Goal: Task Accomplishment & Management: Use online tool/utility

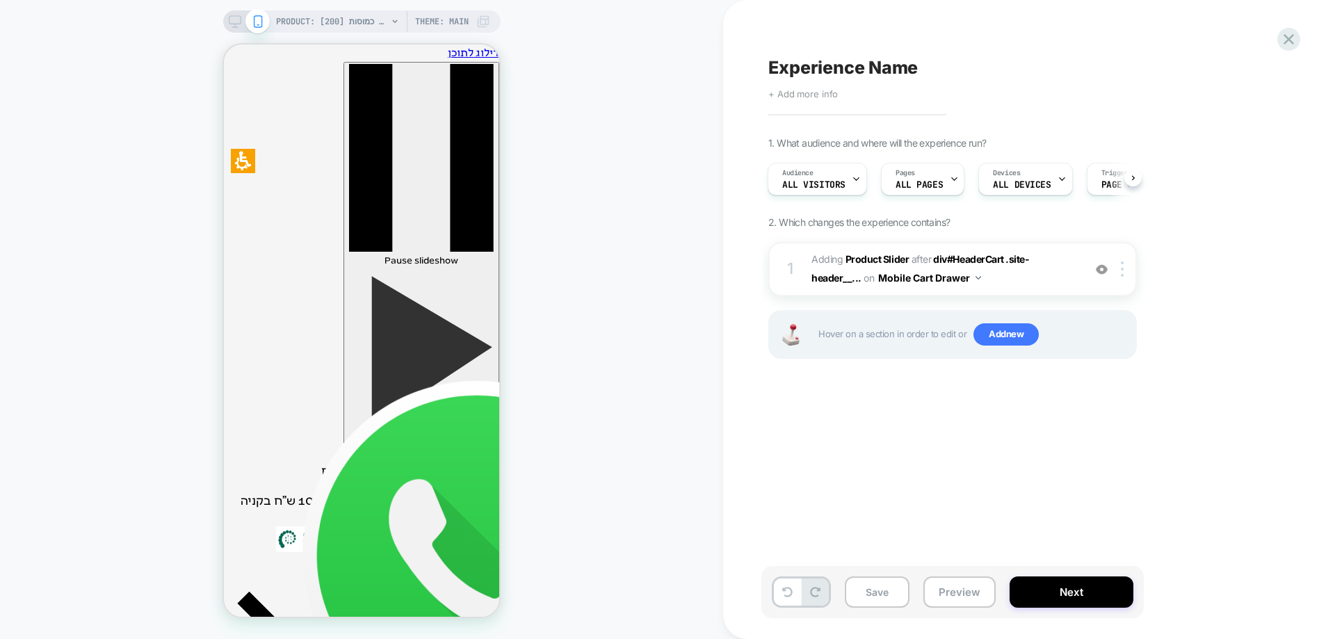
click at [803, 95] on span "+ Add more info" at bounding box center [804, 93] width 70 height 11
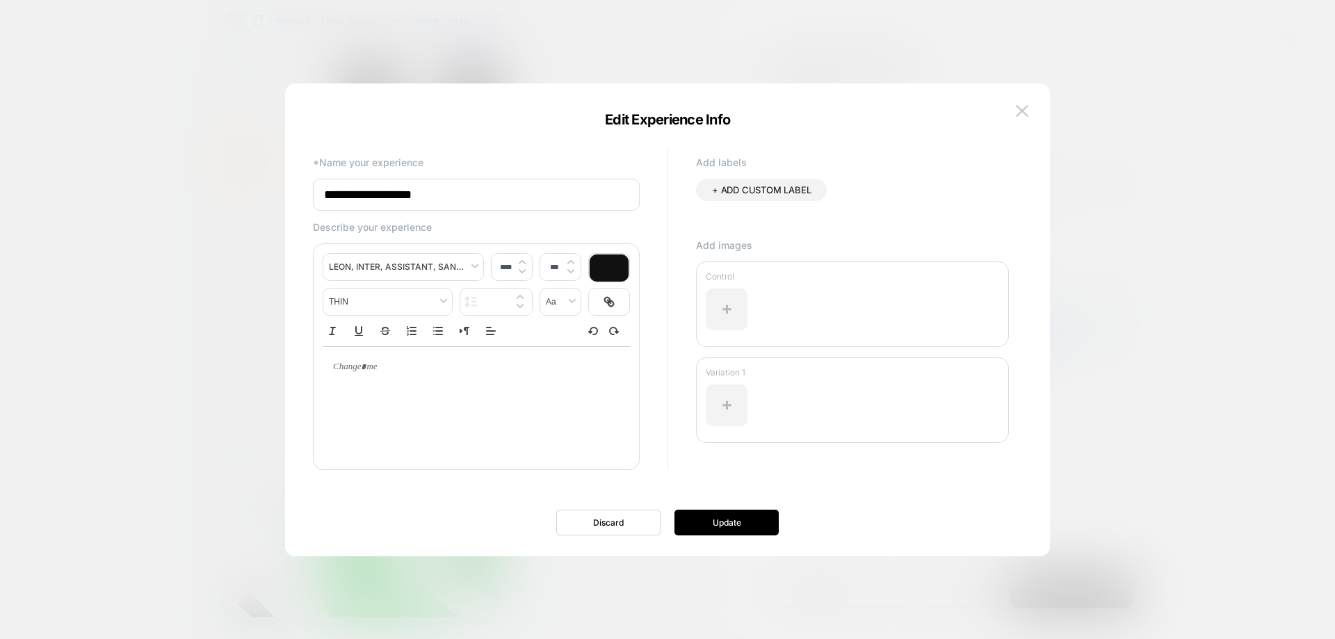
click at [521, 190] on input "**********" at bounding box center [476, 195] width 327 height 32
click at [515, 182] on input "**********" at bounding box center [476, 195] width 327 height 32
click at [490, 198] on input "**********" at bounding box center [476, 195] width 327 height 32
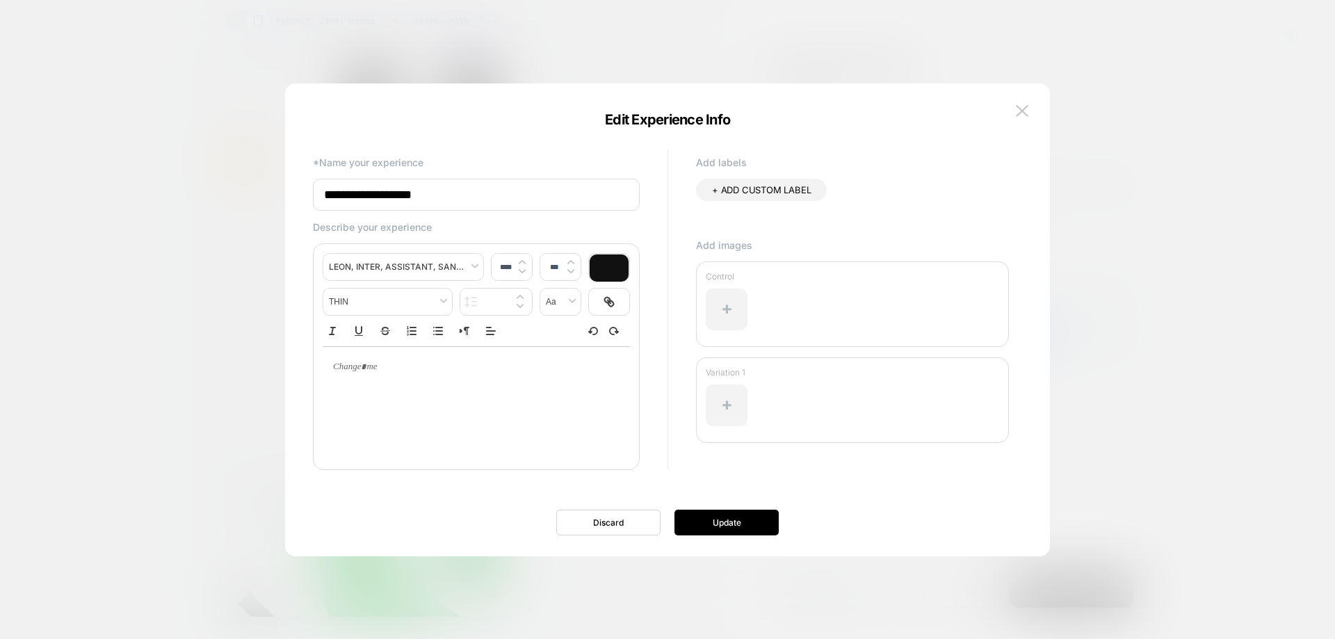
click at [490, 198] on input "**********" at bounding box center [476, 195] width 327 height 32
paste input "**********"
type input "**********"
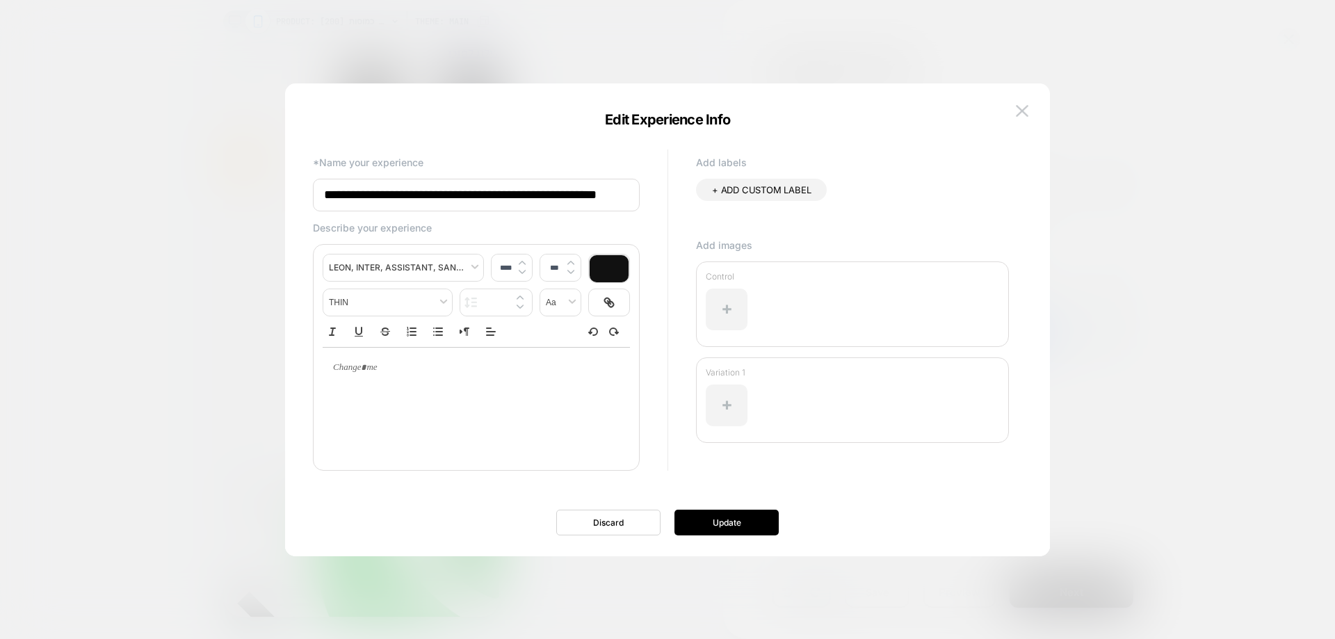
click at [737, 183] on div "+ ADD CUSTOM LABEL" at bounding box center [761, 190] width 131 height 22
click at [830, 192] on icon at bounding box center [825, 190] width 13 height 13
click at [728, 510] on button "Update" at bounding box center [727, 523] width 104 height 26
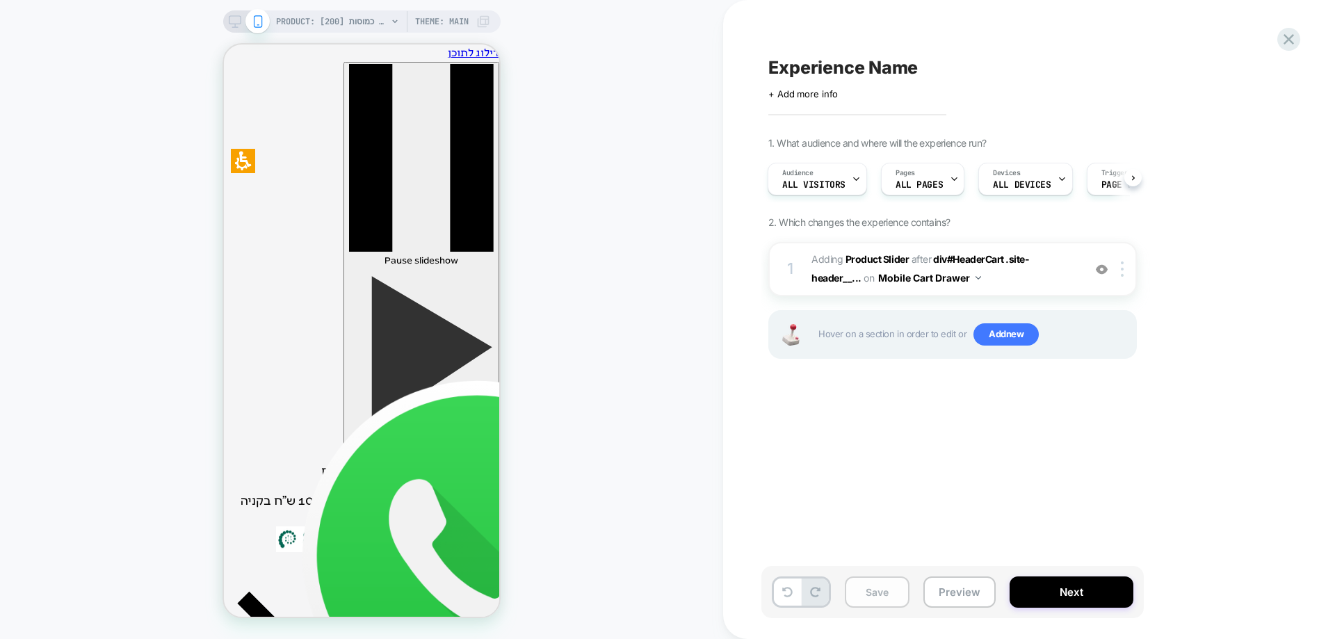
click at [878, 595] on button "Save" at bounding box center [877, 592] width 65 height 31
click at [668, 156] on div "PRODUCT: קולגן קומפלקס לאנטי אייג’ינג | כמוסות [200] PRODUCT: קולגן קומפלקס לאנ…" at bounding box center [361, 319] width 723 height 611
click at [958, 595] on button "Preview" at bounding box center [960, 592] width 72 height 31
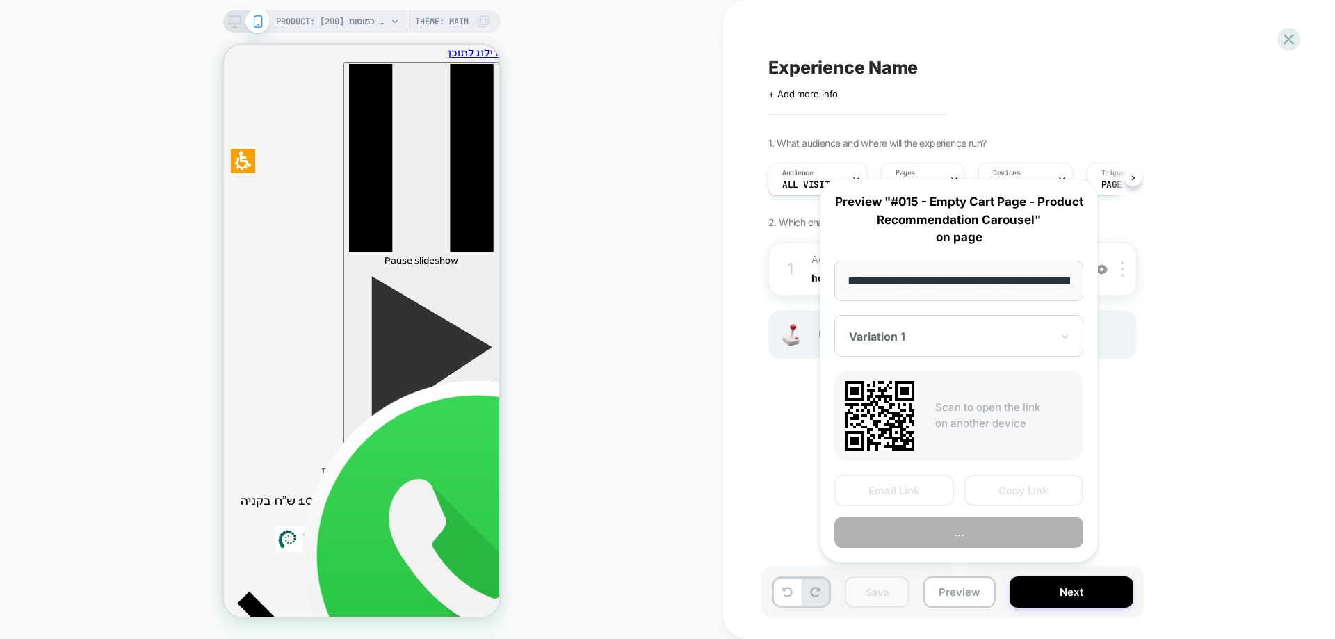
scroll to position [0, 2228]
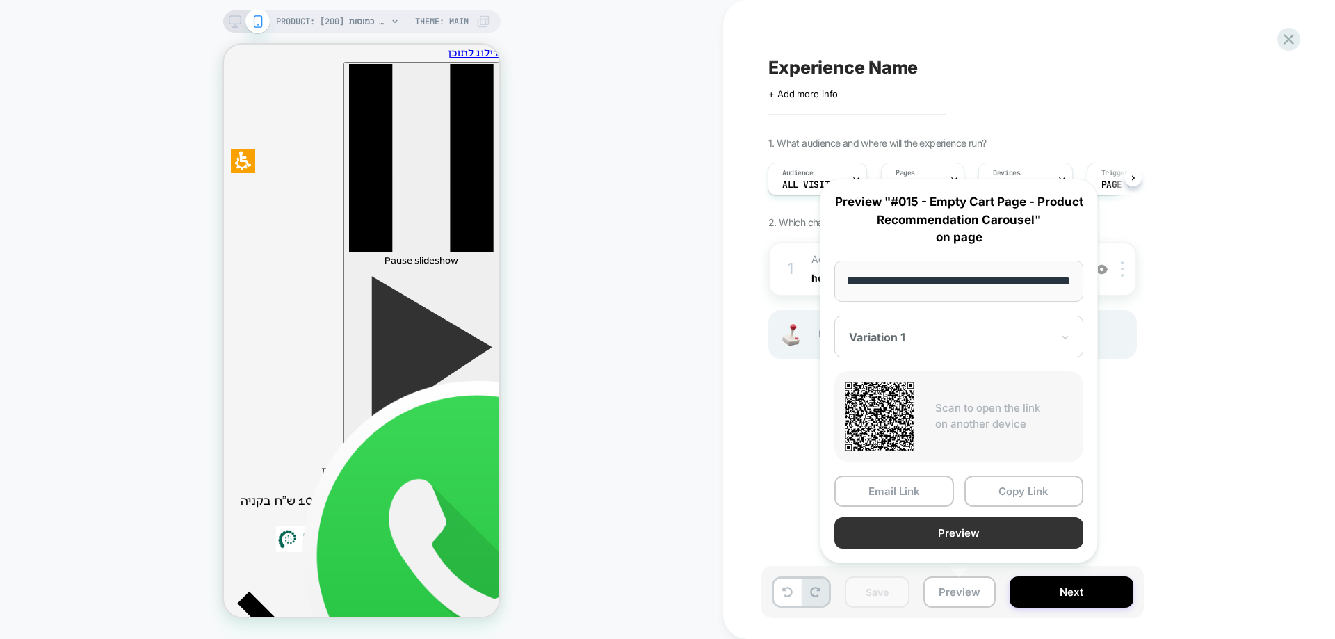
click at [955, 531] on button "Preview" at bounding box center [959, 532] width 249 height 31
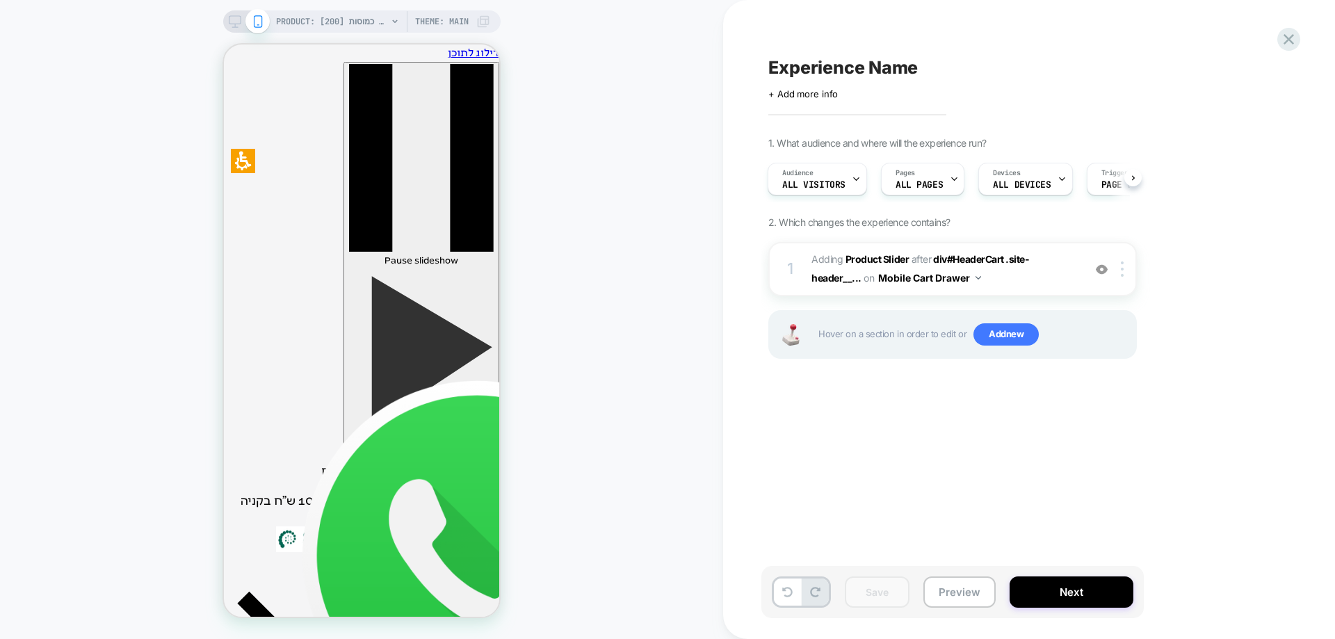
click at [629, 424] on div "PRODUCT: קולגן קומפלקס לאנטי אייג’ינג | כמוסות [200] PRODUCT: קולגן קומפלקס לאנ…" at bounding box center [361, 319] width 723 height 611
click at [900, 259] on b "Product Slider" at bounding box center [877, 259] width 63 height 12
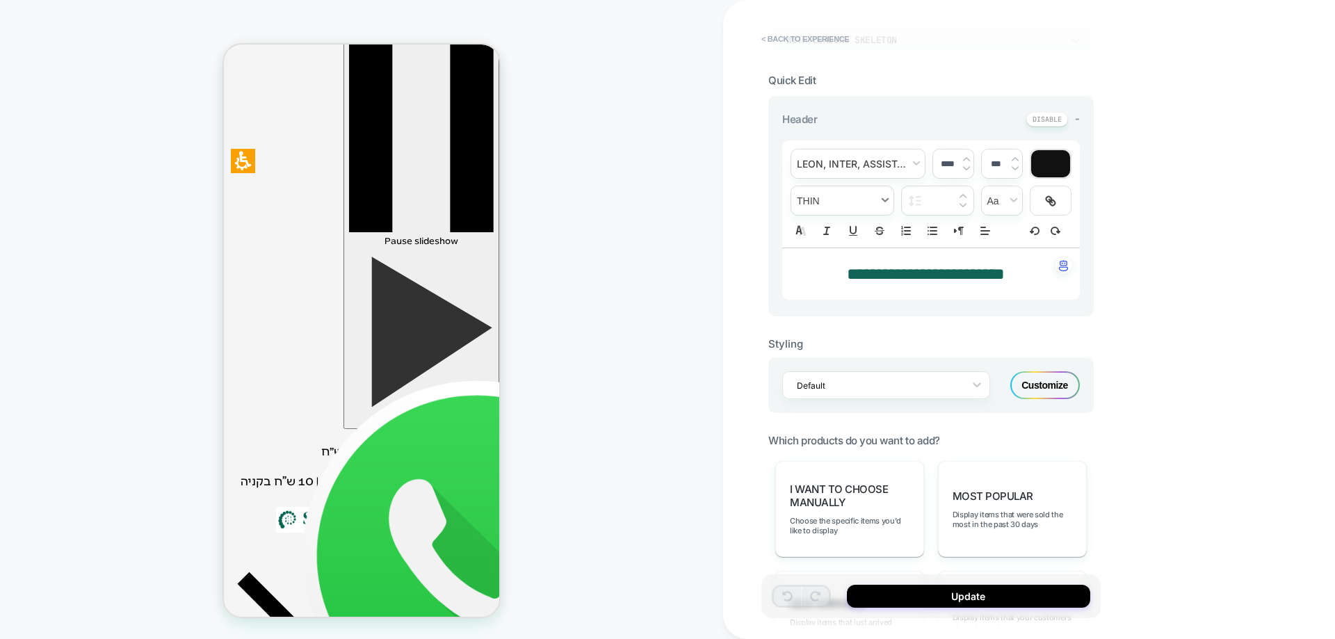
scroll to position [0, 0]
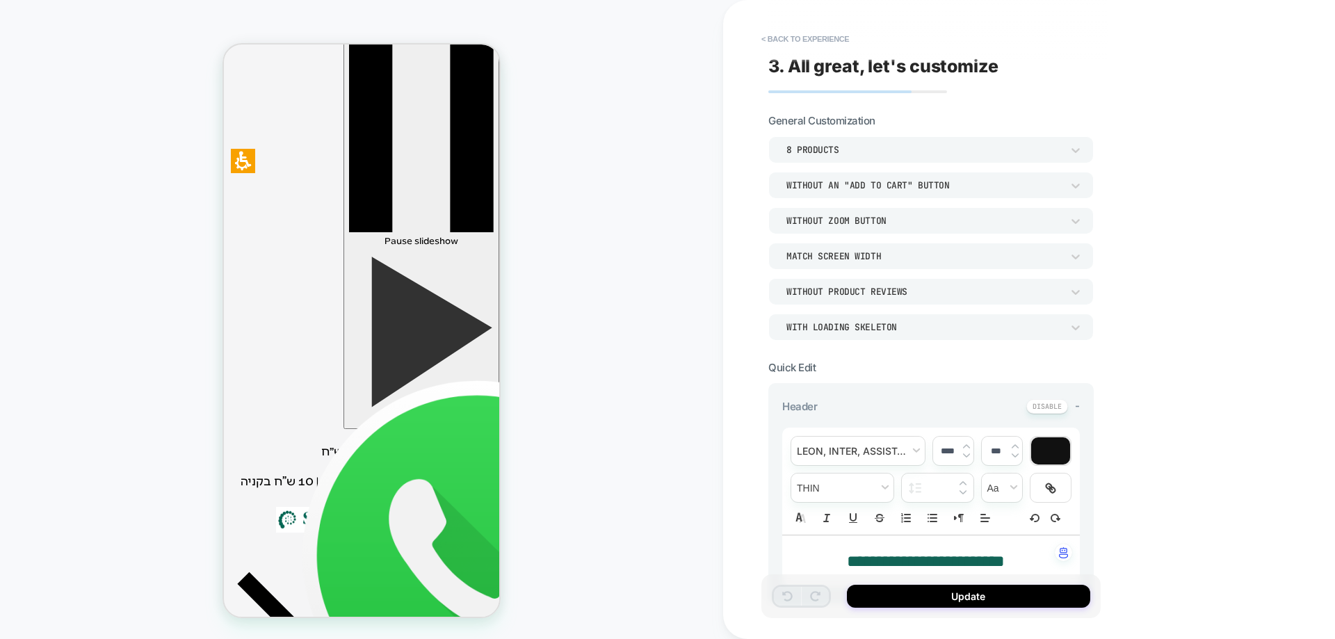
click at [936, 190] on div "Without an "add to cart" button" at bounding box center [924, 185] width 275 height 12
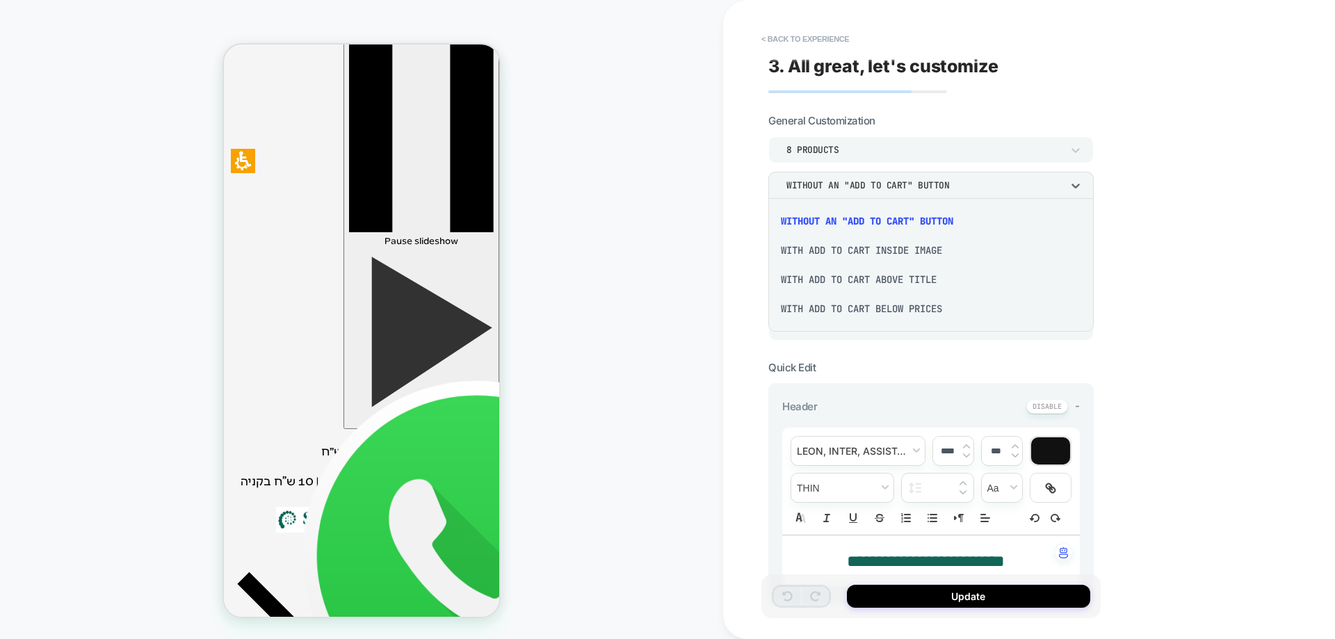
click at [878, 310] on div "With add to cart below prices" at bounding box center [931, 308] width 314 height 29
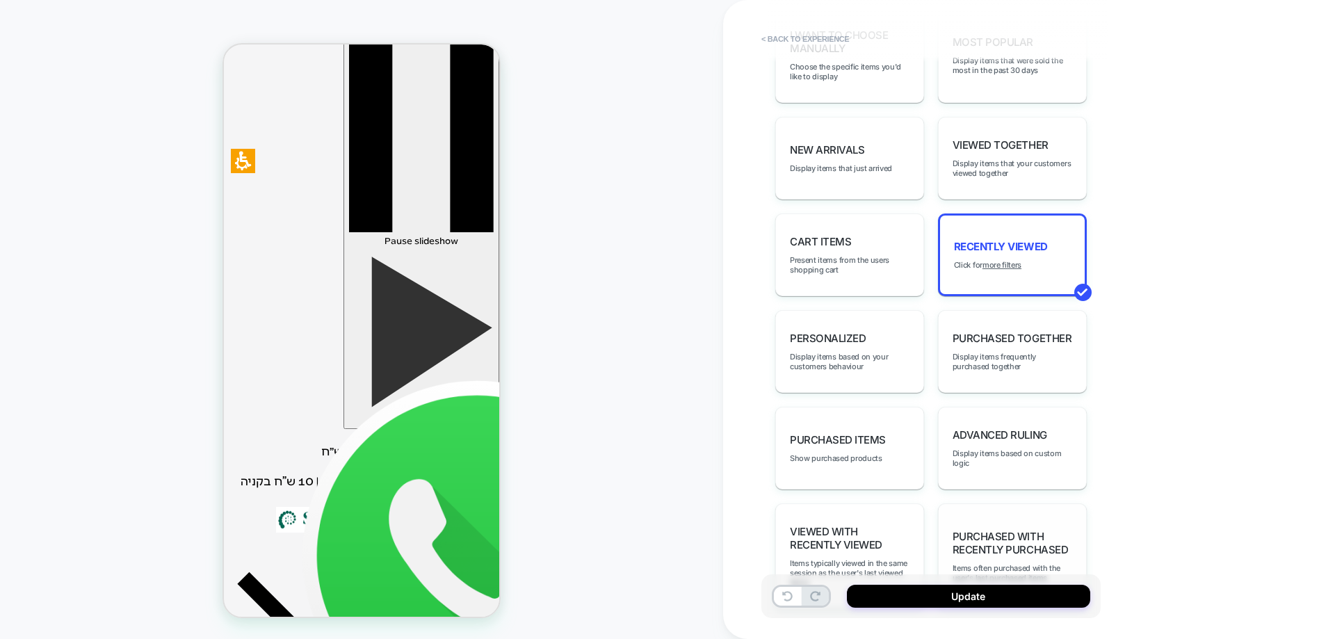
scroll to position [765, 0]
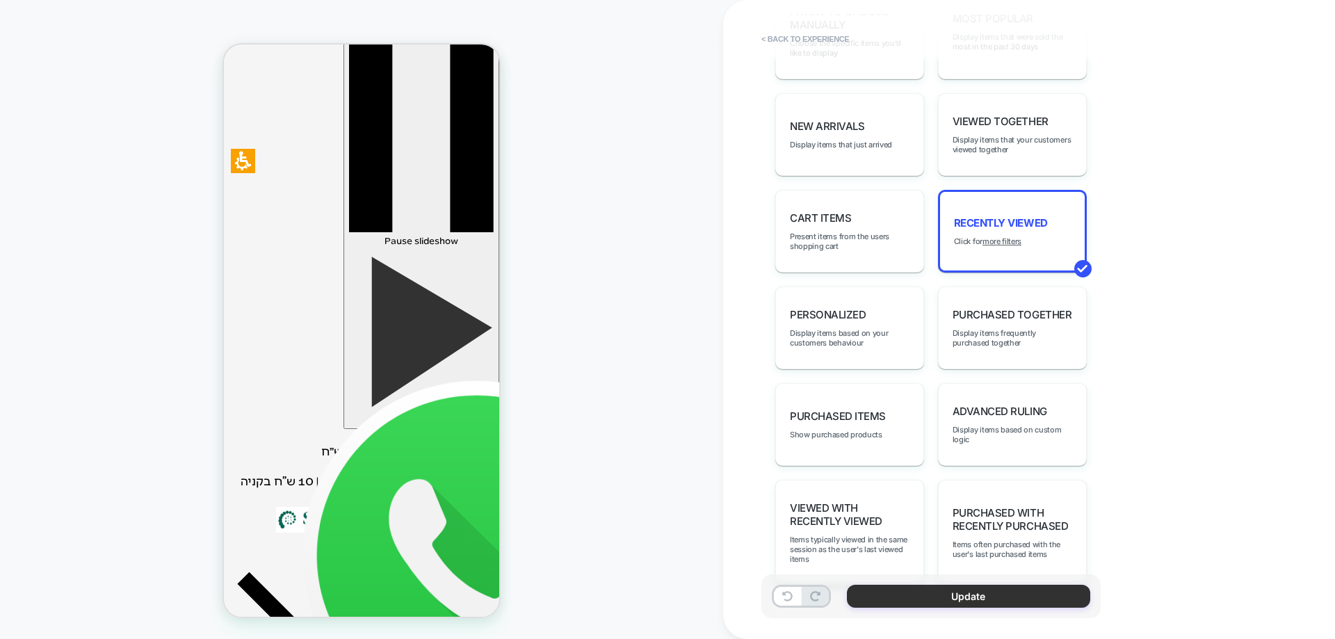
click at [1000, 591] on button "Update" at bounding box center [968, 596] width 243 height 23
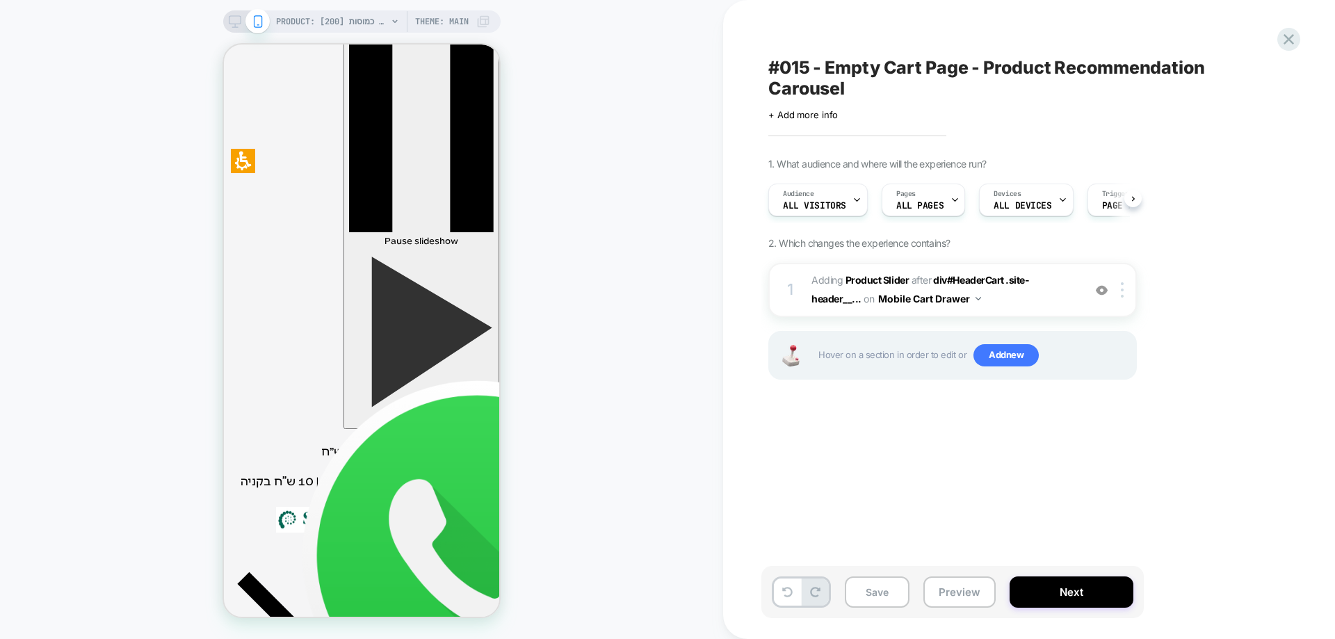
scroll to position [0, 1]
click at [945, 296] on button "Mobile Cart Drawer" at bounding box center [929, 299] width 103 height 20
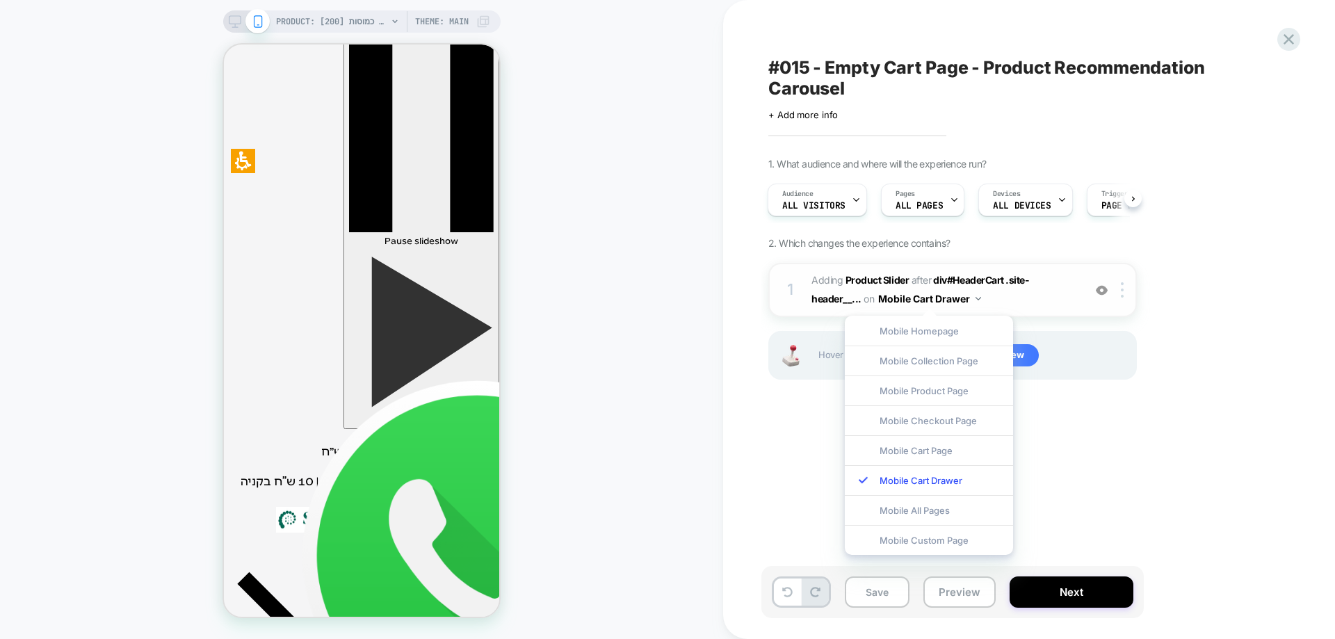
click at [945, 296] on button "Mobile Cart Drawer" at bounding box center [929, 299] width 103 height 20
click at [1132, 469] on div "#015 - Empty Cart Page - Product Recommendation Carousel Click to edit experien…" at bounding box center [1023, 319] width 522 height 611
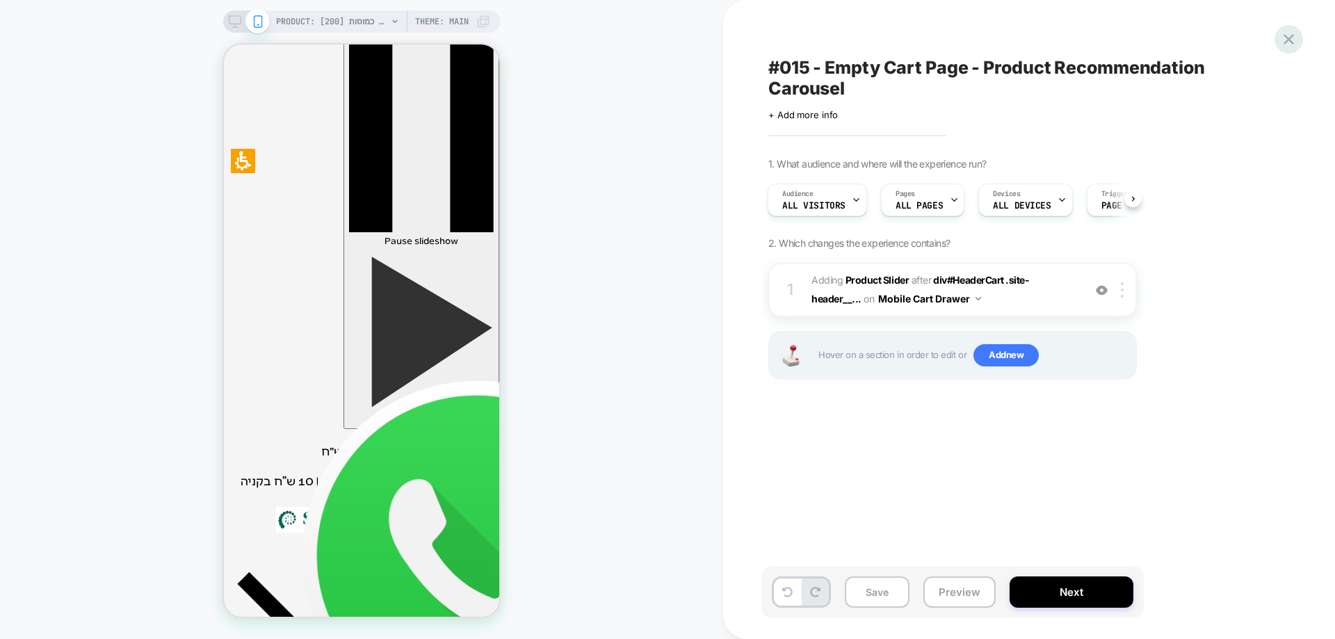
click at [1292, 41] on icon at bounding box center [1289, 39] width 19 height 19
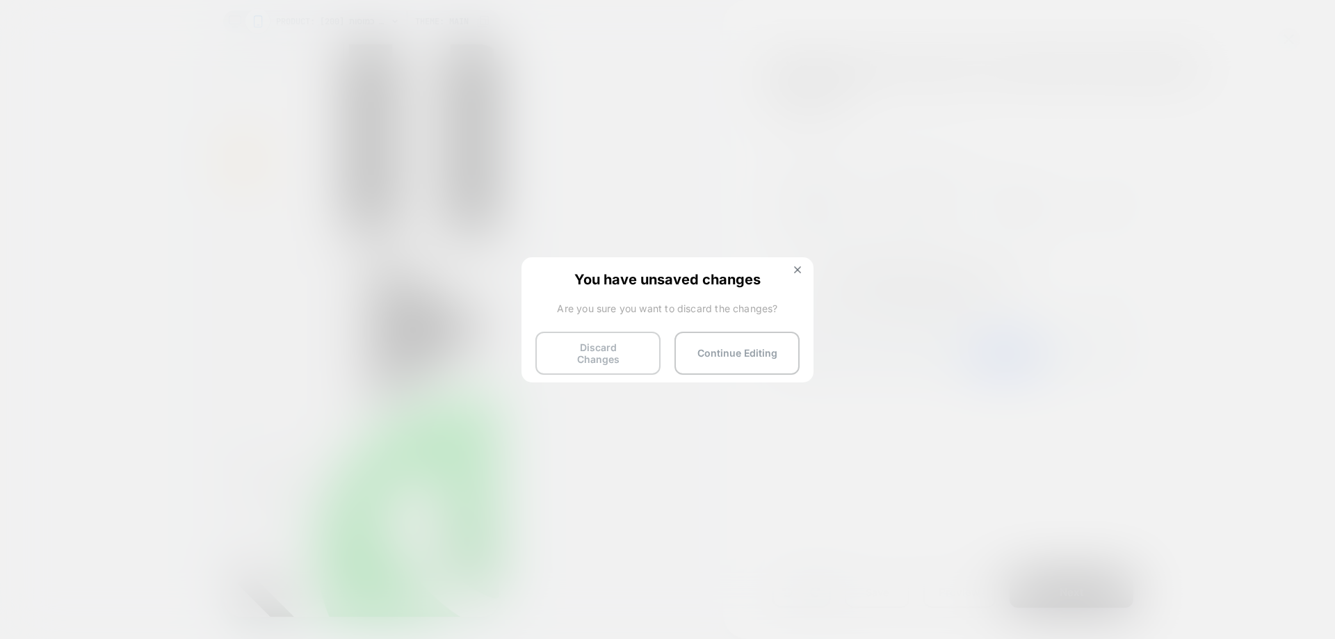
click at [586, 362] on button "Discard Changes" at bounding box center [598, 353] width 125 height 43
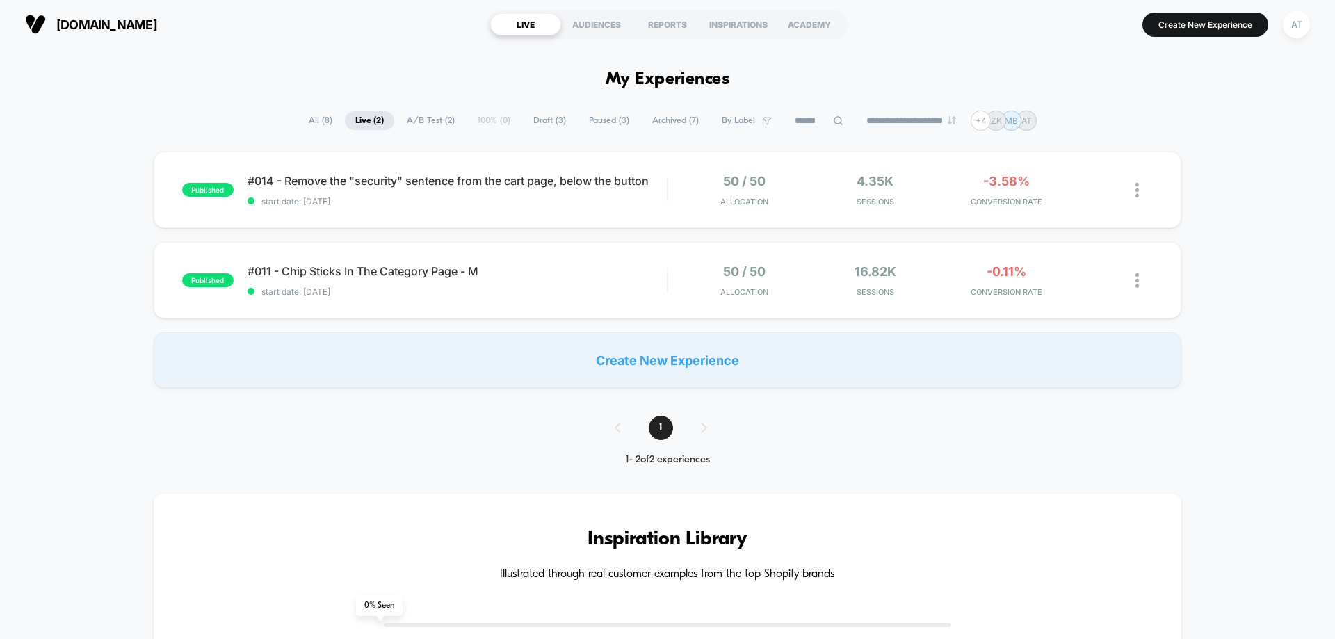
click at [312, 116] on span "All ( 8 )" at bounding box center [320, 120] width 45 height 19
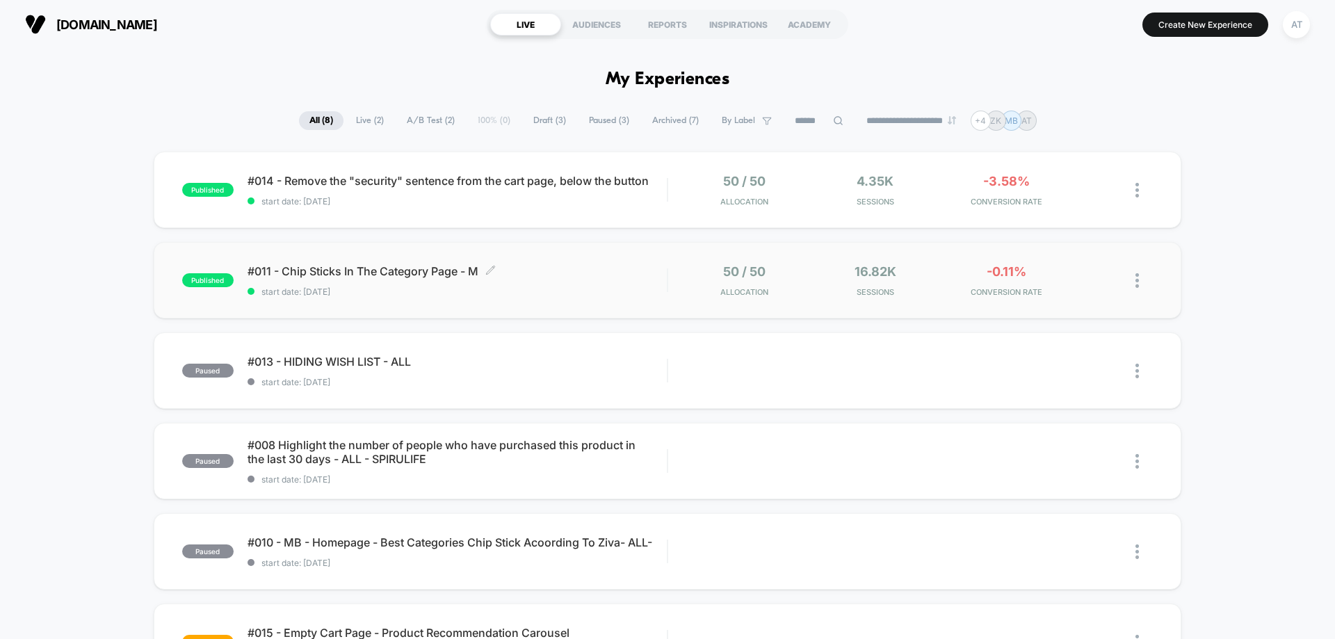
click at [549, 294] on span "start date: [DATE]" at bounding box center [457, 292] width 419 height 10
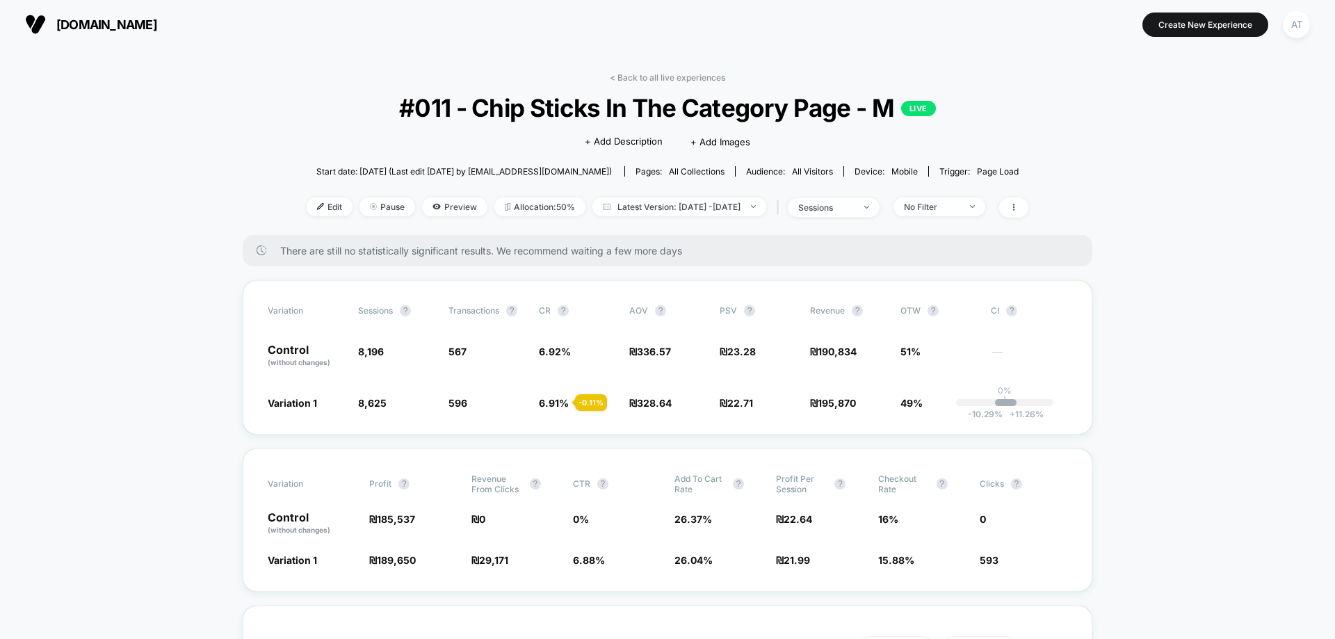
click at [696, 77] on link "< Back to all live experiences" at bounding box center [667, 77] width 115 height 10
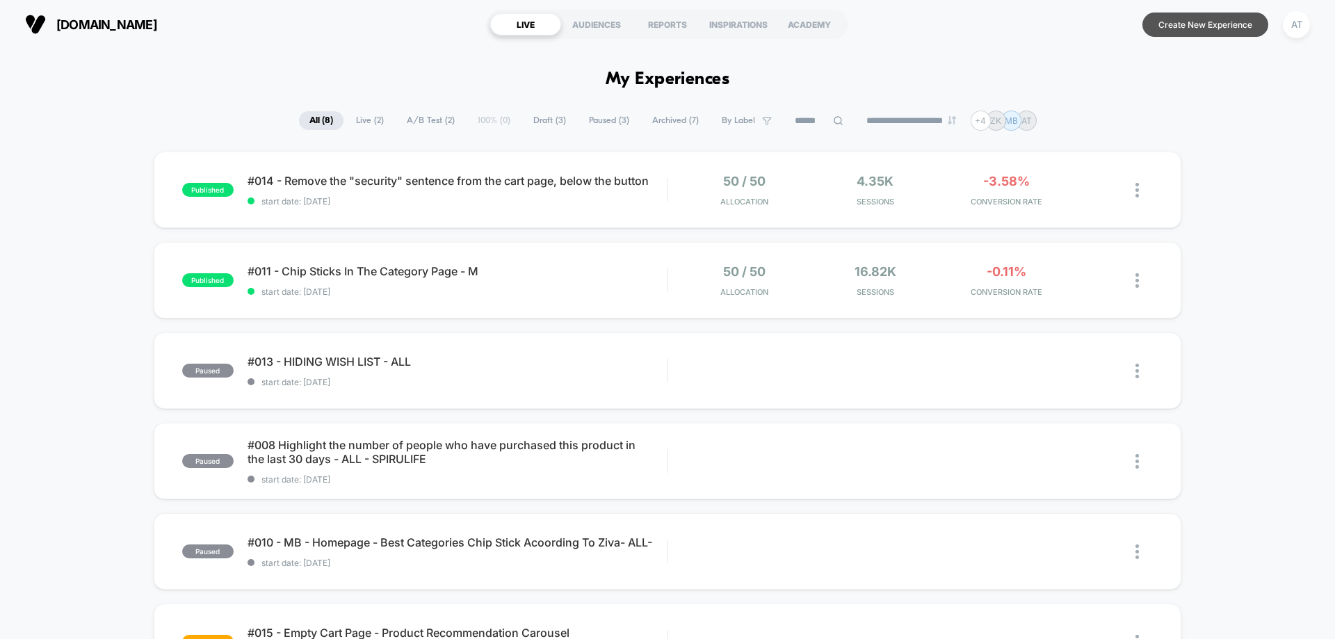
click at [1214, 20] on button "Create New Experience" at bounding box center [1206, 25] width 126 height 24
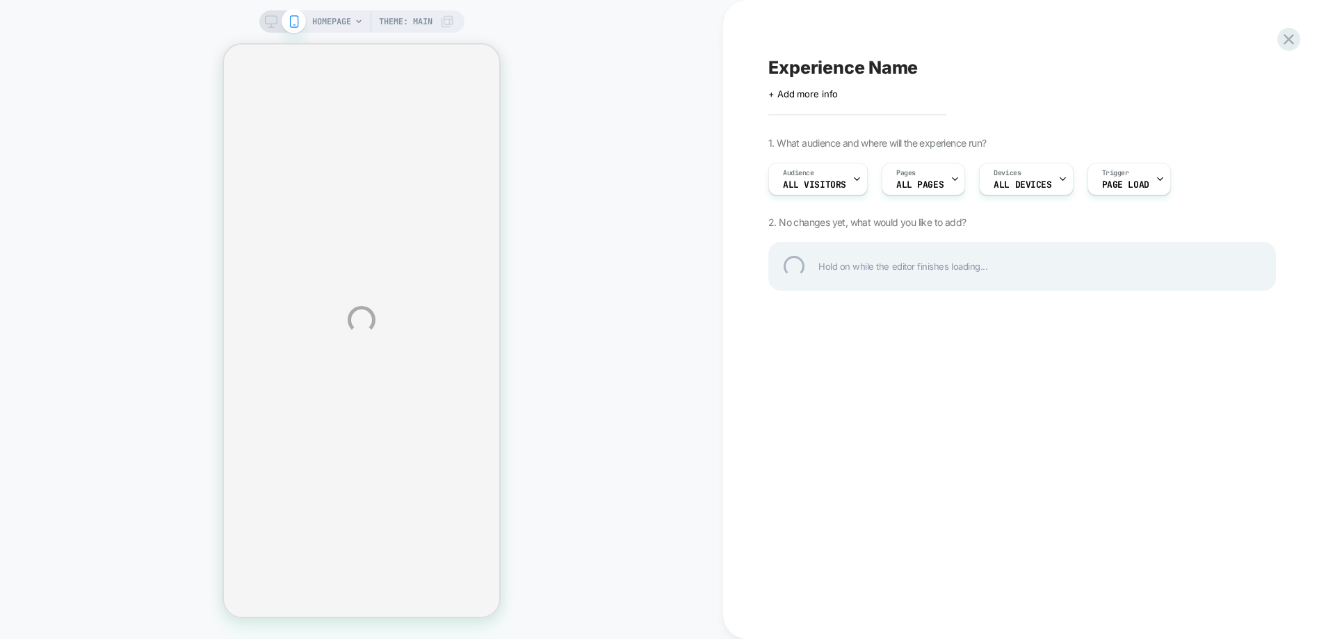
select select "**********"
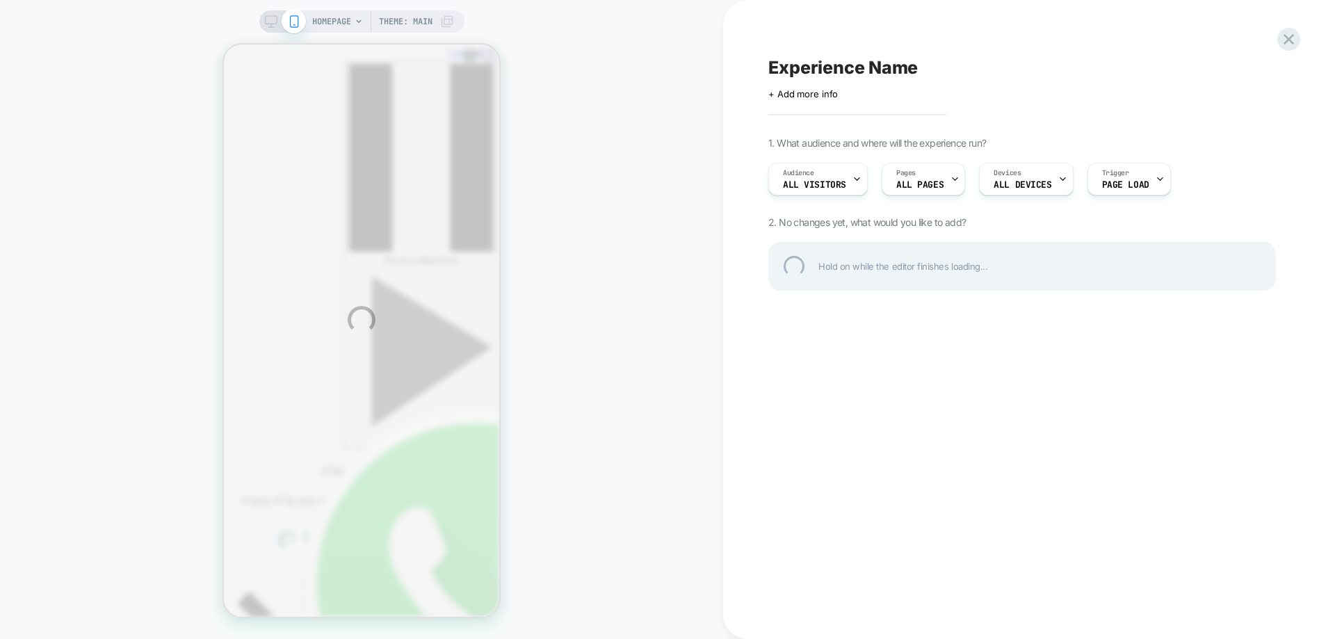
click at [341, 19] on div "HOMEPAGE Theme: MAIN Experience Name Click to edit experience details + Add mor…" at bounding box center [667, 319] width 1335 height 639
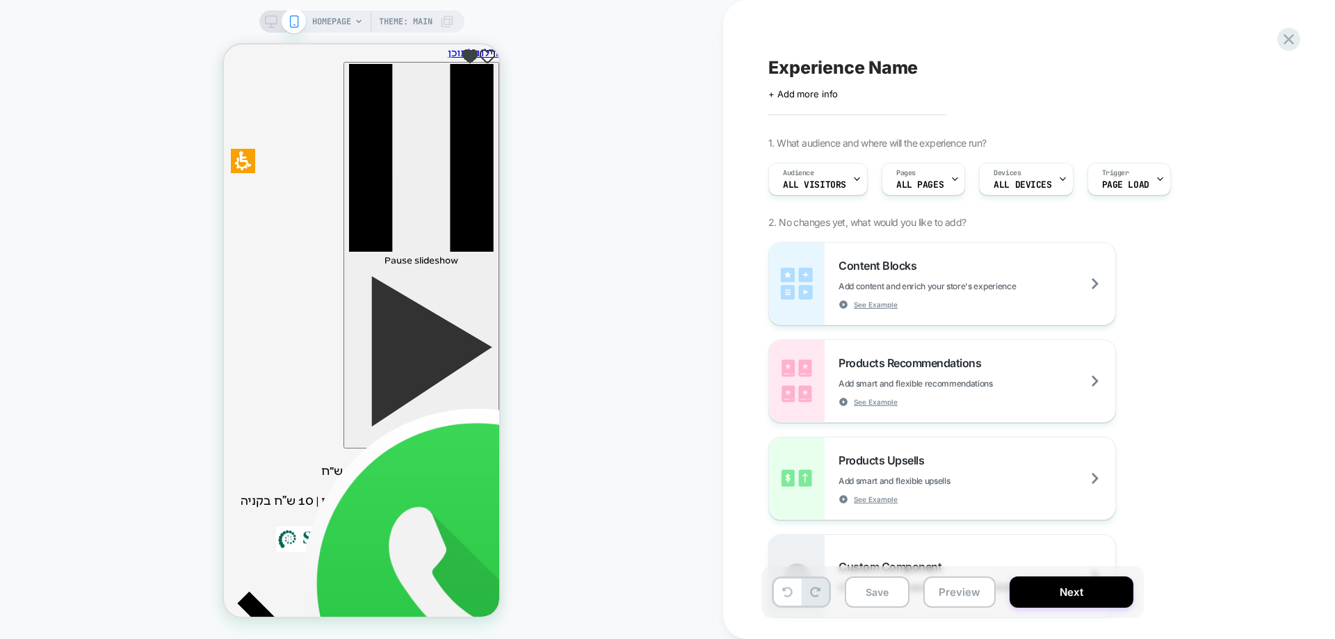
click at [347, 25] on span "HOMEPAGE" at bounding box center [331, 21] width 39 height 22
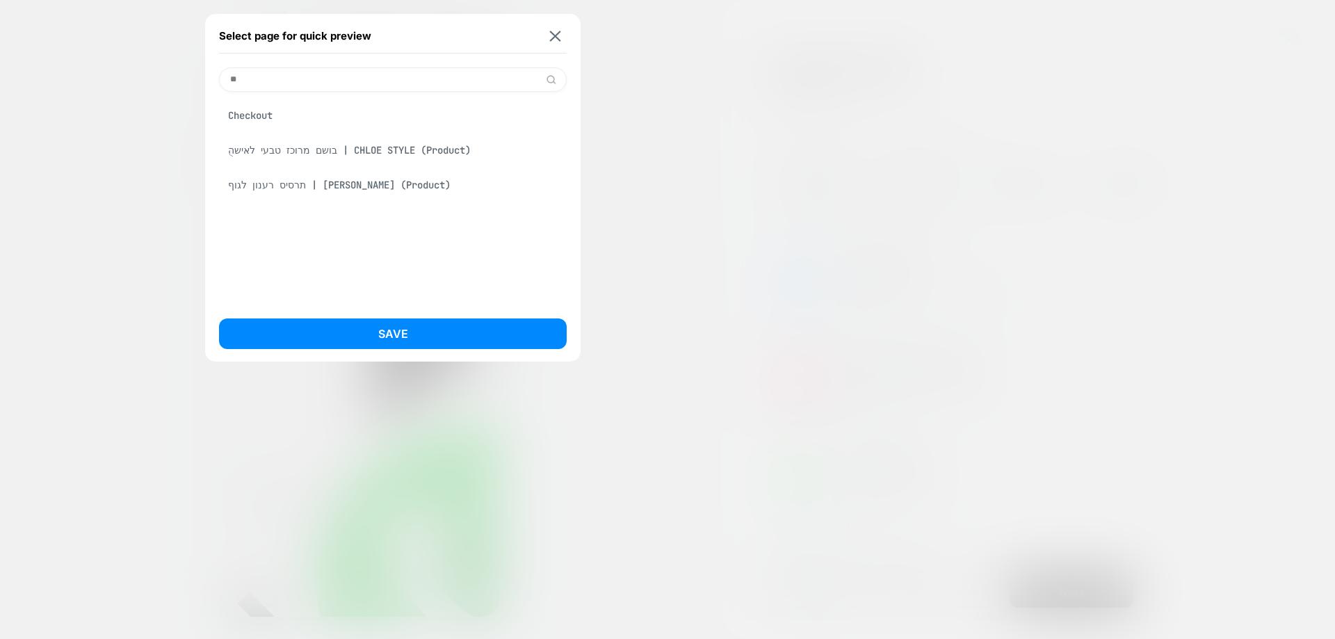
type input "**"
click at [282, 121] on div "Checkout" at bounding box center [393, 115] width 348 height 26
click at [337, 323] on button "Save" at bounding box center [393, 334] width 348 height 31
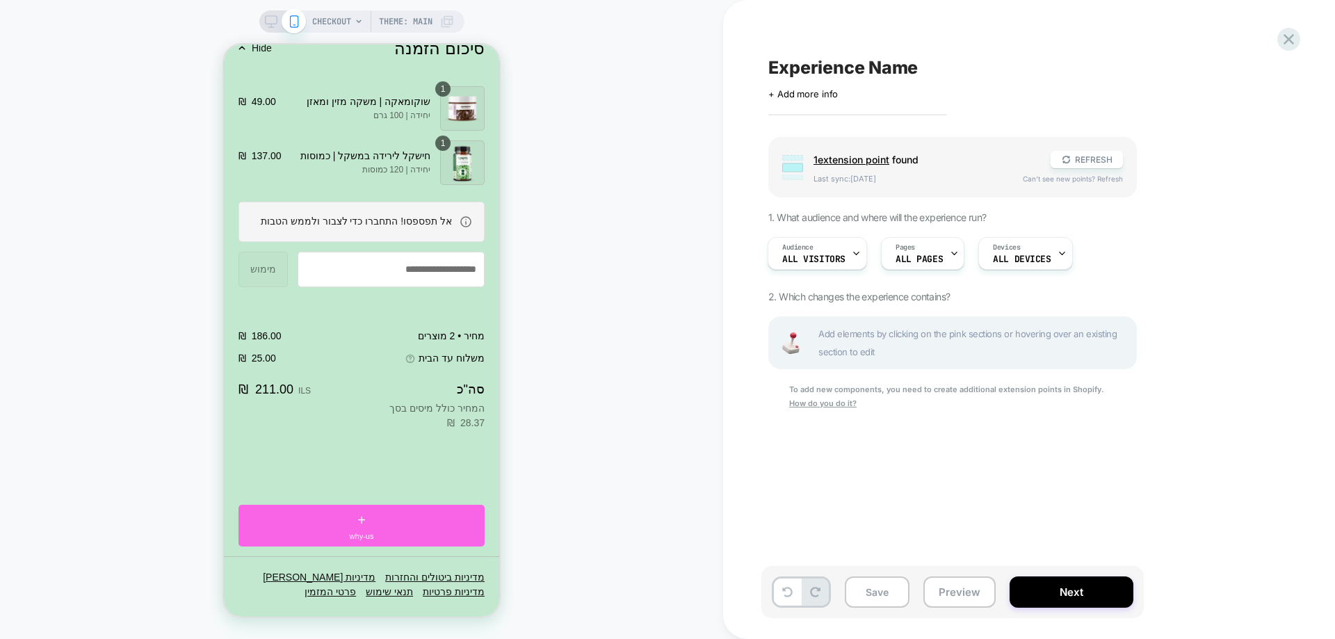
scroll to position [1863, 0]
click at [878, 328] on span "Add elements by clicking on the pink sections or hovering over an existing sect…" at bounding box center [974, 343] width 310 height 36
click at [1094, 117] on div "Experience Name Click to edit experience details + Add more info Group 1 extens…" at bounding box center [1023, 319] width 522 height 611
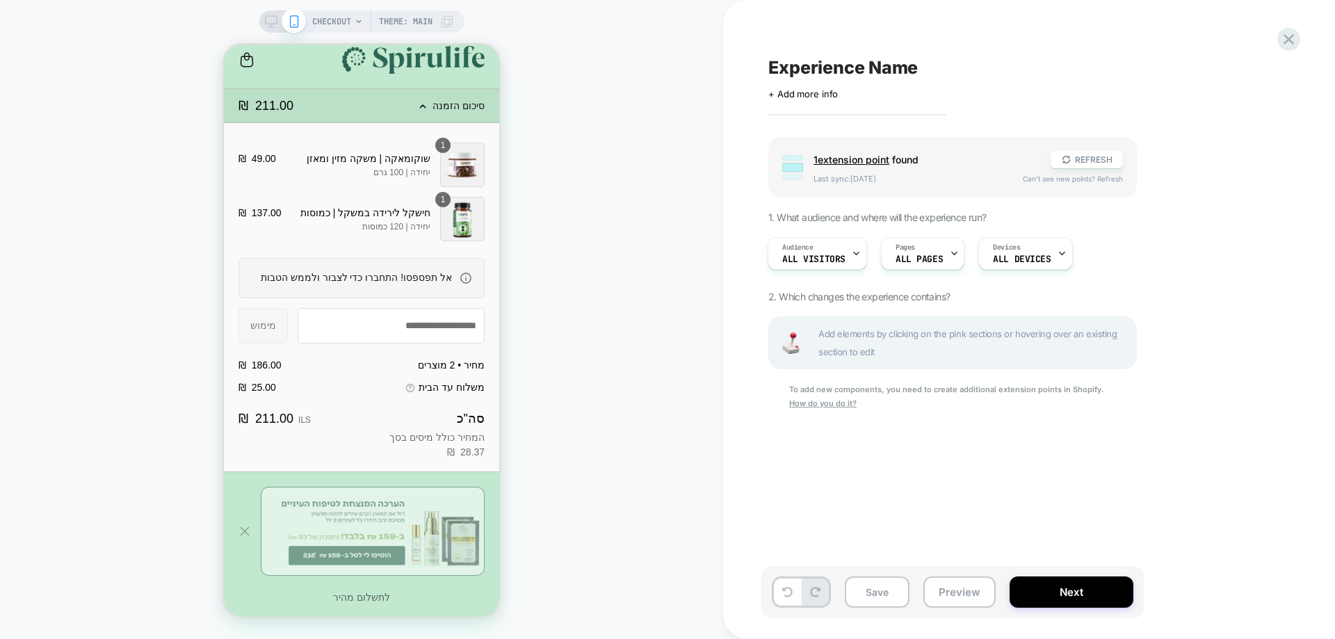
scroll to position [0, 0]
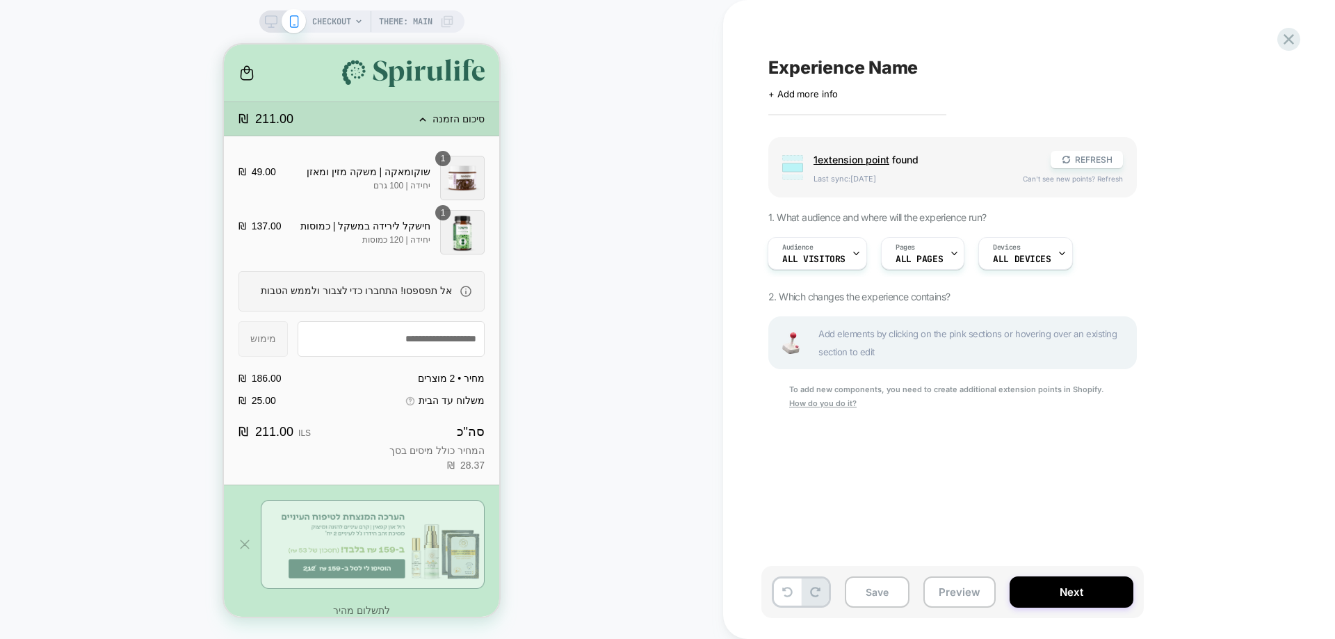
click at [250, 73] on icon "עגלה" at bounding box center [247, 69] width 5 height 7
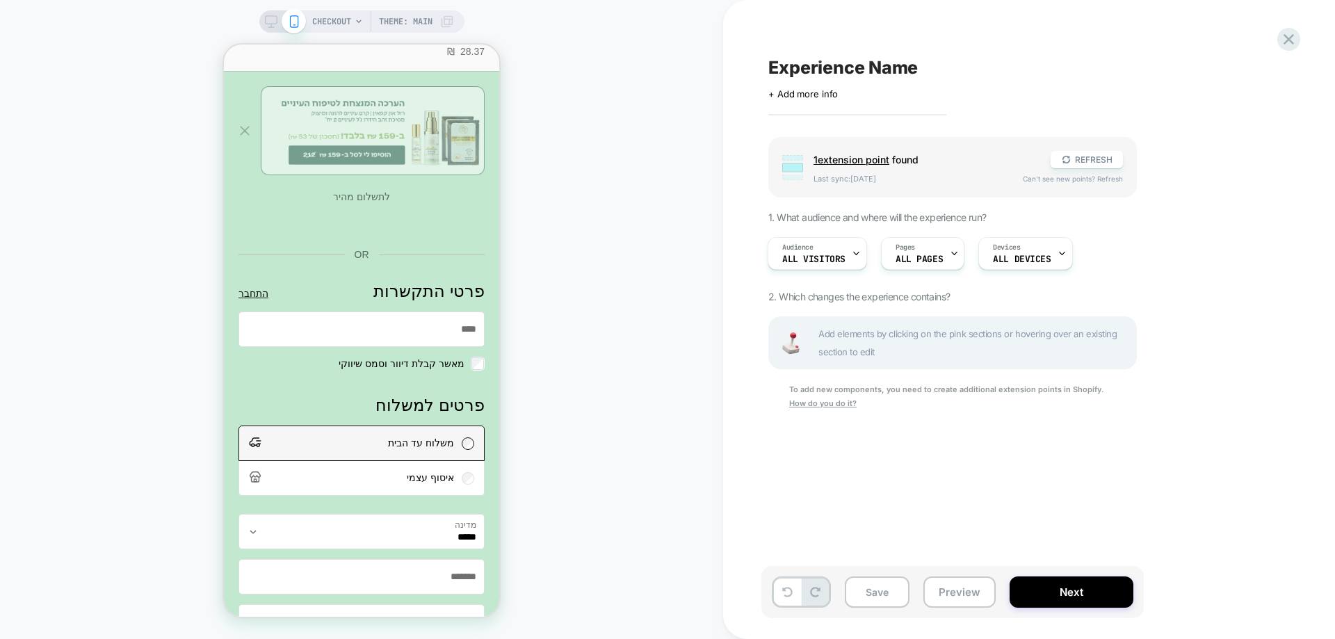
scroll to position [417, 0]
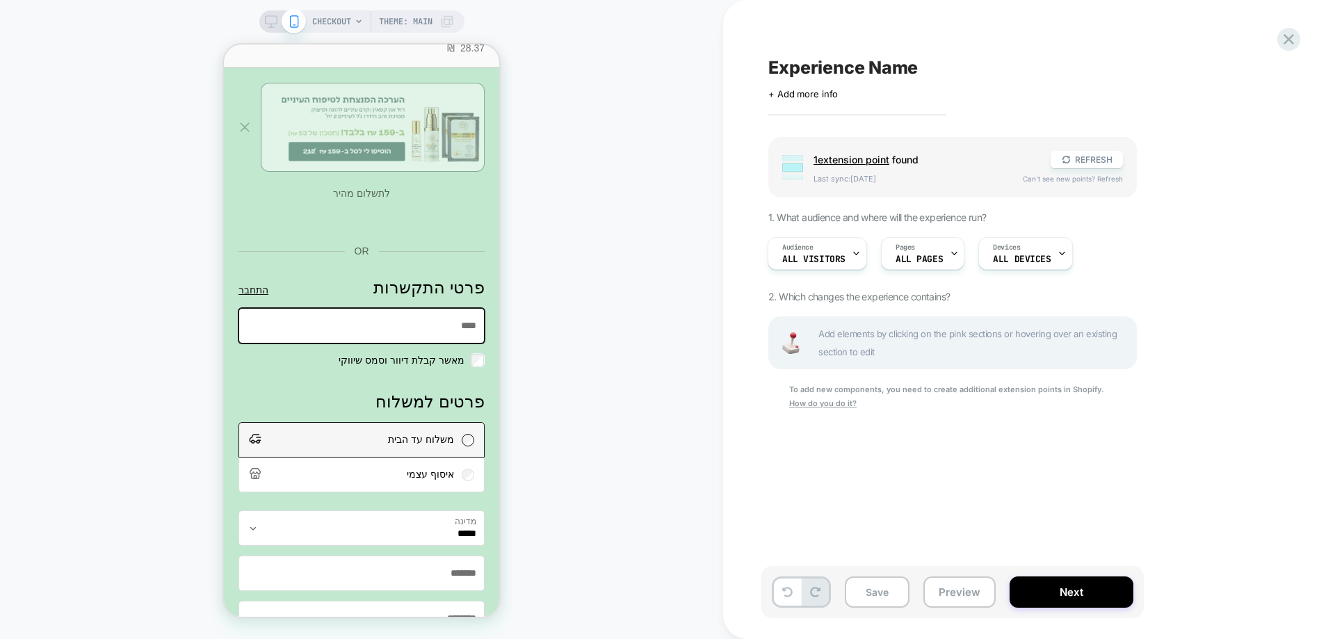
click at [463, 343] on input "מייל" at bounding box center [361, 326] width 245 height 34
type input "**********"
click at [263, 298] on link "התחבר" at bounding box center [254, 290] width 30 height 15
click at [268, 298] on link "התחבר" at bounding box center [254, 290] width 30 height 15
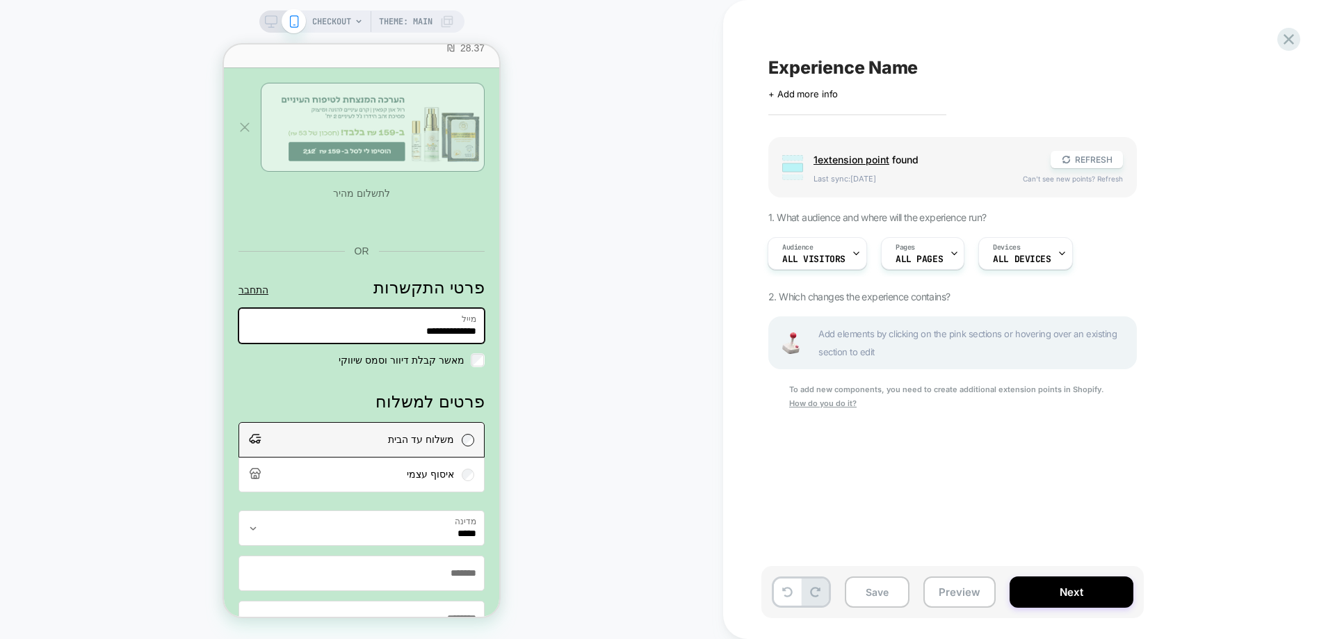
click at [380, 342] on input "**********" at bounding box center [361, 326] width 245 height 34
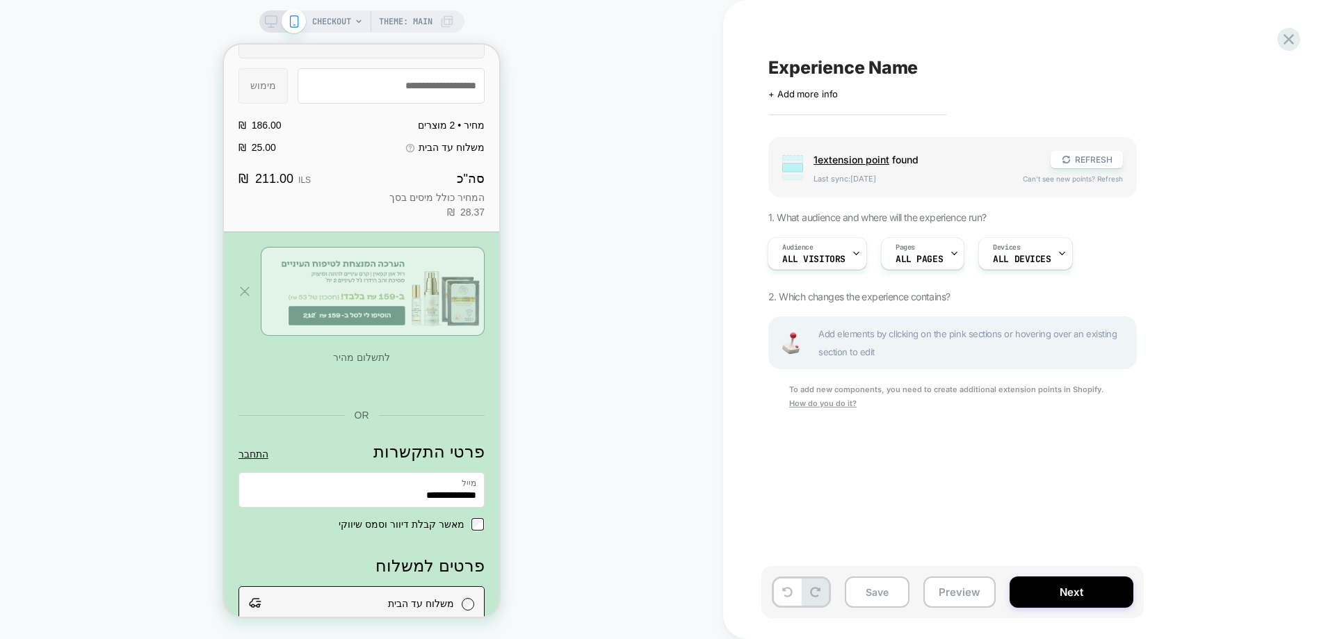
scroll to position [348, 0]
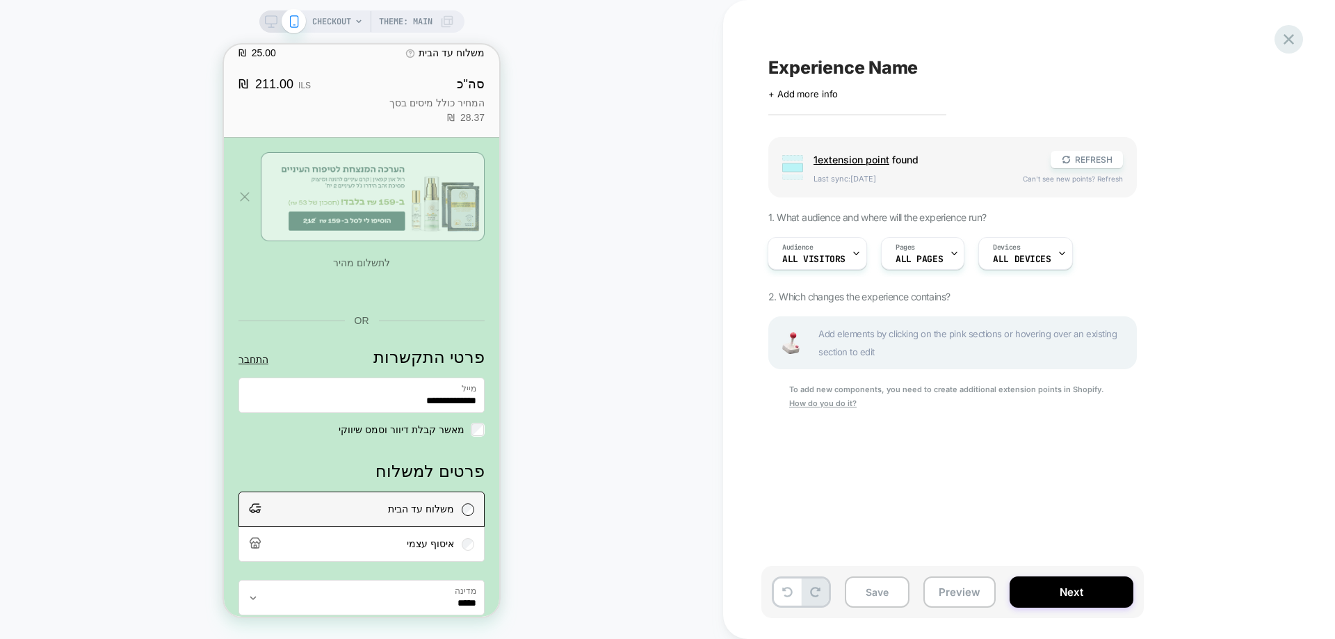
click at [1290, 38] on icon at bounding box center [1289, 39] width 10 height 10
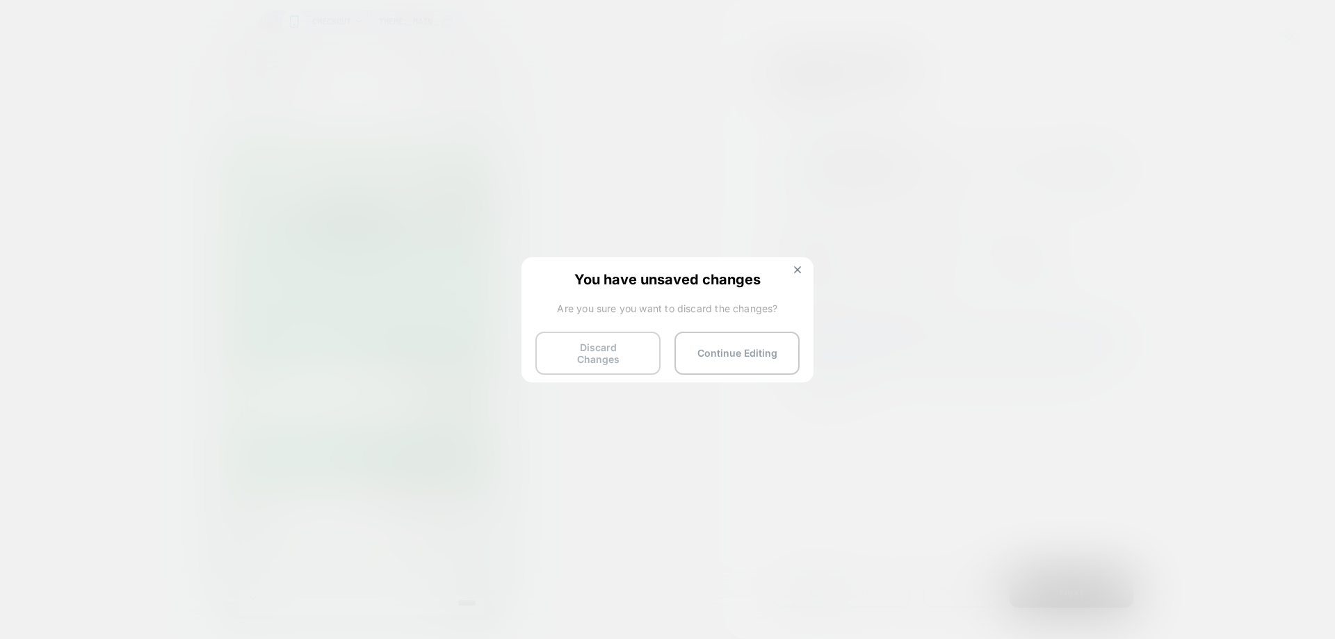
drag, startPoint x: 628, startPoint y: 351, endPoint x: 625, endPoint y: 339, distance: 13.0
click at [627, 351] on button "Discard Changes" at bounding box center [598, 353] width 125 height 43
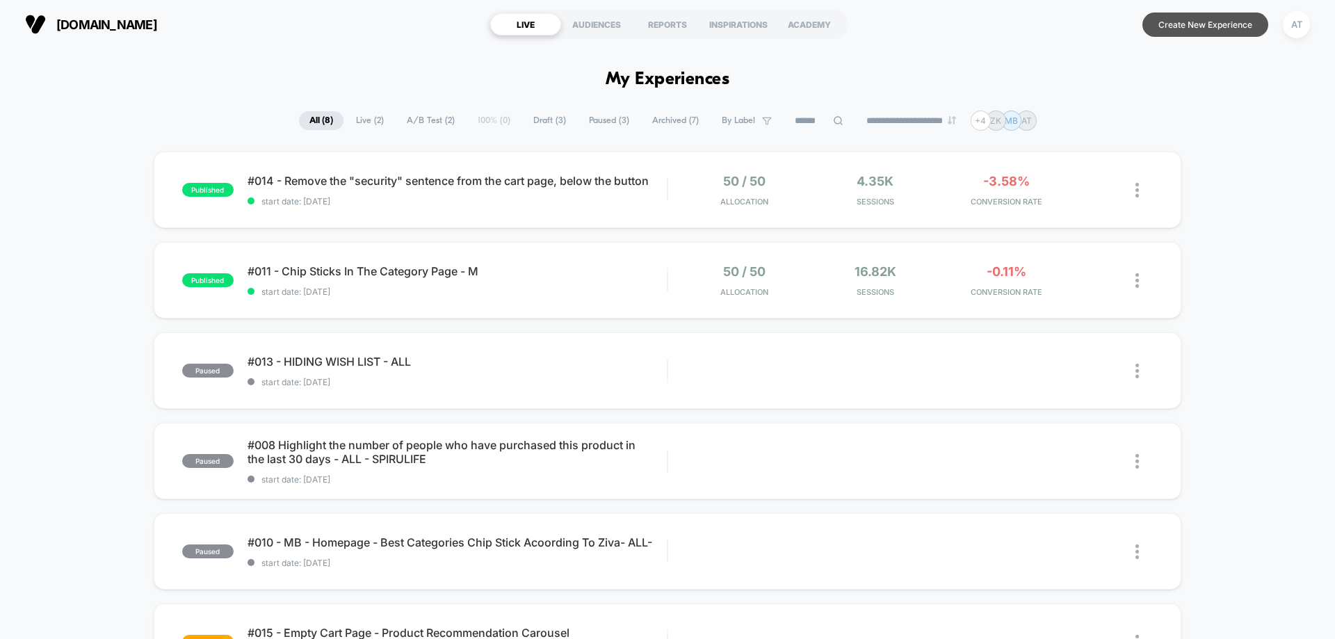
click at [1226, 31] on button "Create New Experience" at bounding box center [1206, 25] width 126 height 24
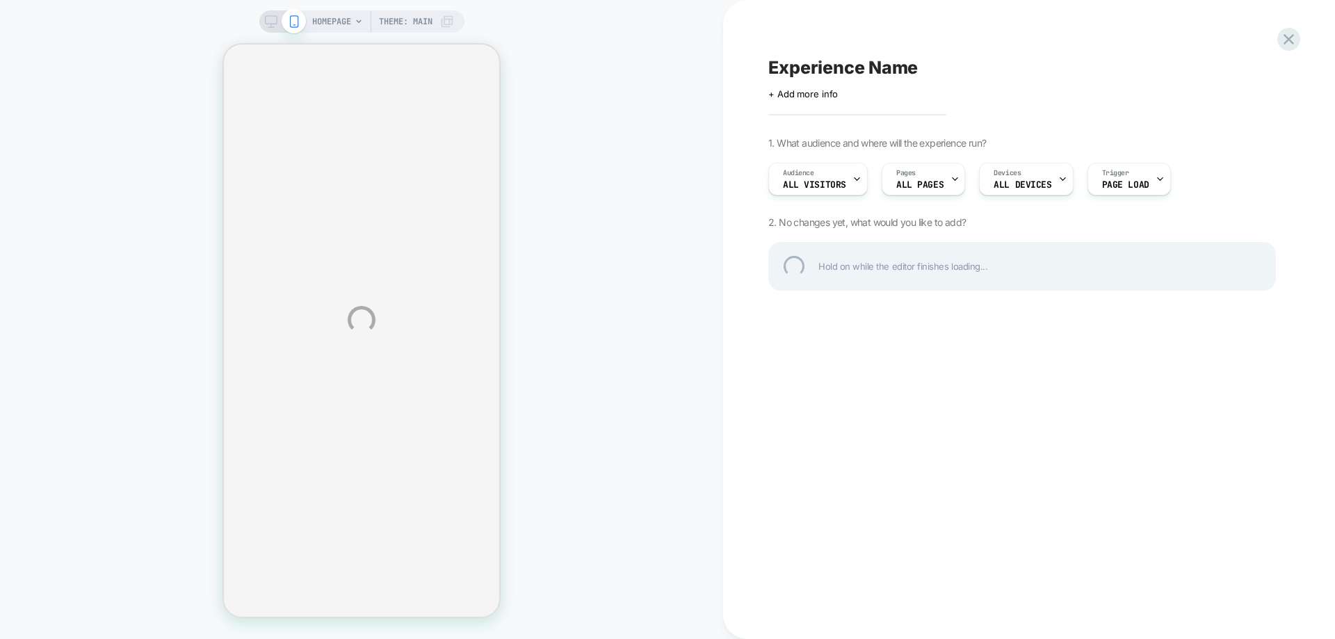
select select "**********"
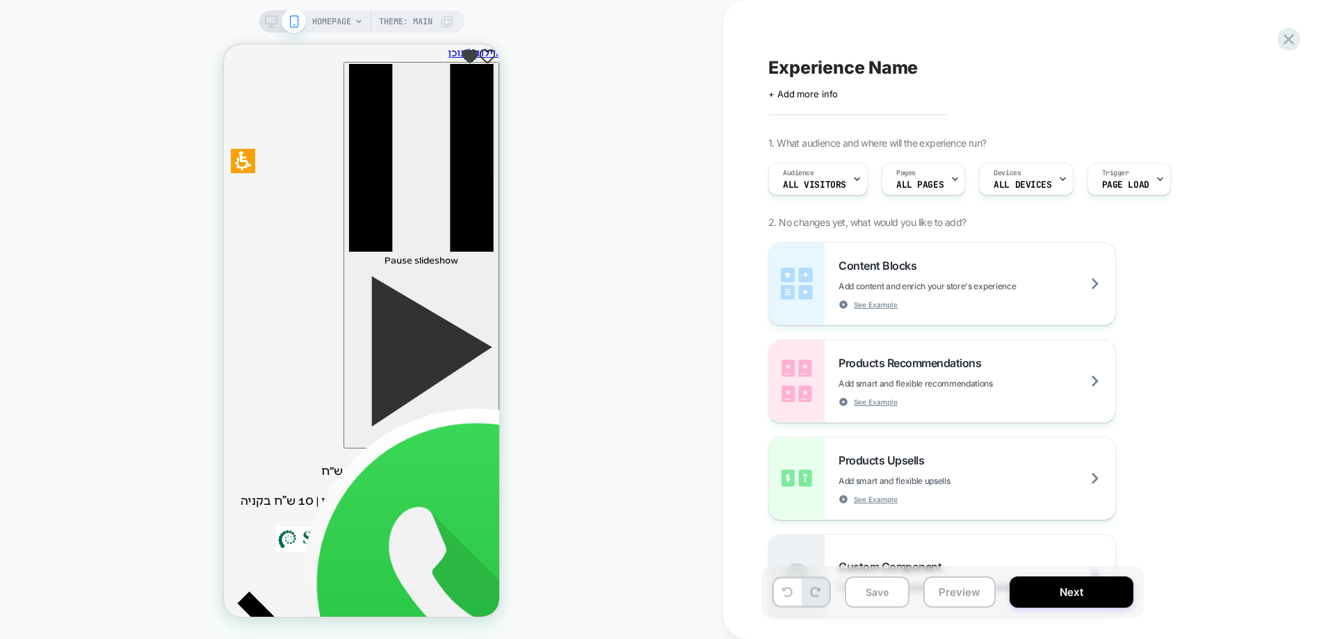
click at [323, 20] on span "HOMEPAGE" at bounding box center [331, 21] width 39 height 22
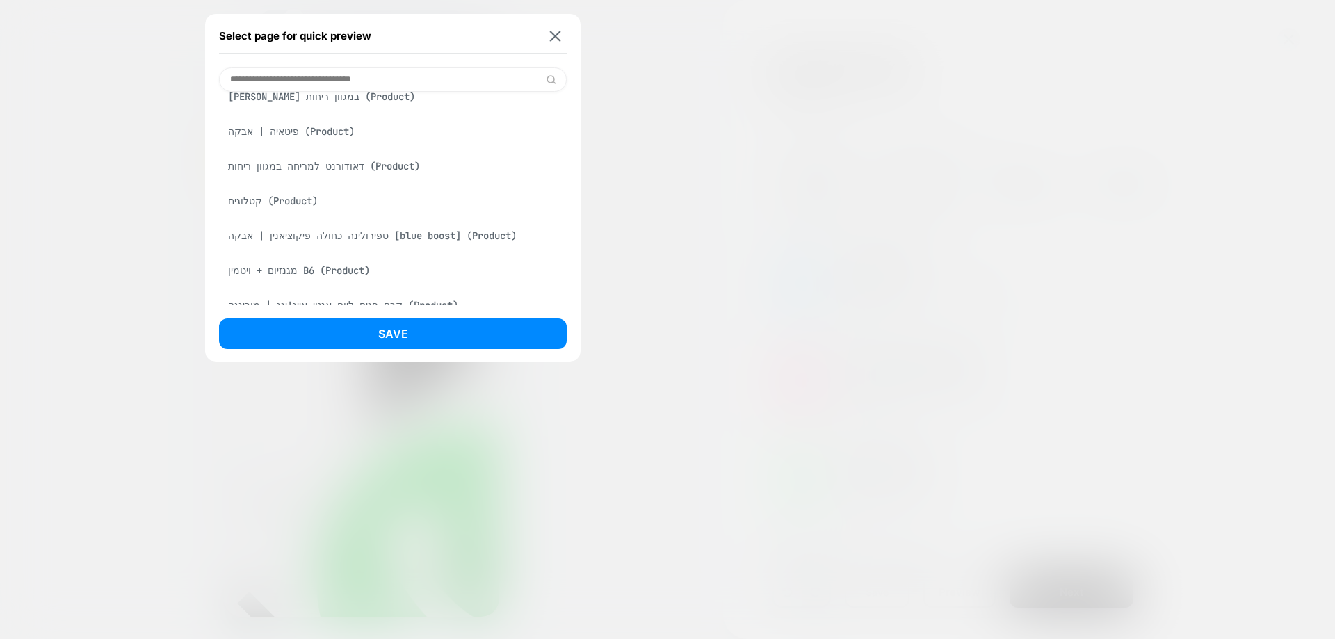
scroll to position [1113, 0]
click at [342, 82] on input at bounding box center [393, 79] width 348 height 24
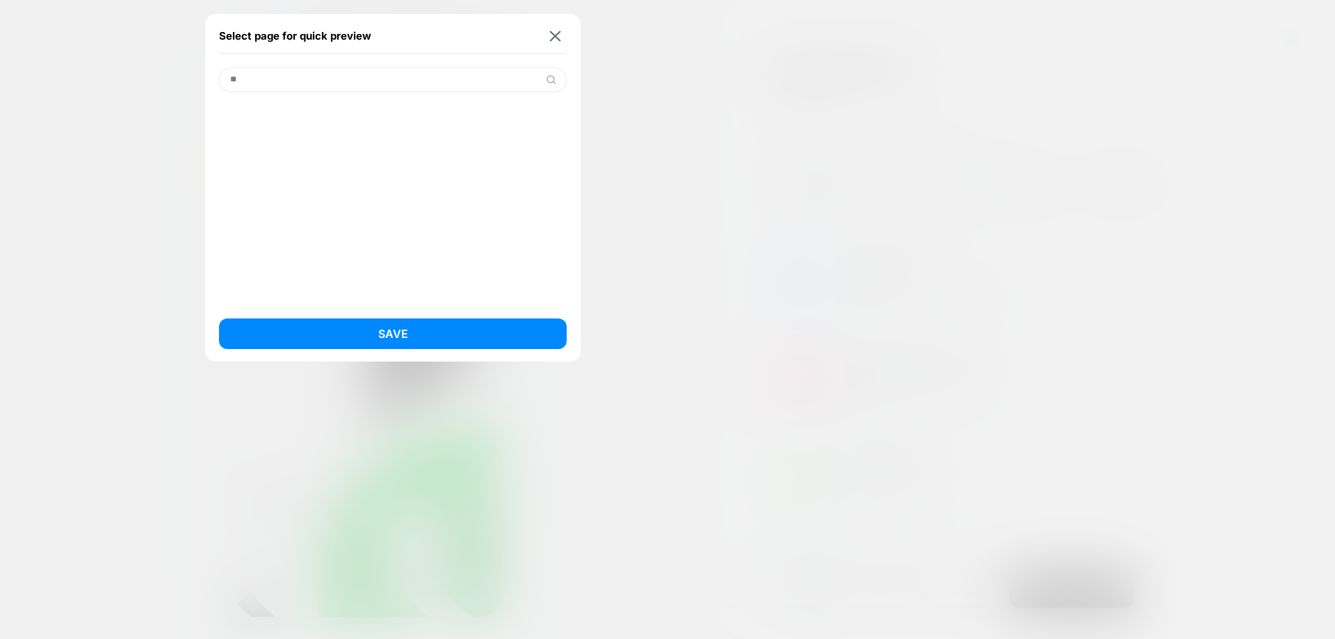
type input "*"
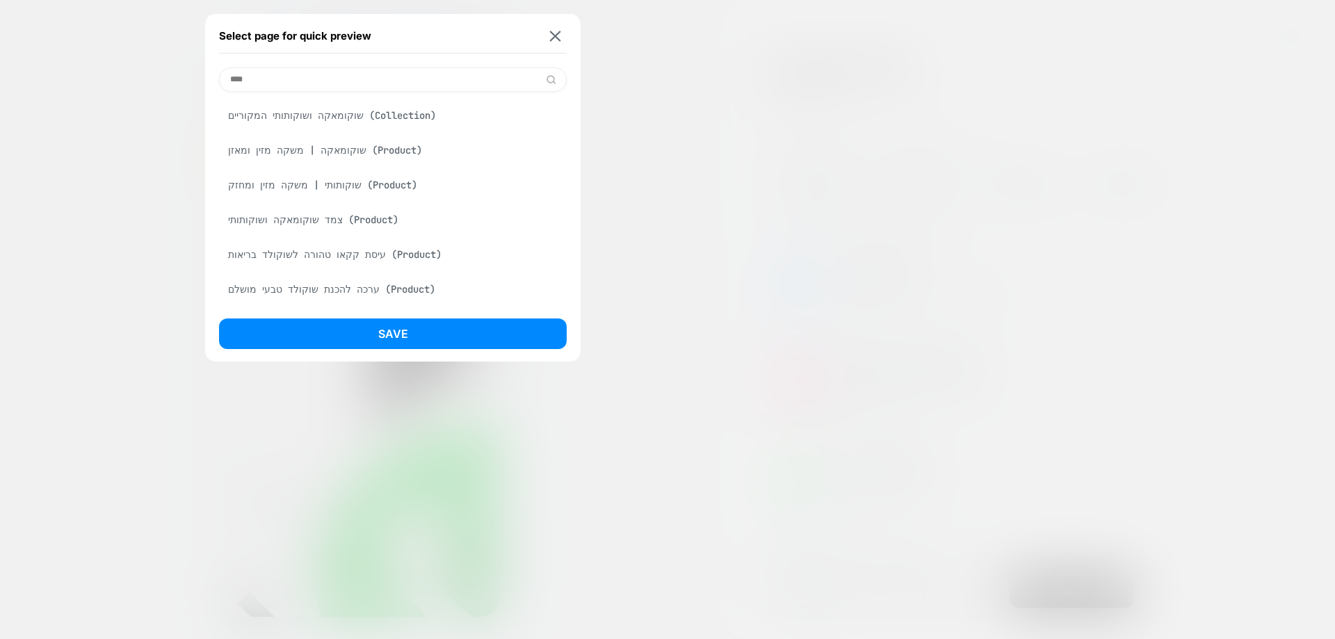
type input "****"
click at [310, 147] on div "שוקומאקה | משקה מזין ומאזן (Product)" at bounding box center [393, 150] width 348 height 26
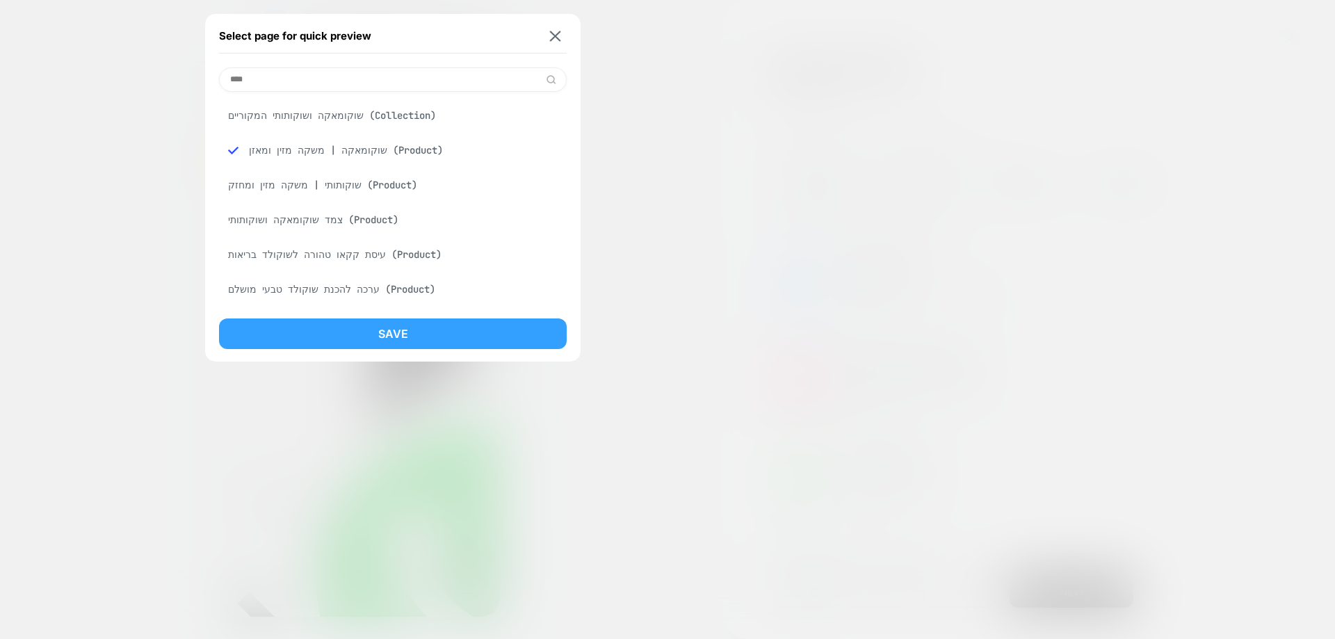
click at [335, 327] on button "Save" at bounding box center [393, 334] width 348 height 31
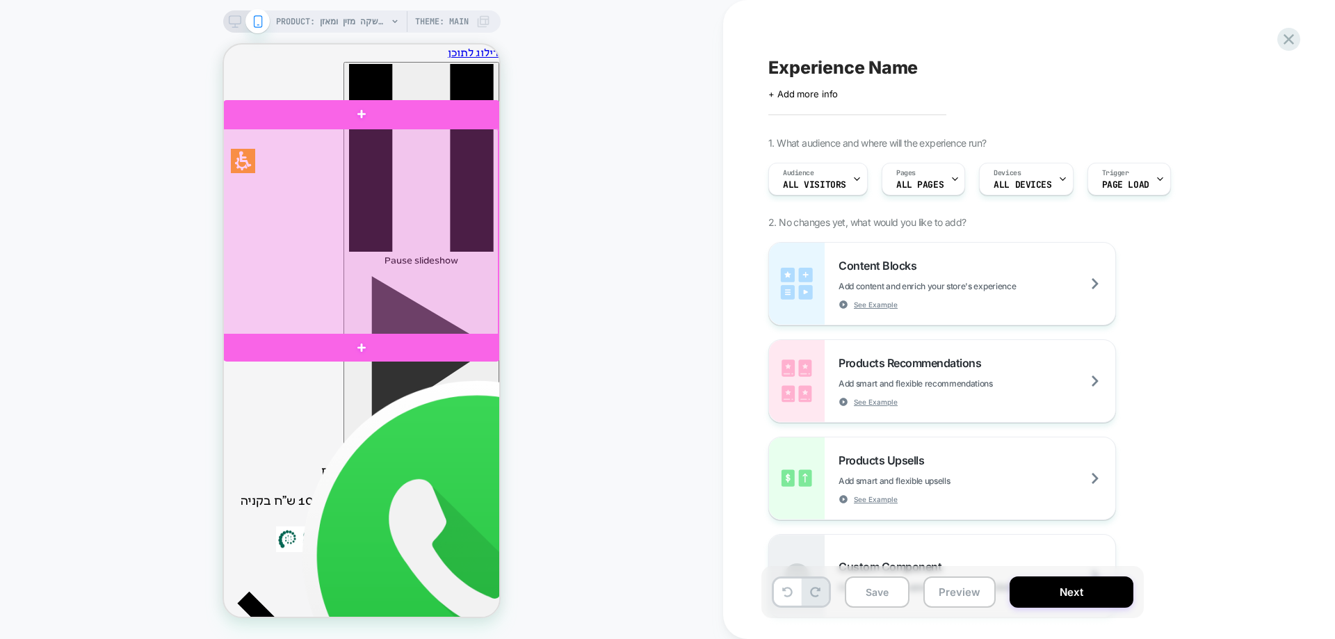
click at [428, 216] on div at bounding box center [360, 233] width 277 height 208
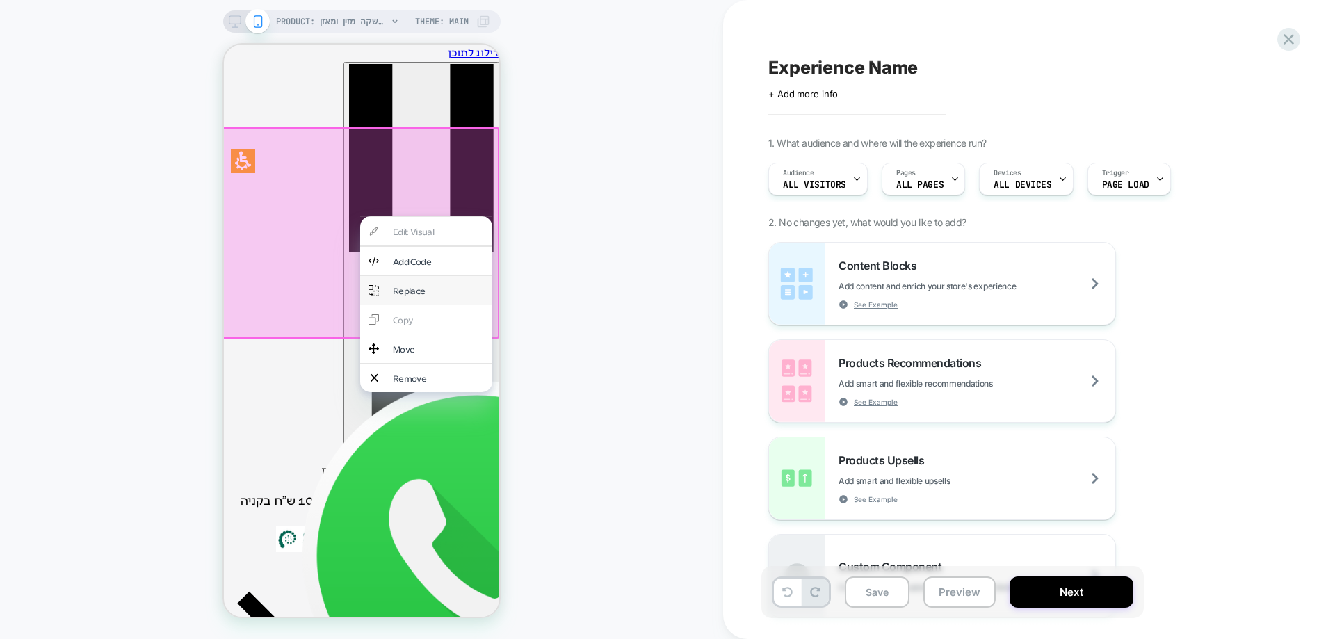
click at [408, 284] on div "Replace" at bounding box center [438, 290] width 91 height 12
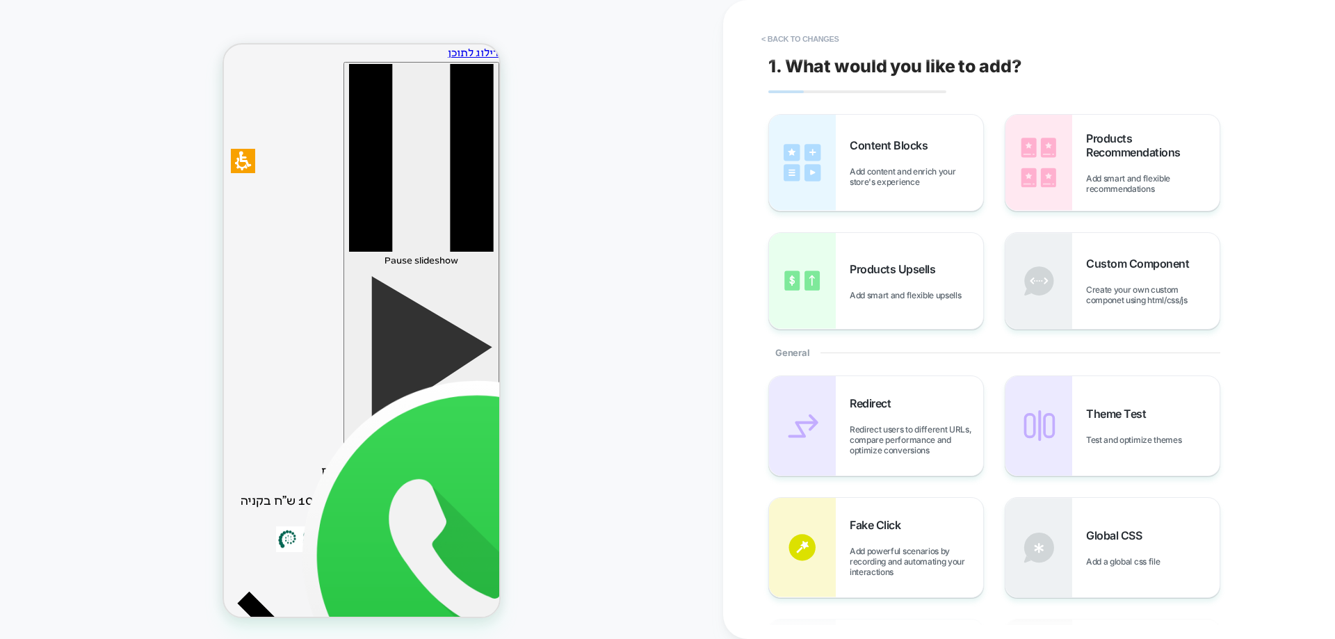
click at [840, 30] on button "< Back to changes" at bounding box center [801, 39] width 92 height 22
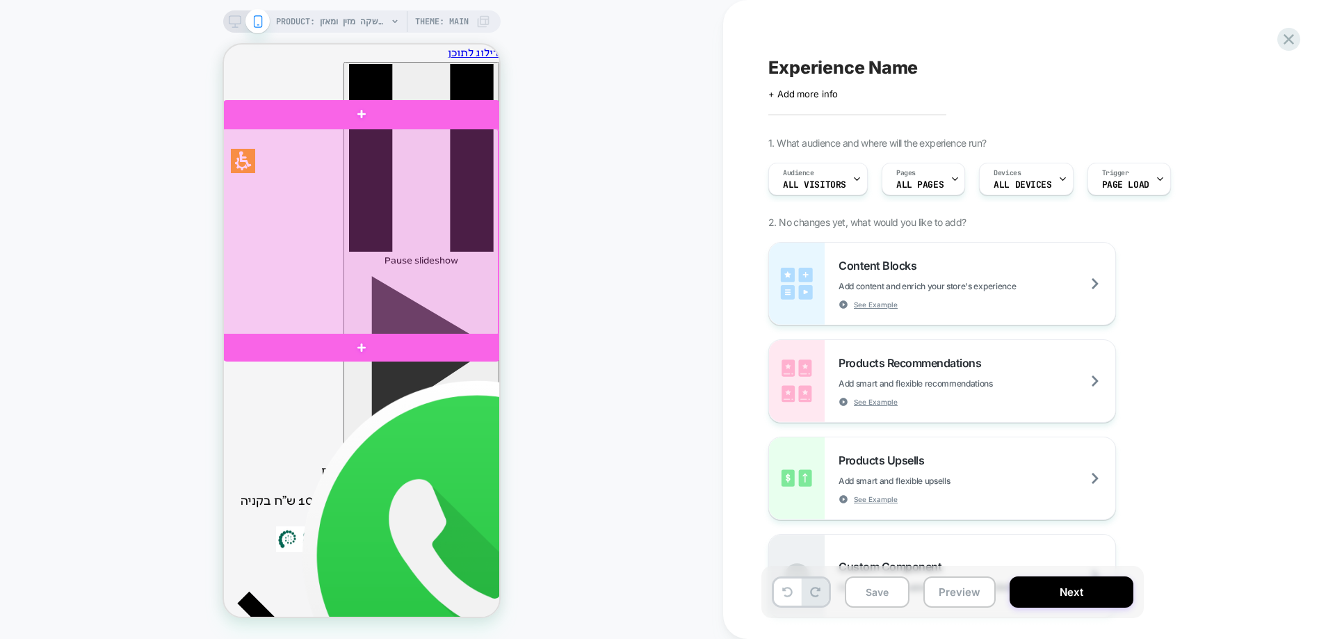
click at [390, 228] on div at bounding box center [360, 233] width 277 height 208
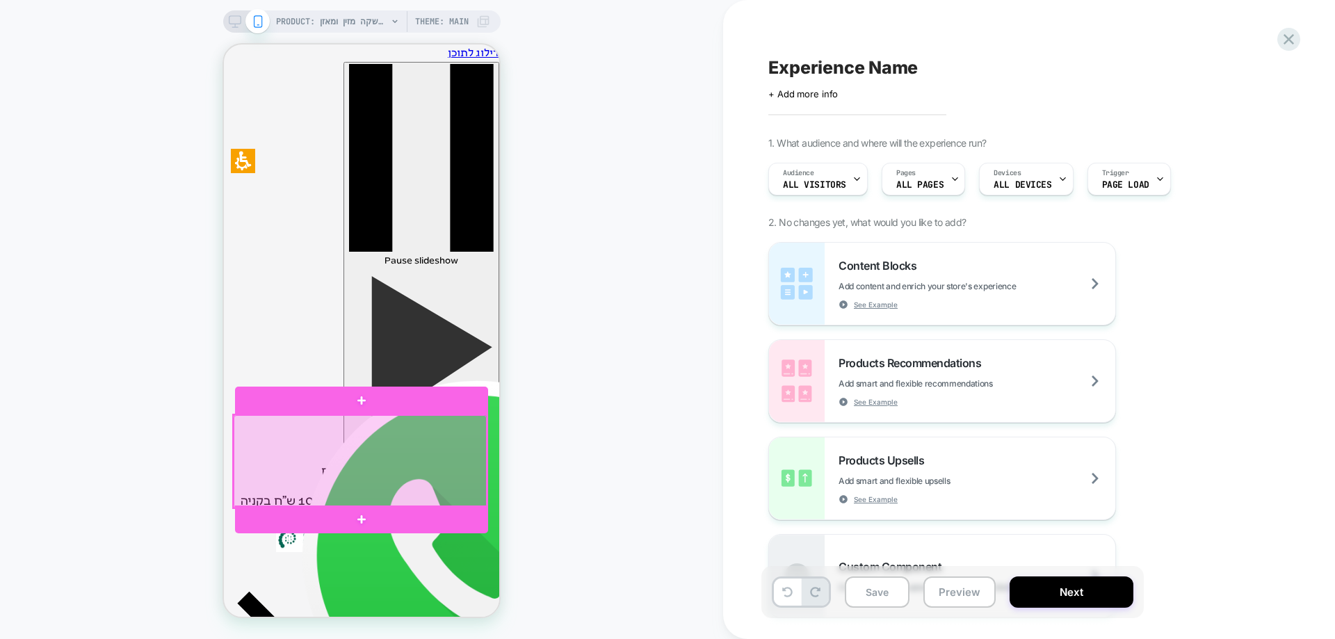
click at [378, 464] on div at bounding box center [360, 461] width 253 height 93
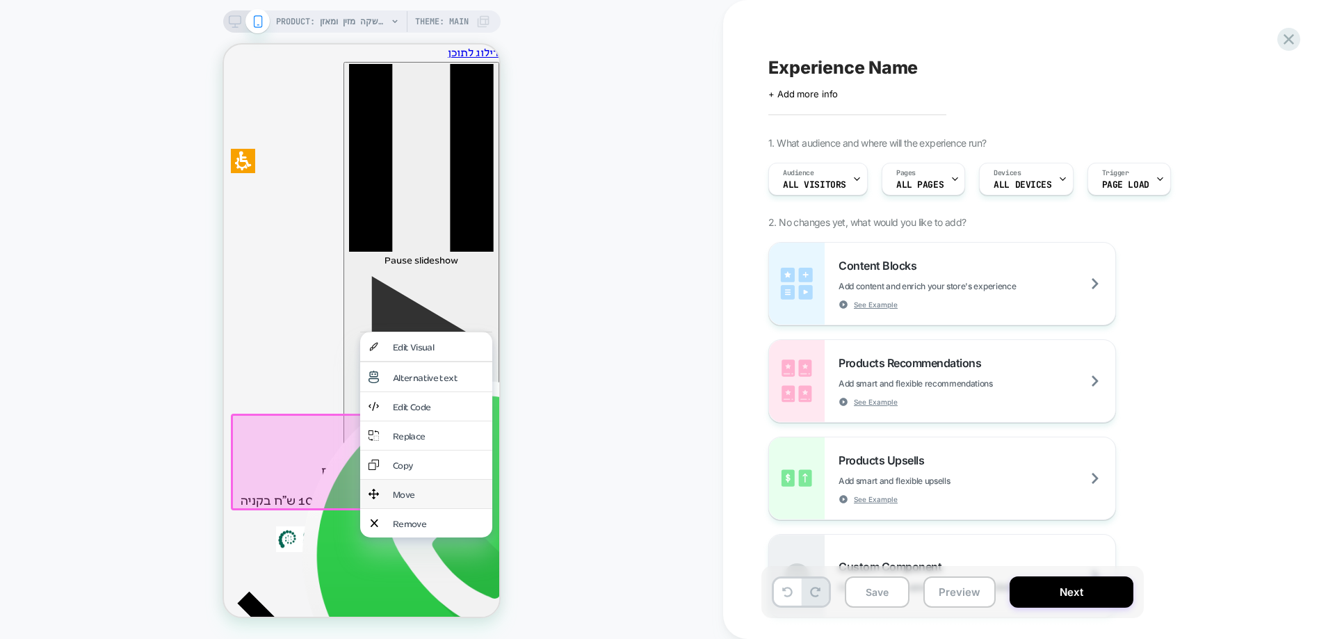
click at [383, 483] on div "Move" at bounding box center [426, 494] width 132 height 29
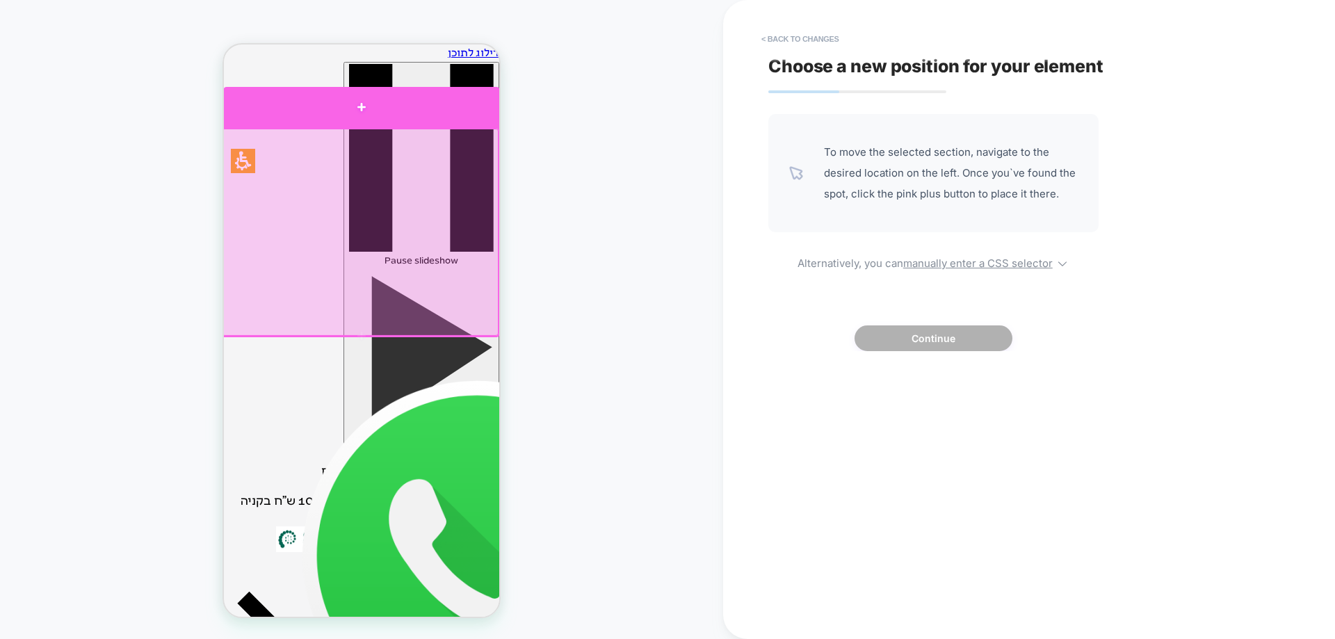
click at [401, 113] on div at bounding box center [361, 107] width 277 height 40
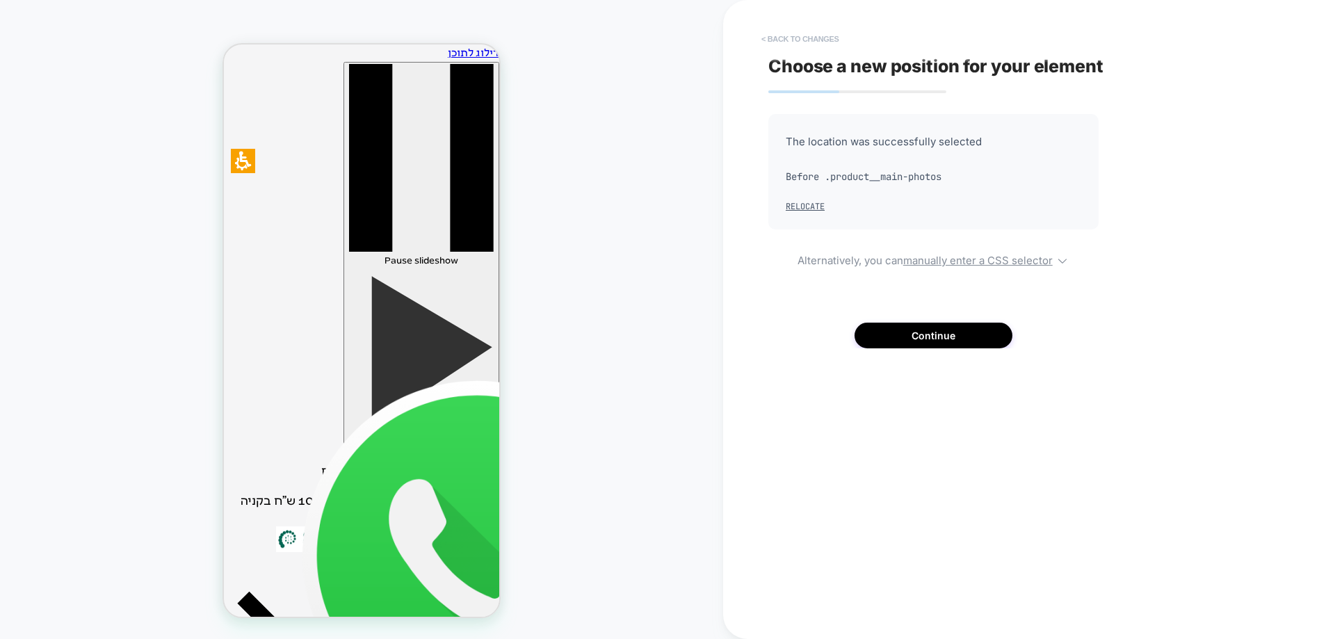
click at [813, 37] on button "< Back to changes" at bounding box center [801, 39] width 92 height 22
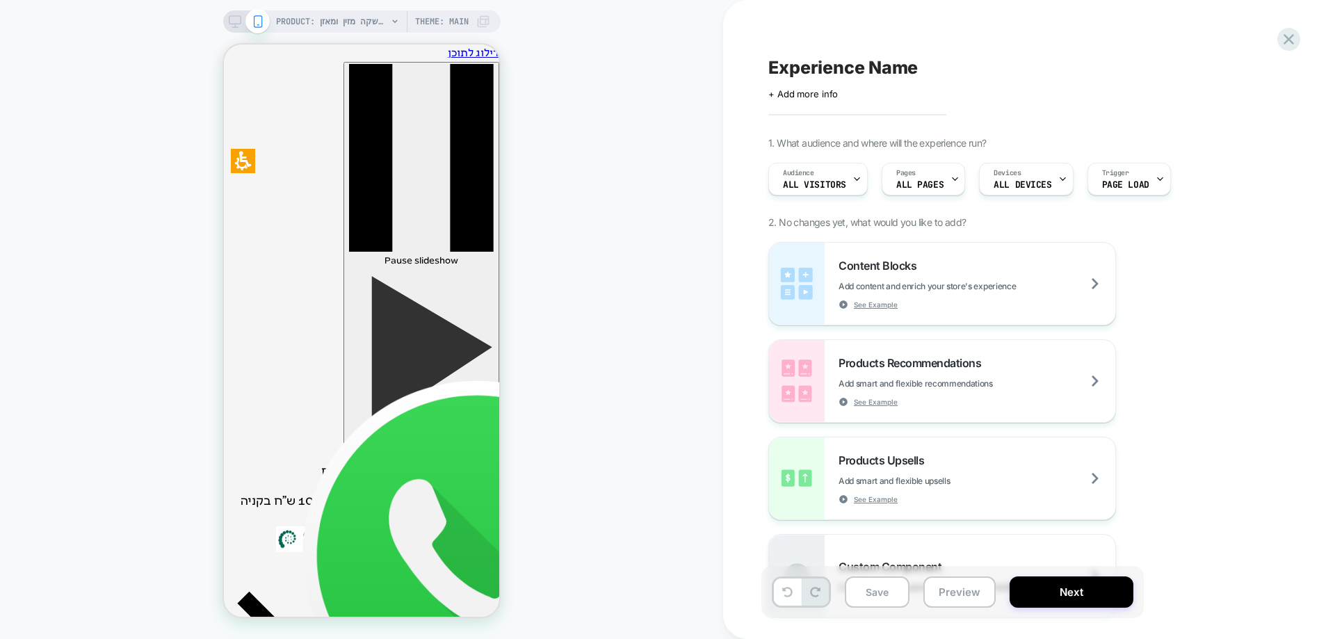
click at [563, 246] on div "PRODUCT: שוקומאקה | משקה מזין ומאזן PRODUCT: שוקומאקה | משקה מזין ומאזן Theme: …" at bounding box center [361, 319] width 723 height 611
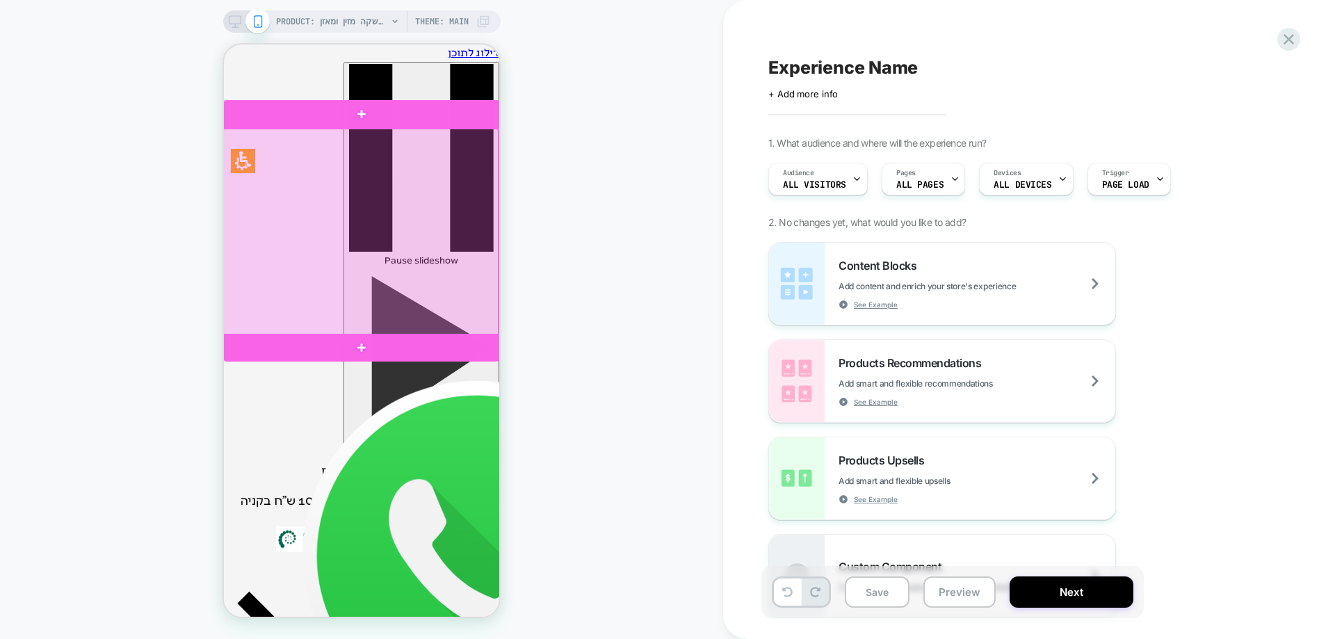
click at [390, 250] on div at bounding box center [360, 233] width 277 height 208
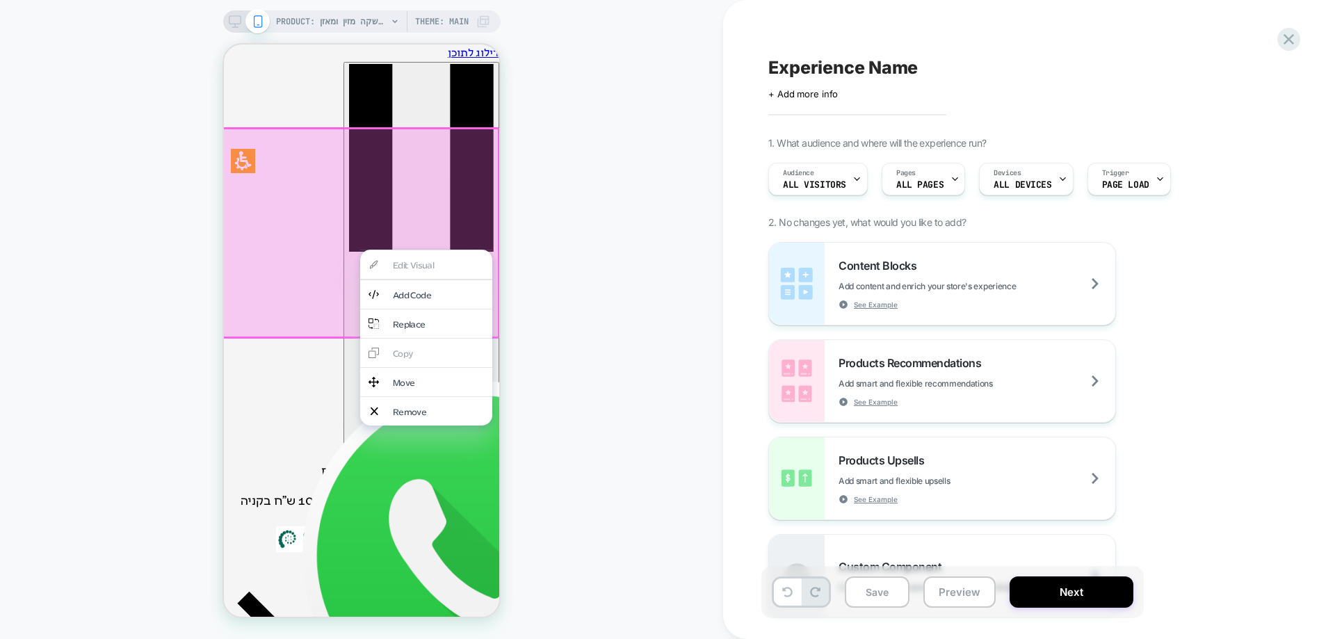
click at [556, 286] on div "PRODUCT: שוקומאקה | משקה מזין ומאזן PRODUCT: שוקומאקה | משקה מזין ומאזן Theme: …" at bounding box center [361, 319] width 723 height 611
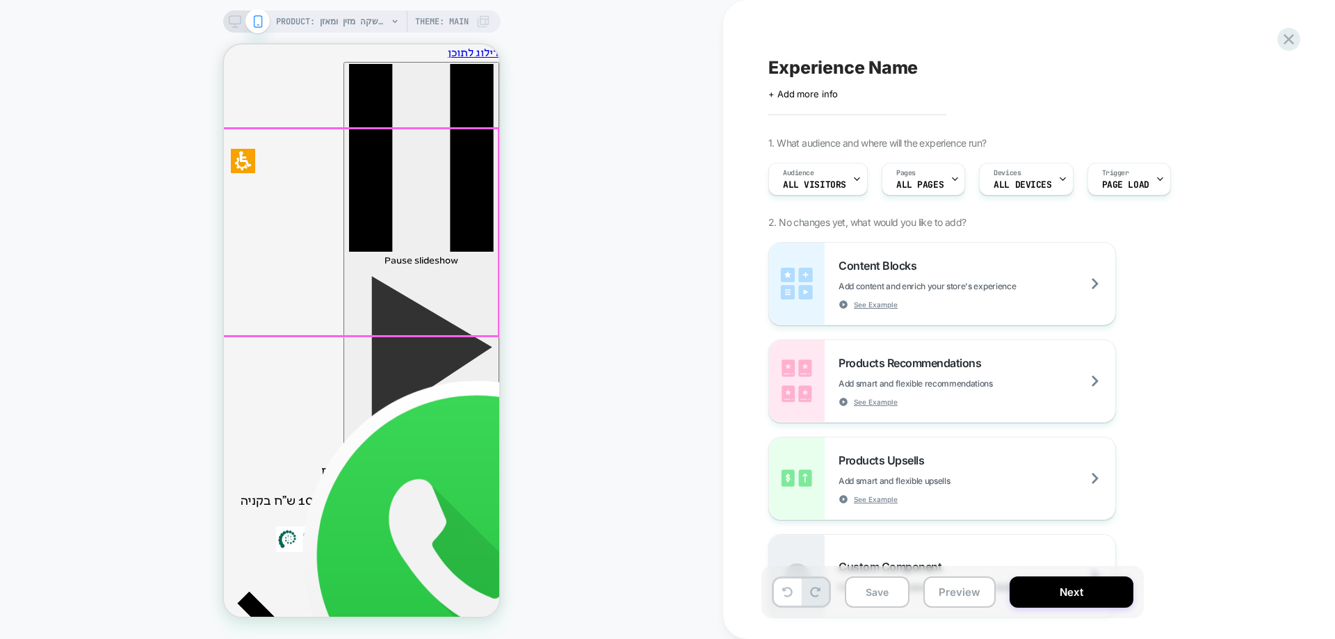
drag, startPoint x: 316, startPoint y: 253, endPoint x: 239, endPoint y: 262, distance: 78.4
drag, startPoint x: 435, startPoint y: 203, endPoint x: 320, endPoint y: 225, distance: 117.5
click at [595, 359] on div "PRODUCT: שוקומאקה | משקה מזין ומאזן PRODUCT: שוקומאקה | משקה מזין ומאזן Theme: …" at bounding box center [361, 319] width 723 height 611
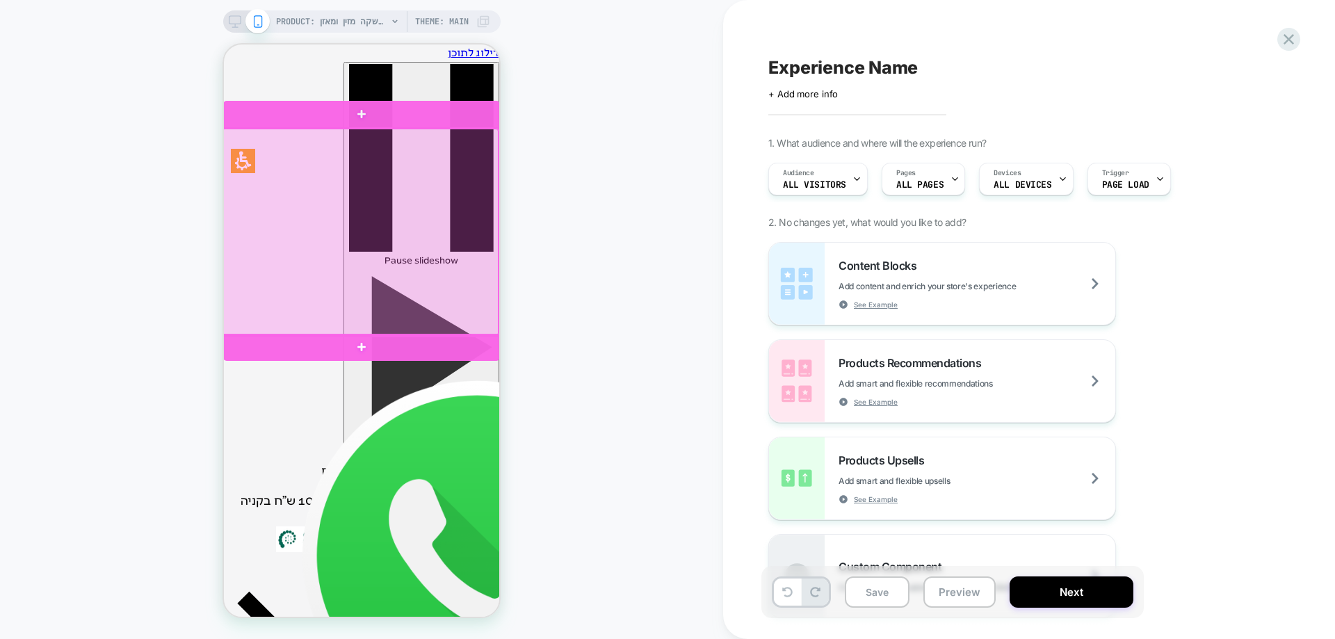
click at [485, 327] on div at bounding box center [360, 233] width 277 height 208
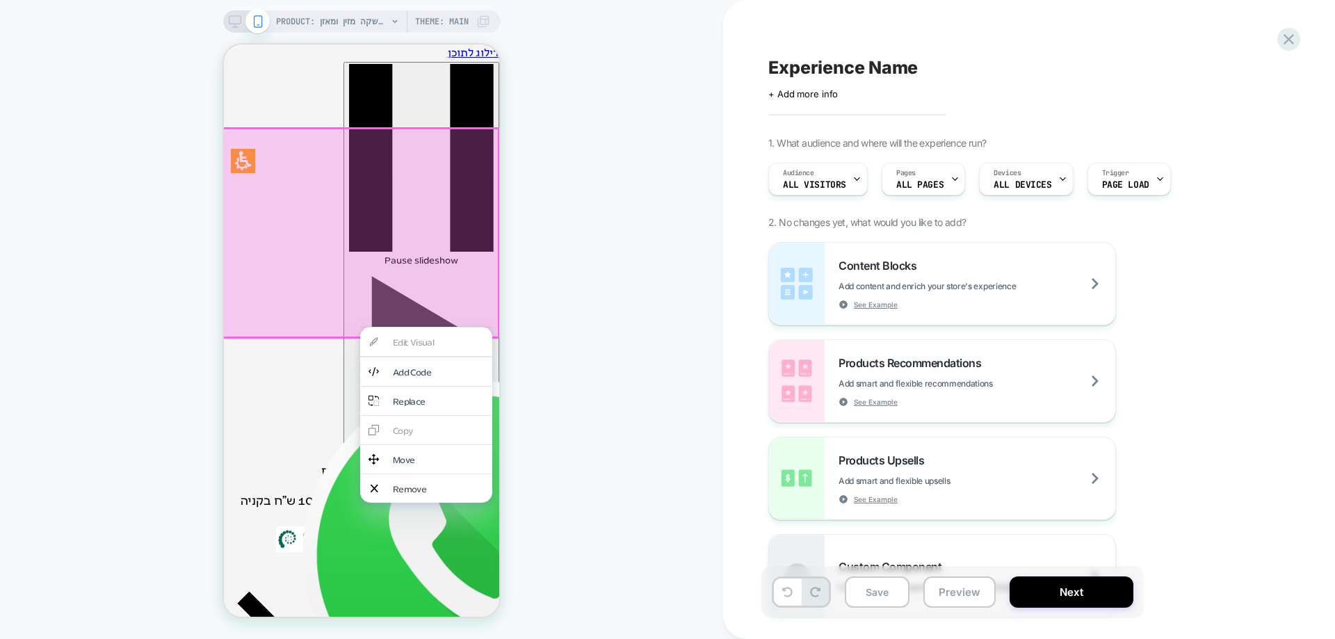
click at [439, 339] on div "Edit Visual Add Code Replace Copy Move Remove" at bounding box center [426, 415] width 132 height 176
click at [442, 371] on div "Add Code" at bounding box center [438, 372] width 91 height 12
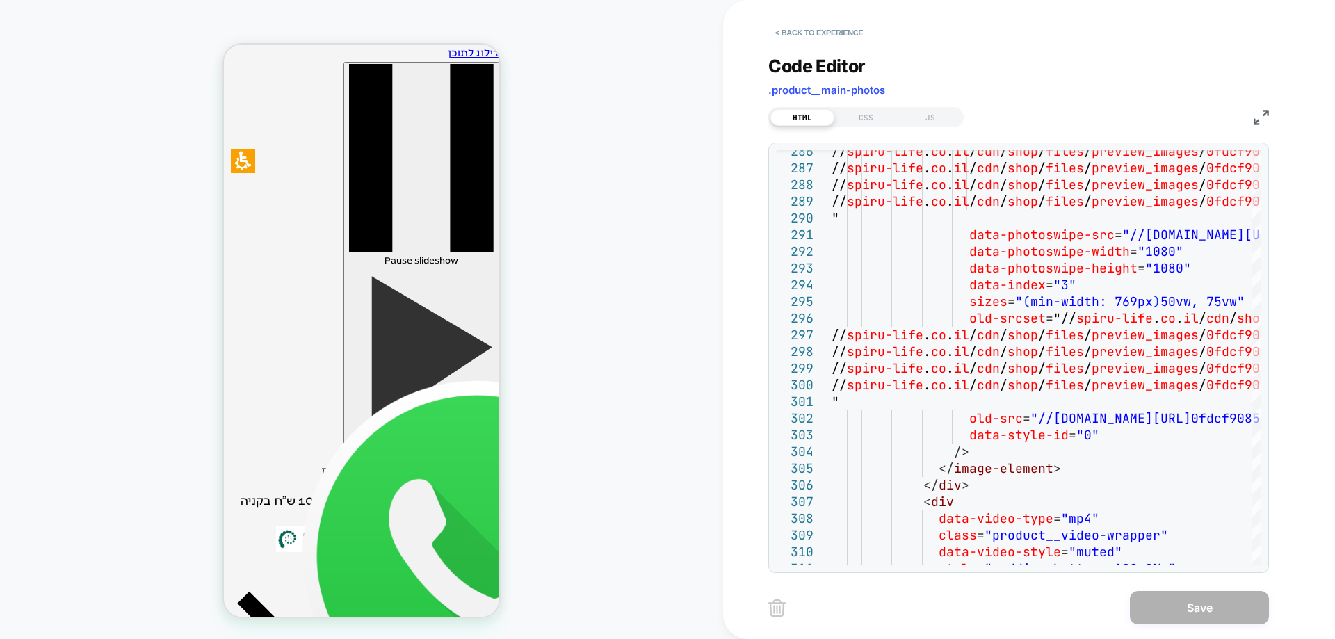
click at [654, 160] on div "PRODUCT: שוקומאקה | משקה מזין ומאזן PRODUCT: שוקומאקה | משקה מזין ומאזן Theme: …" at bounding box center [361, 319] width 723 height 611
click at [873, 112] on div "CSS" at bounding box center [867, 117] width 64 height 17
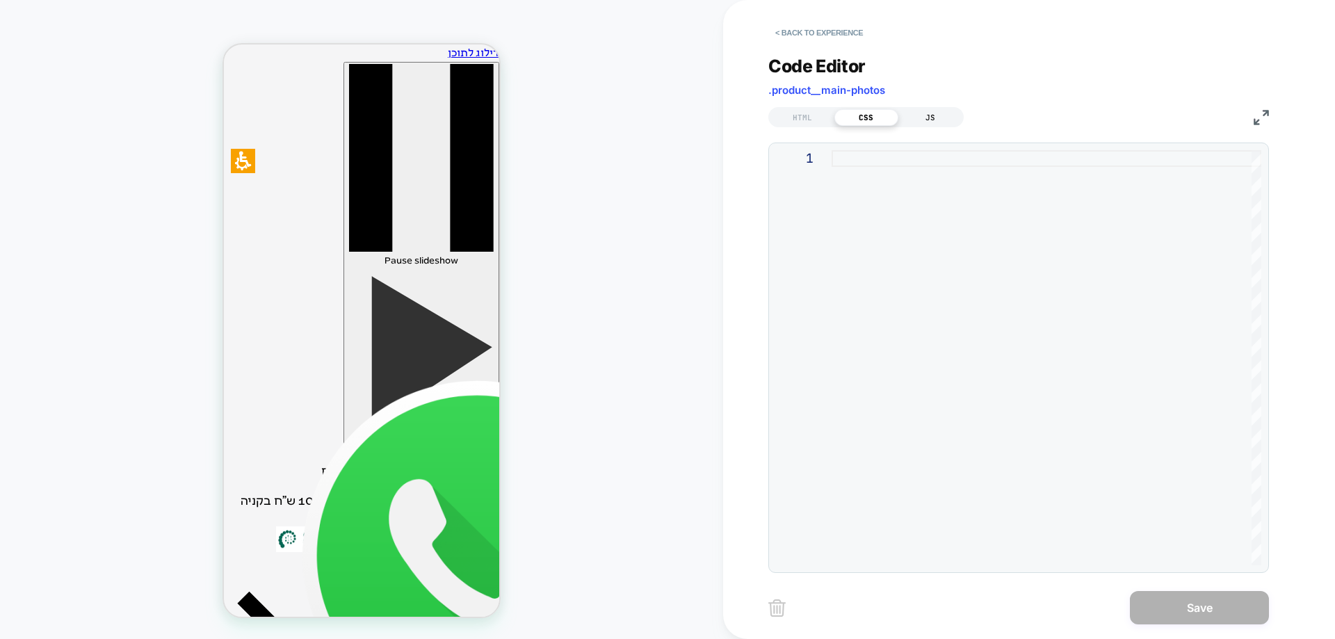
click at [909, 118] on div "JS" at bounding box center [931, 117] width 64 height 17
click at [785, 115] on div "HTML" at bounding box center [803, 117] width 64 height 17
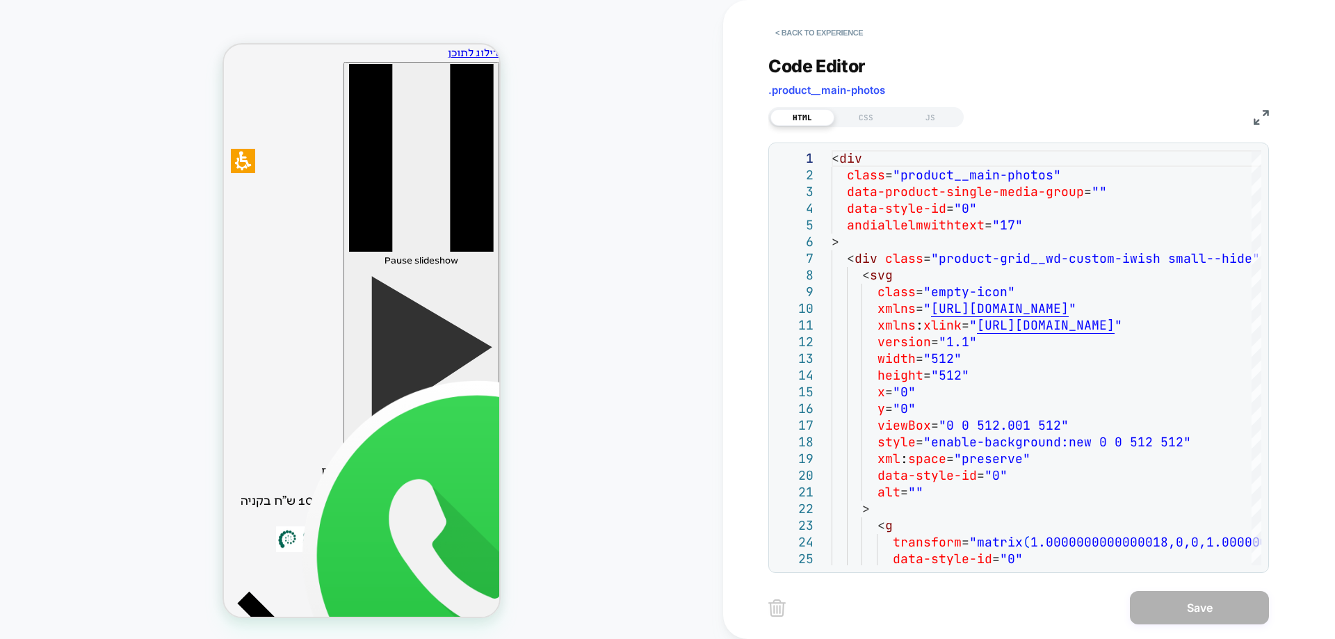
click at [647, 398] on div "PRODUCT: שוקומאקה | משקה מזין ומאזן PRODUCT: שוקומאקה | משקה מזין ומאזן Theme: …" at bounding box center [361, 319] width 723 height 611
drag, startPoint x: 417, startPoint y: 238, endPoint x: 287, endPoint y: 237, distance: 130.1
drag, startPoint x: 460, startPoint y: 168, endPoint x: 252, endPoint y: 219, distance: 214.1
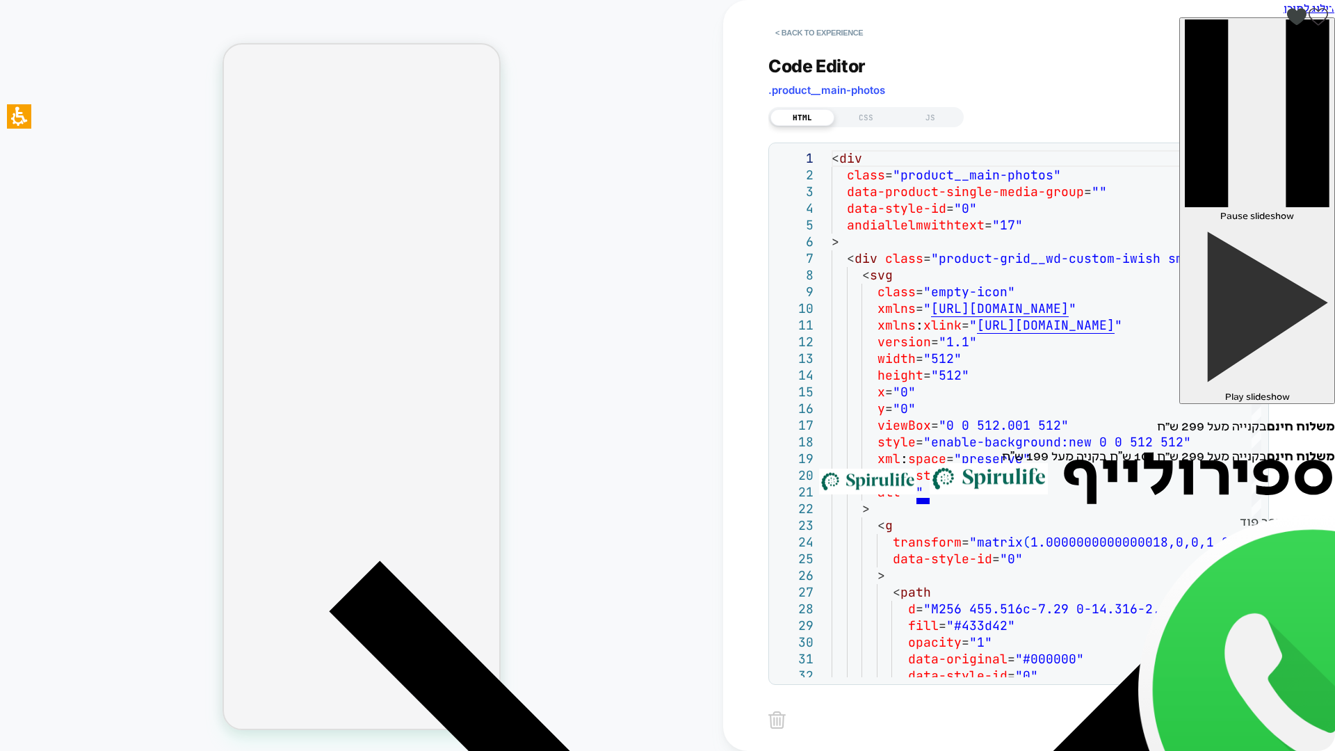
drag, startPoint x: 129, startPoint y: 152, endPoint x: 153, endPoint y: 158, distance: 25.0
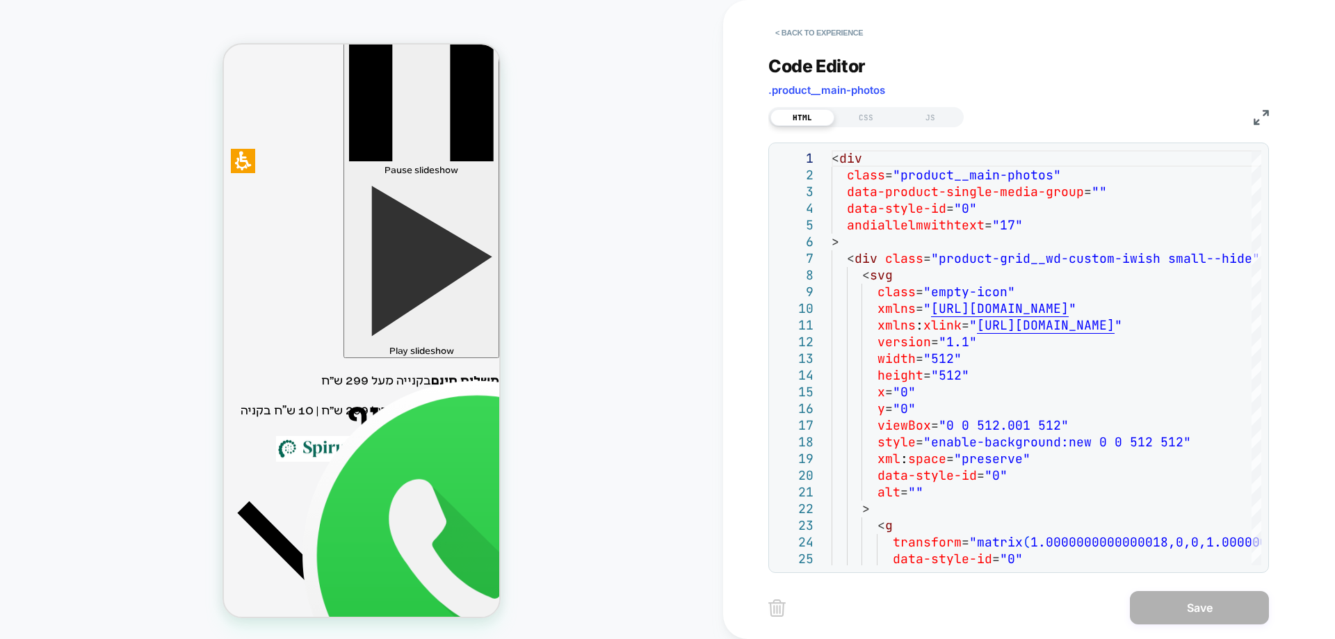
scroll to position [70, 0]
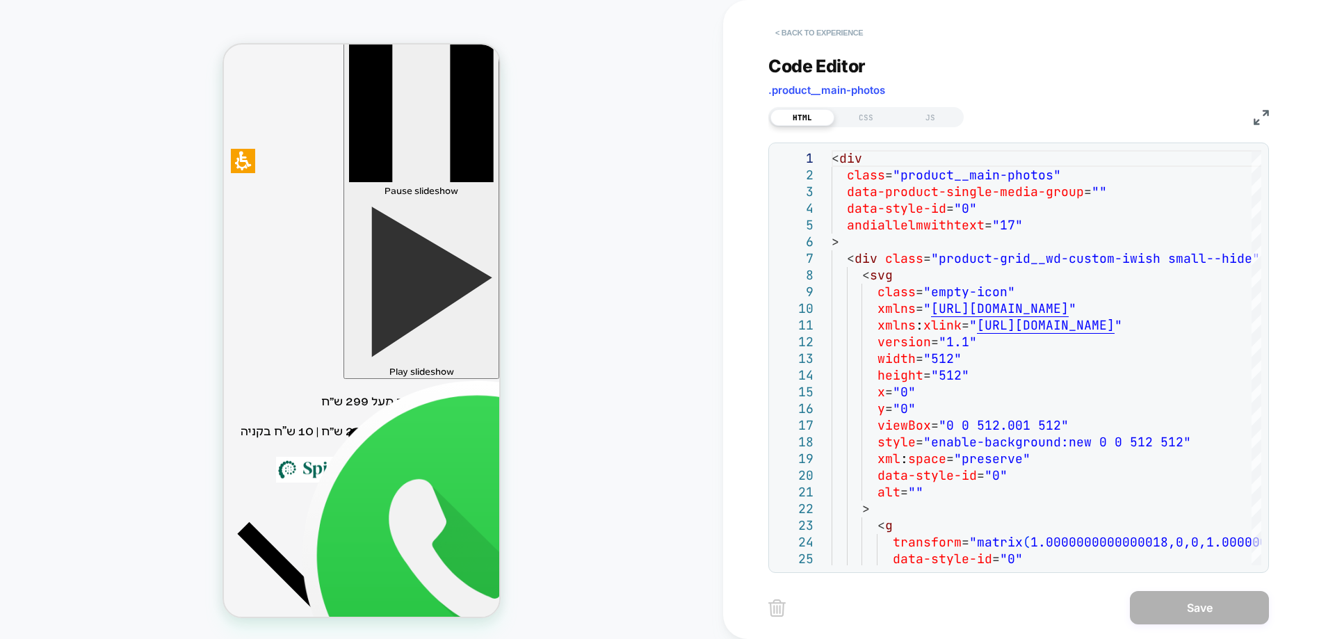
click at [801, 38] on button "< Back to experience" at bounding box center [820, 33] width 102 height 22
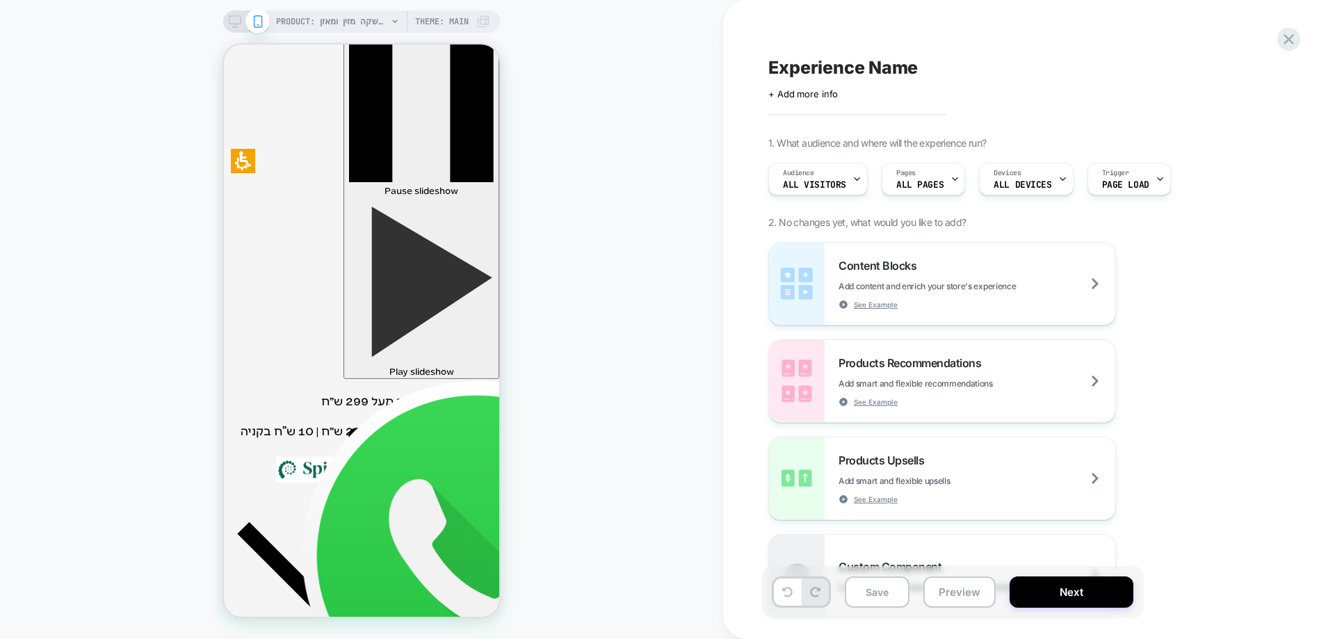
click at [620, 277] on div "PRODUCT: שוקומאקה | משקה מזין ומאזן PRODUCT: שוקומאקה | משקה מזין ומאזן Theme: …" at bounding box center [361, 319] width 723 height 611
click at [87, 149] on div "PRODUCT: שוקומאקה | משקה מזין ומאזן PRODUCT: שוקומאקה | משקה מזין ומאזן Theme: …" at bounding box center [361, 319] width 723 height 611
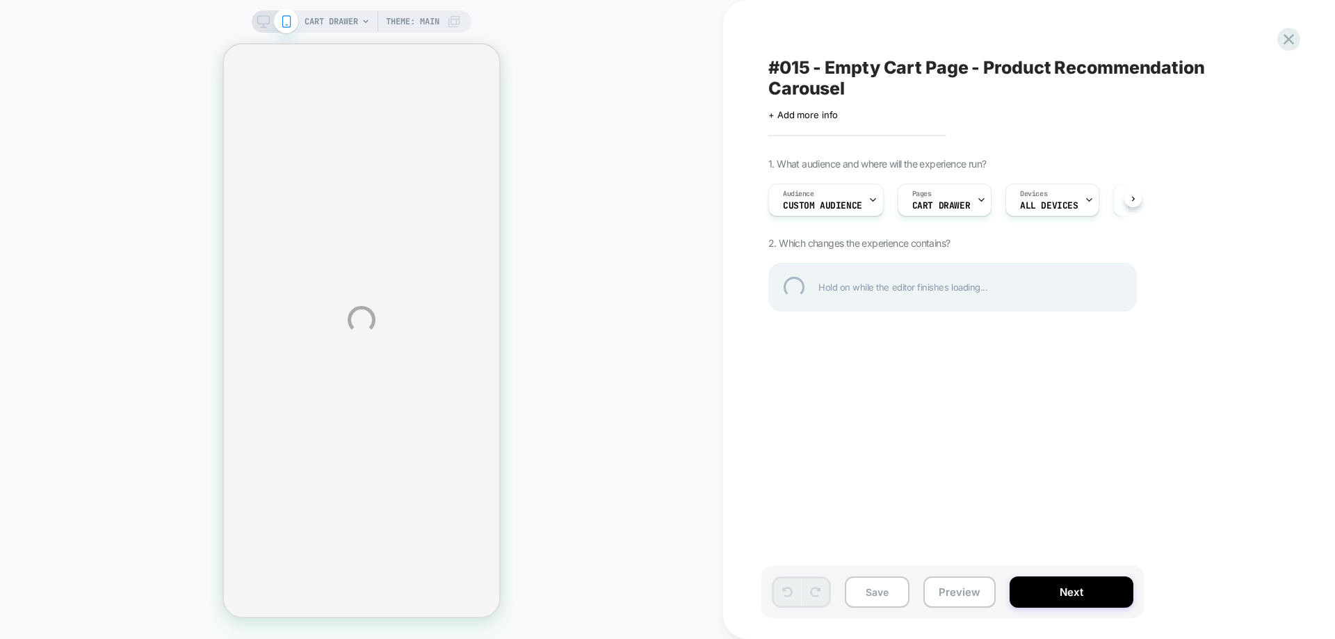
select select "**********"
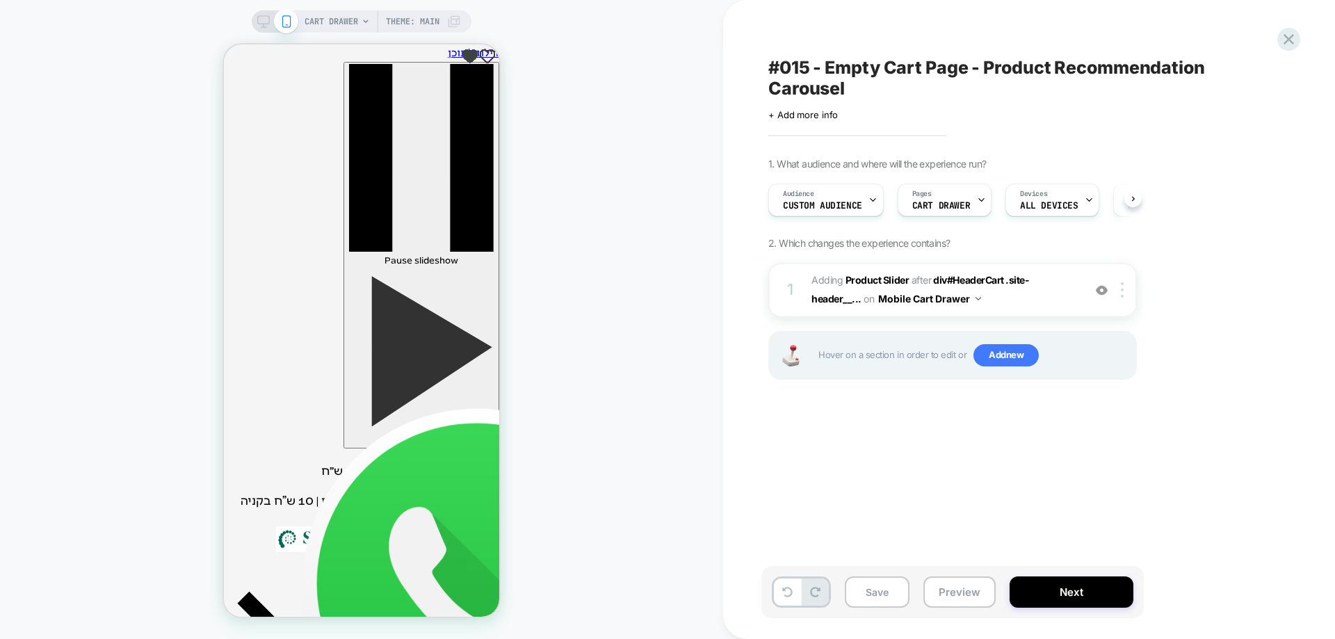
scroll to position [0, 1]
click at [892, 279] on b "Product Slider" at bounding box center [877, 280] width 63 height 12
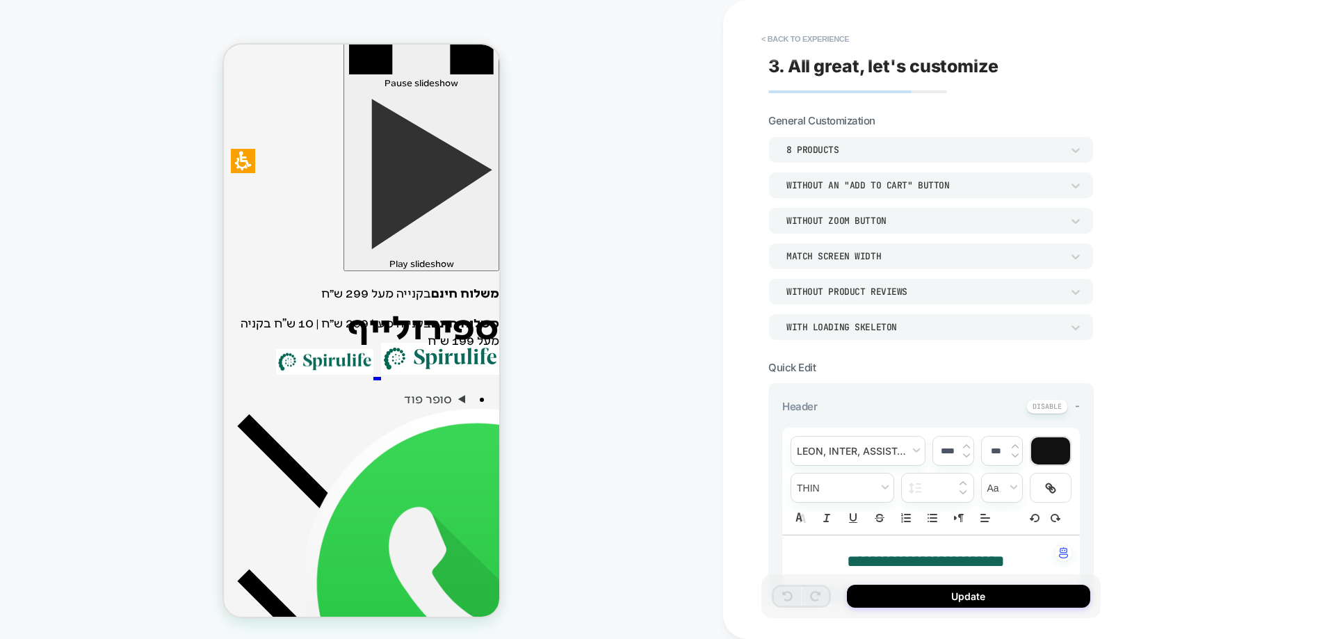
scroll to position [336, 0]
click at [883, 193] on div "Without an "add to cart" button" at bounding box center [932, 185] width 326 height 26
click at [856, 120] on span "General Customization" at bounding box center [822, 120] width 107 height 13
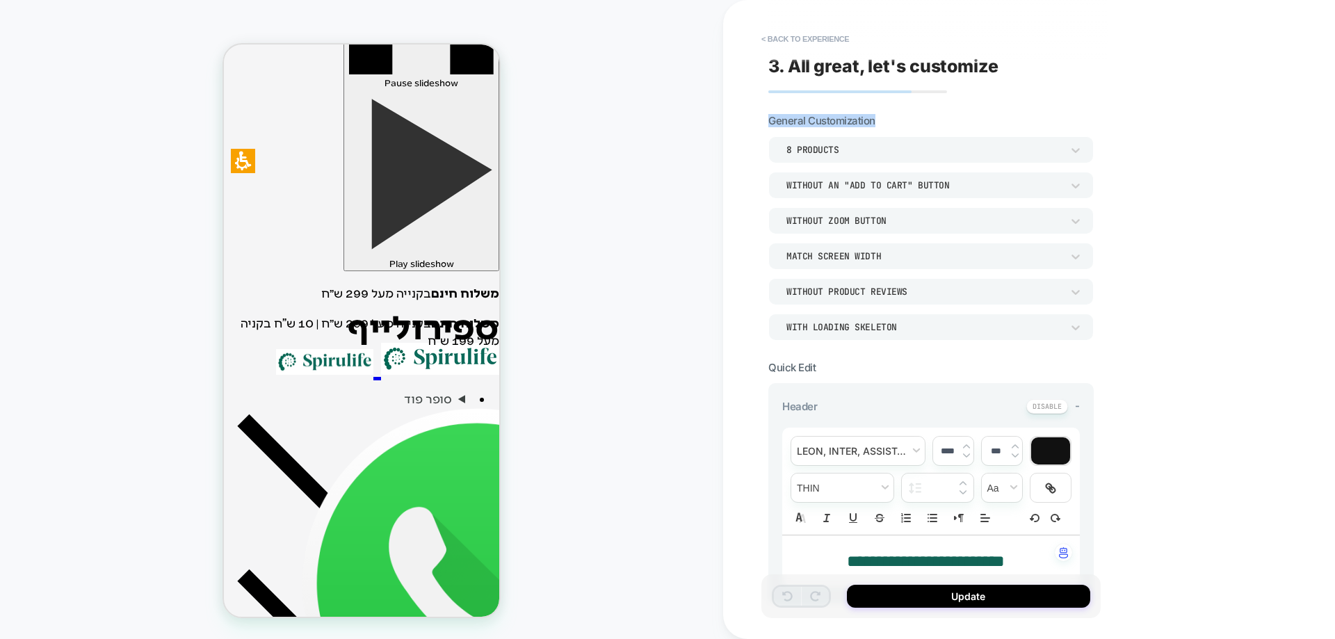
copy span "General Customization"
click at [817, 34] on button "< Back to experience" at bounding box center [806, 39] width 102 height 22
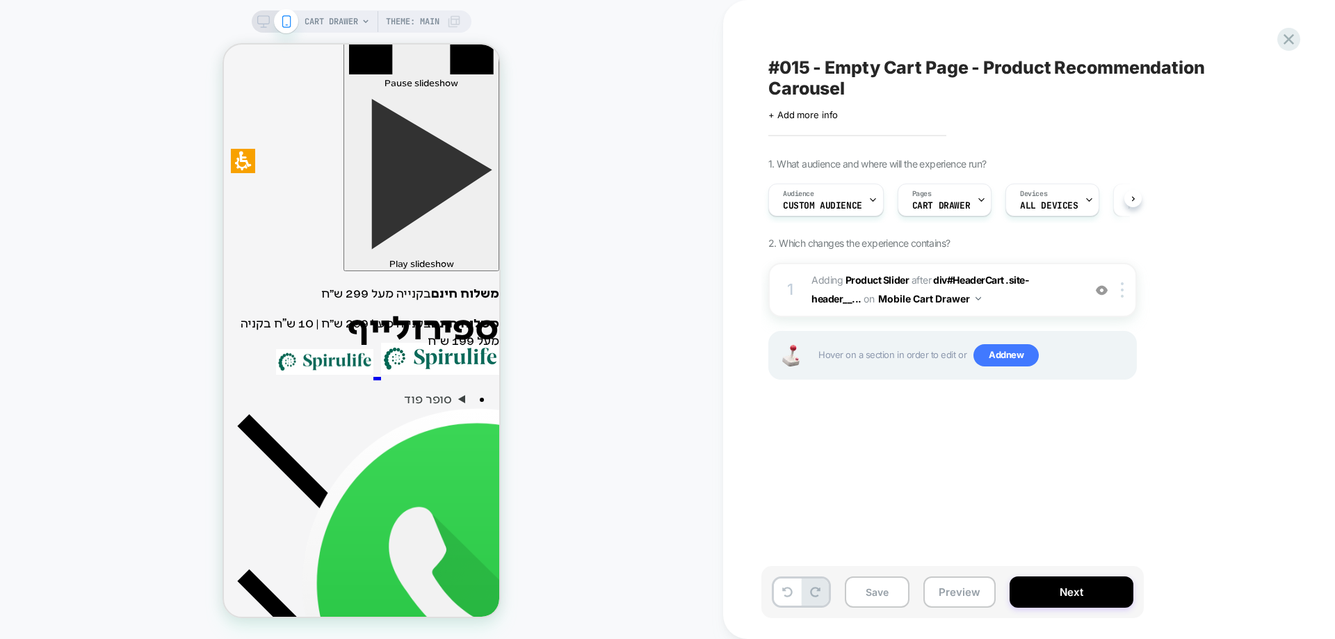
scroll to position [0, 1]
click at [1281, 40] on icon at bounding box center [1289, 39] width 19 height 19
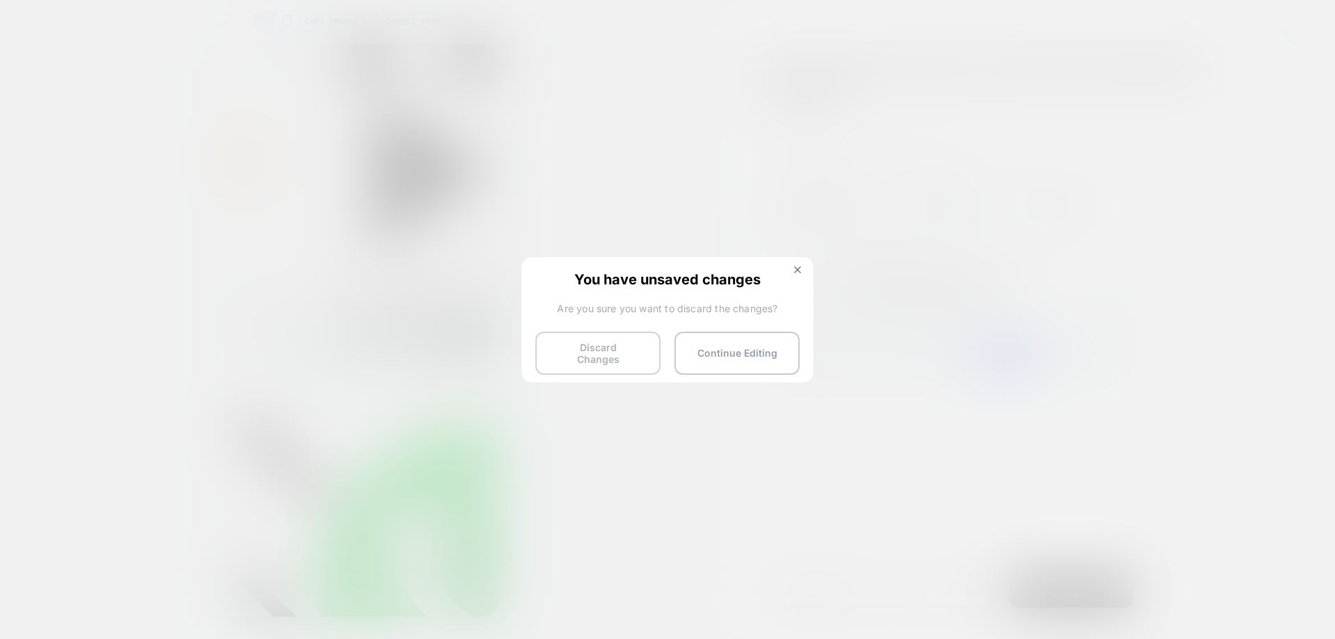
click at [591, 364] on button "Discard Changes" at bounding box center [598, 353] width 125 height 43
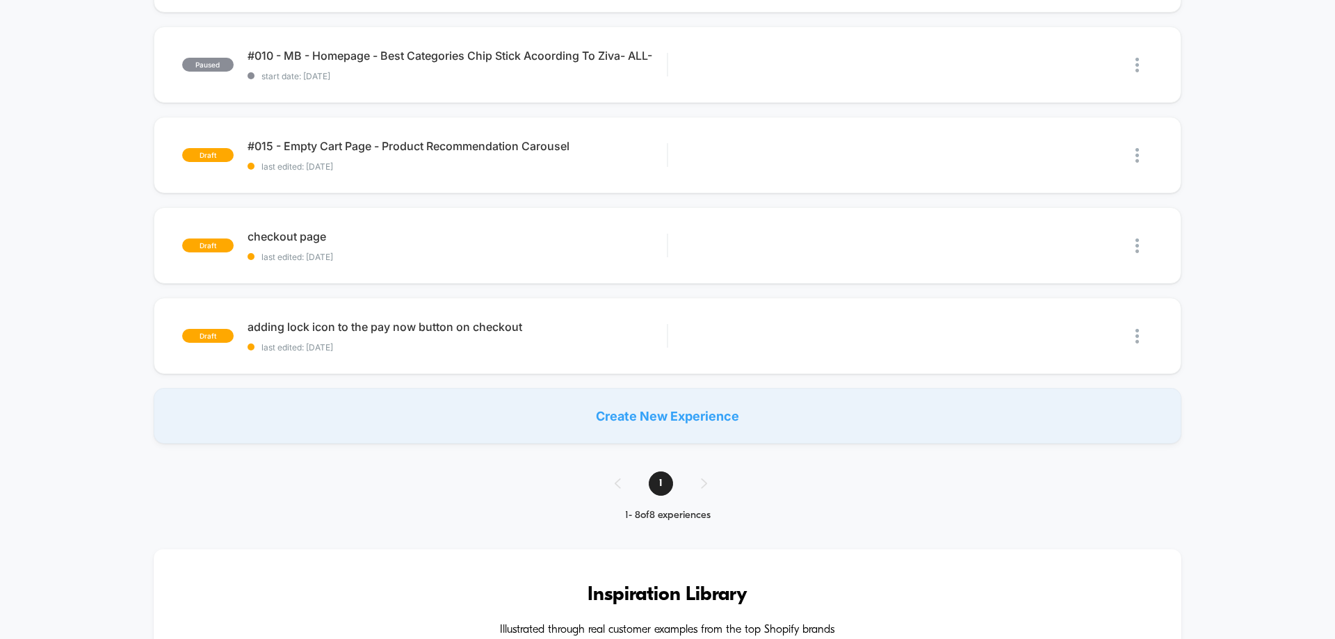
scroll to position [348, 0]
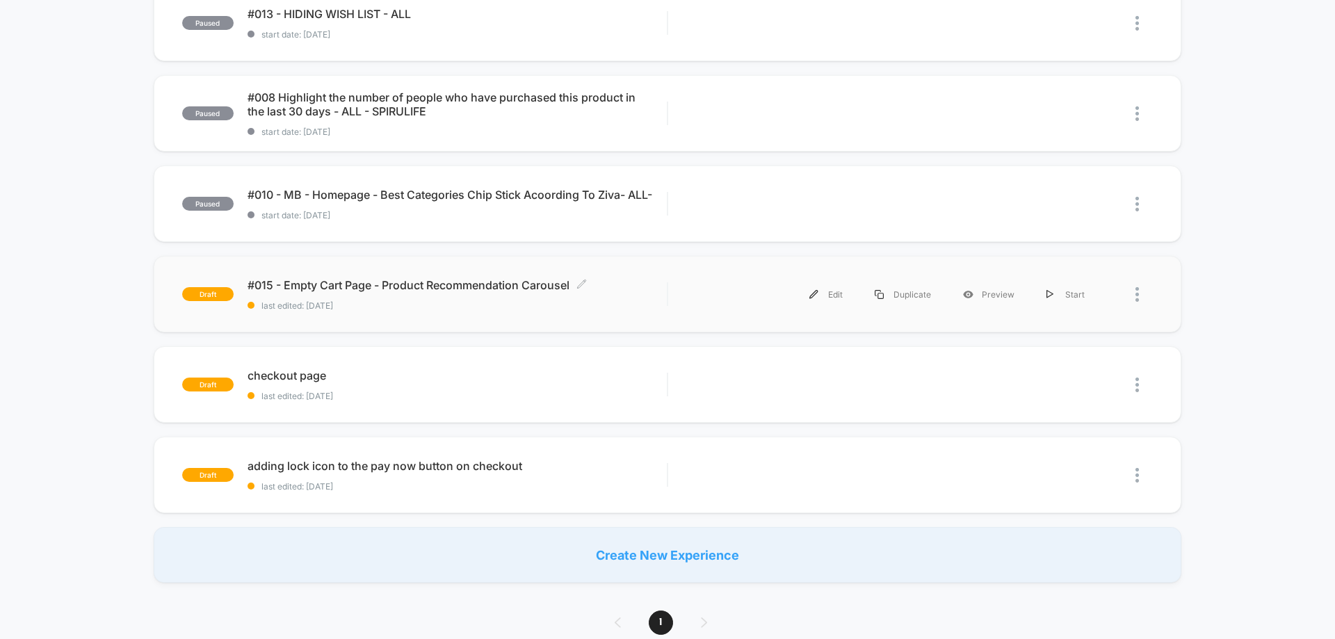
click at [436, 290] on span "#015 - Empty Cart Page - Product Recommendation Carousel Click to edit experien…" at bounding box center [457, 285] width 419 height 14
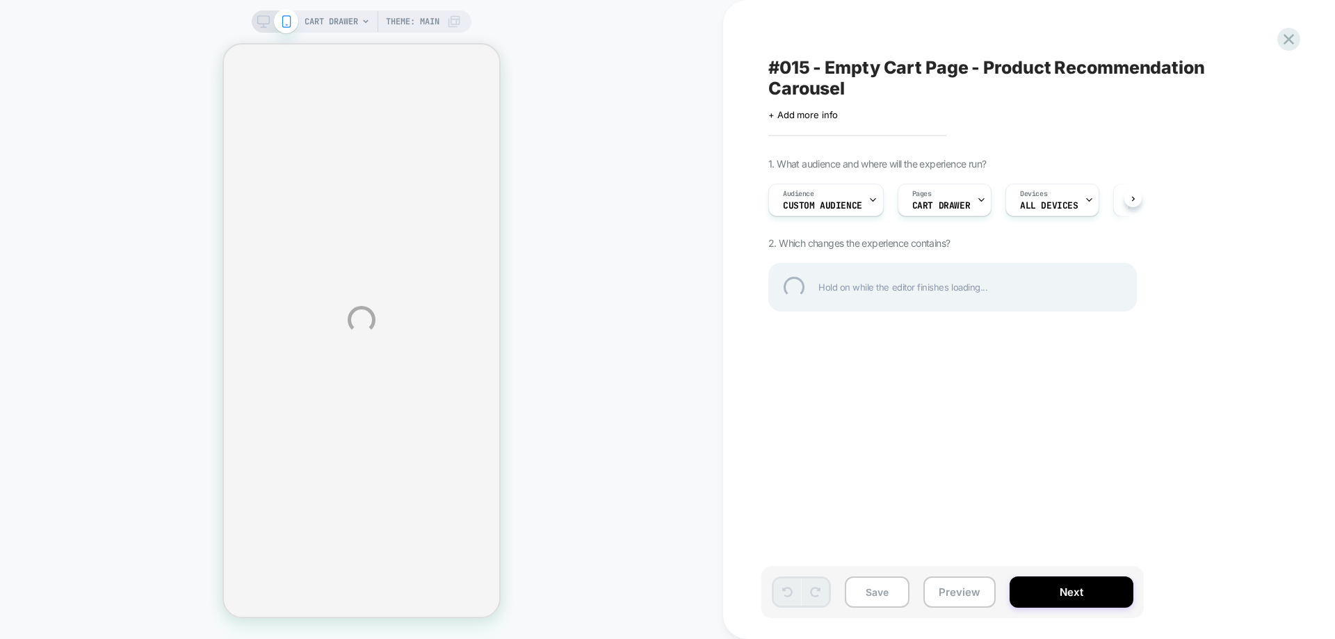
select select "**********"
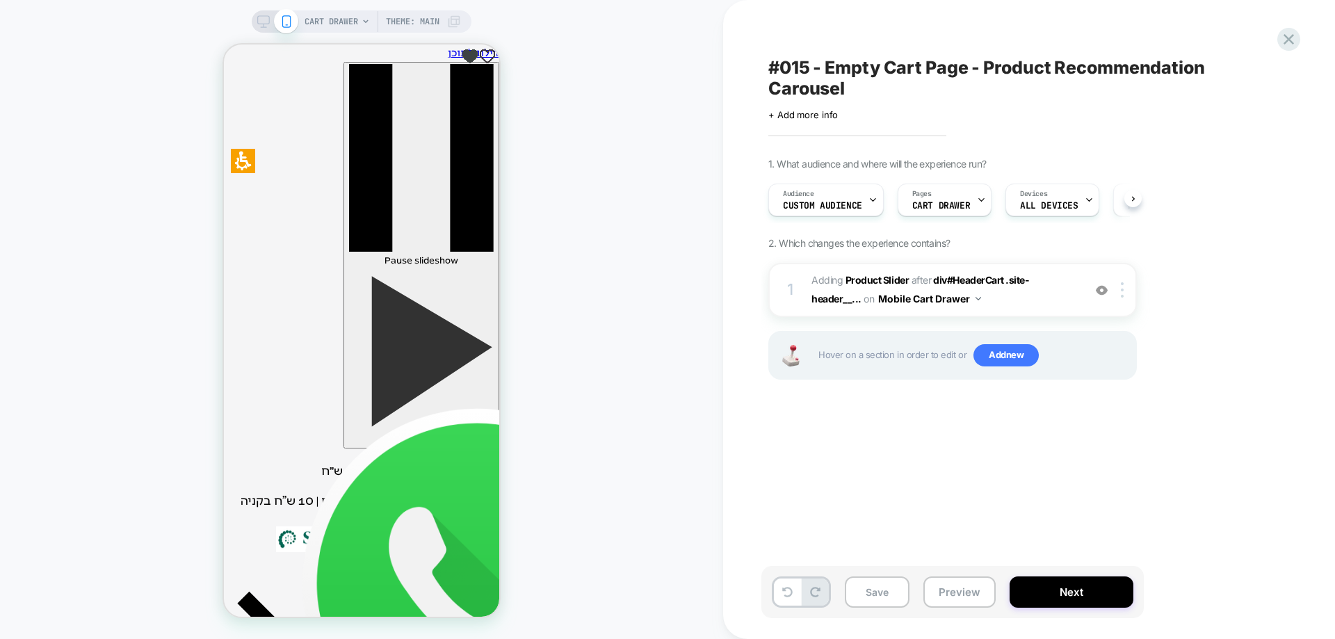
scroll to position [0, 1]
click at [1279, 40] on div at bounding box center [1289, 39] width 29 height 29
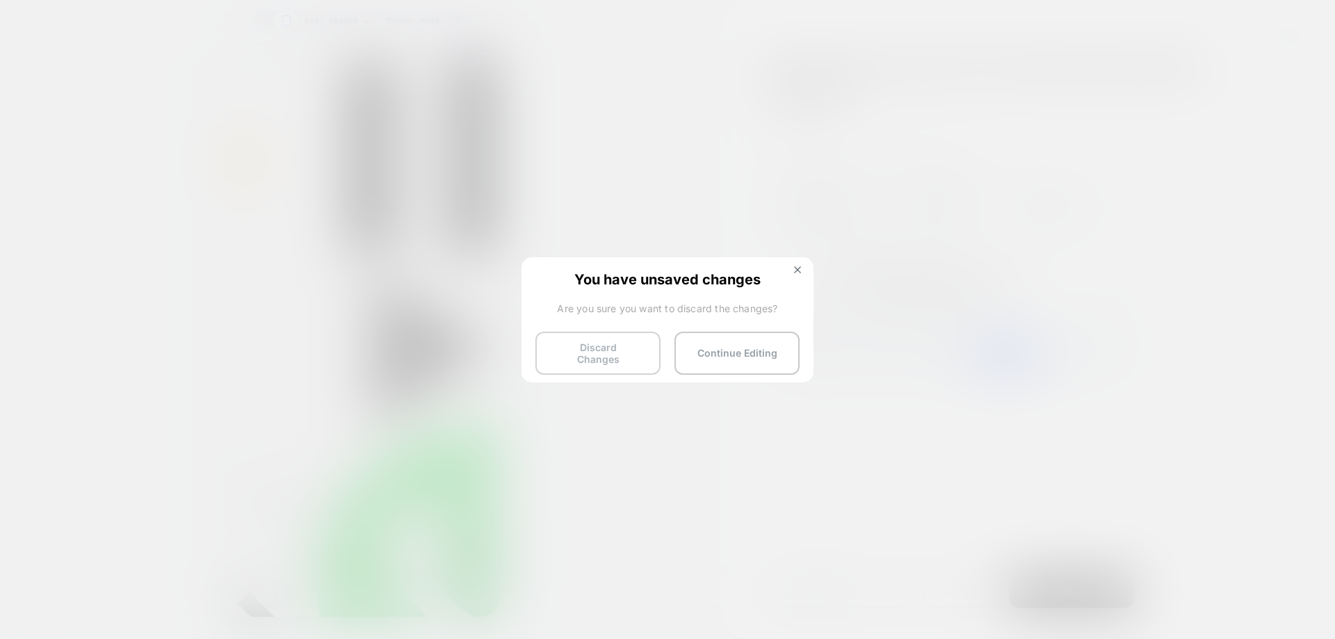
click at [616, 356] on button "Discard Changes" at bounding box center [598, 353] width 125 height 43
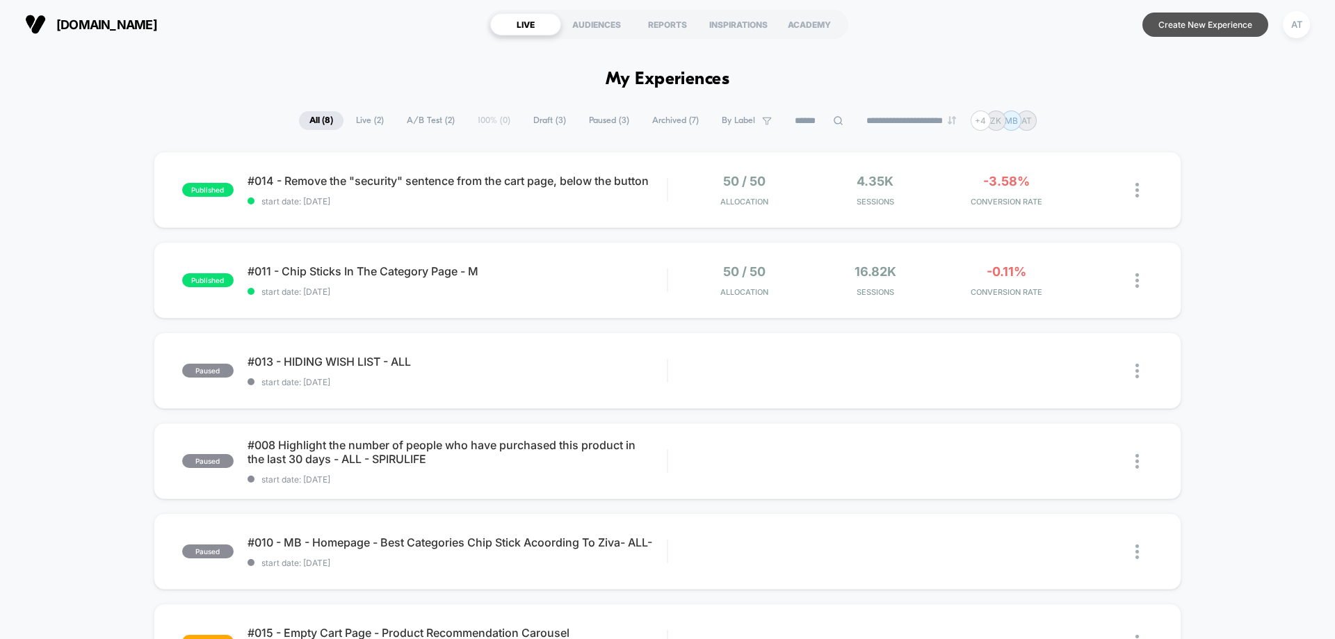
click at [1232, 29] on button "Create New Experience" at bounding box center [1206, 25] width 126 height 24
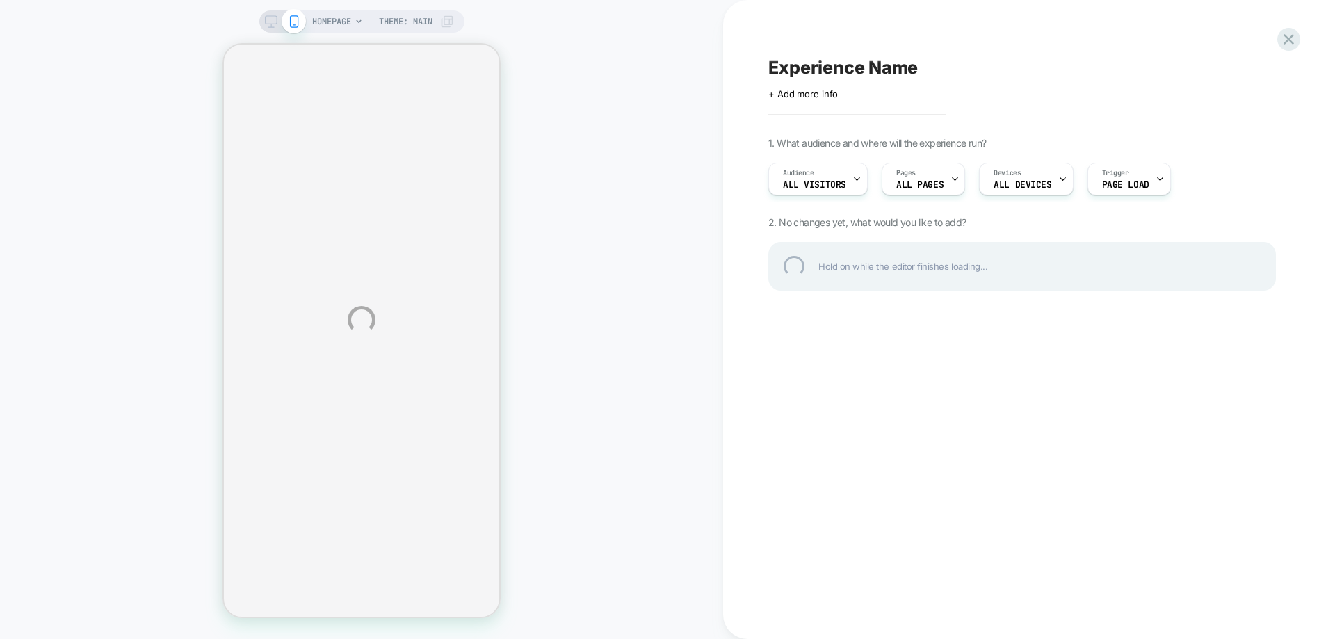
click at [915, 188] on div "HOMEPAGE Theme: MAIN Experience Name Click to edit experience details + Add mor…" at bounding box center [667, 319] width 1335 height 639
select select "**********"
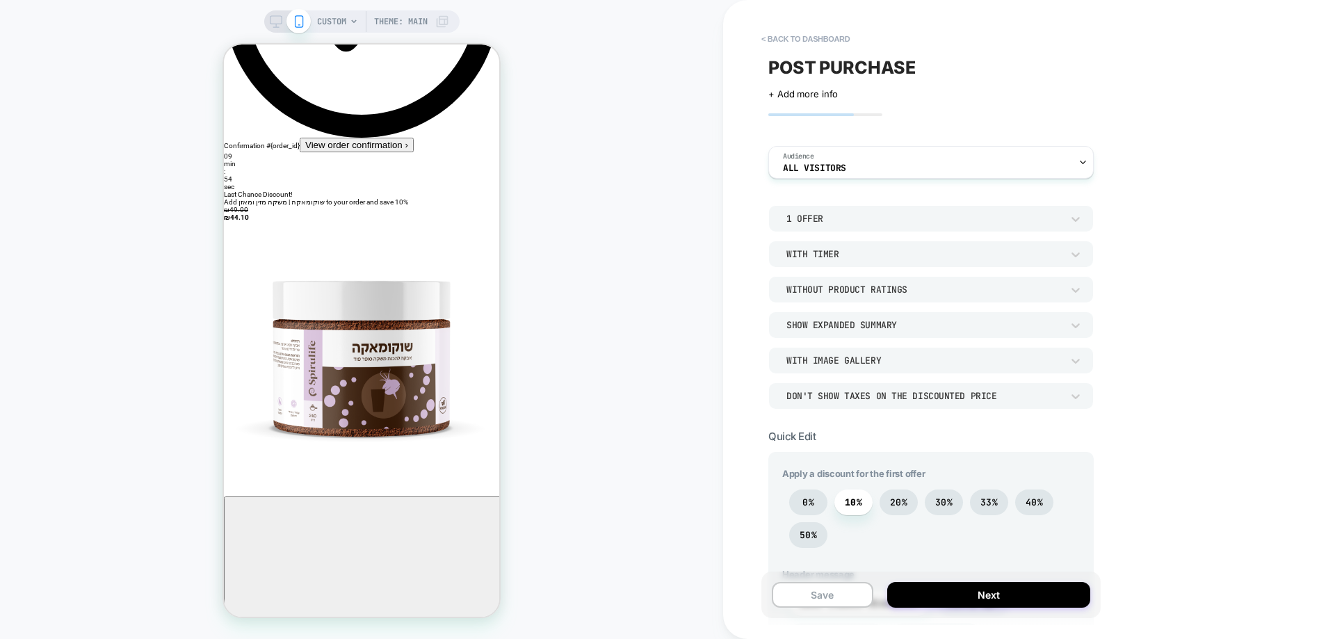
scroll to position [139, 0]
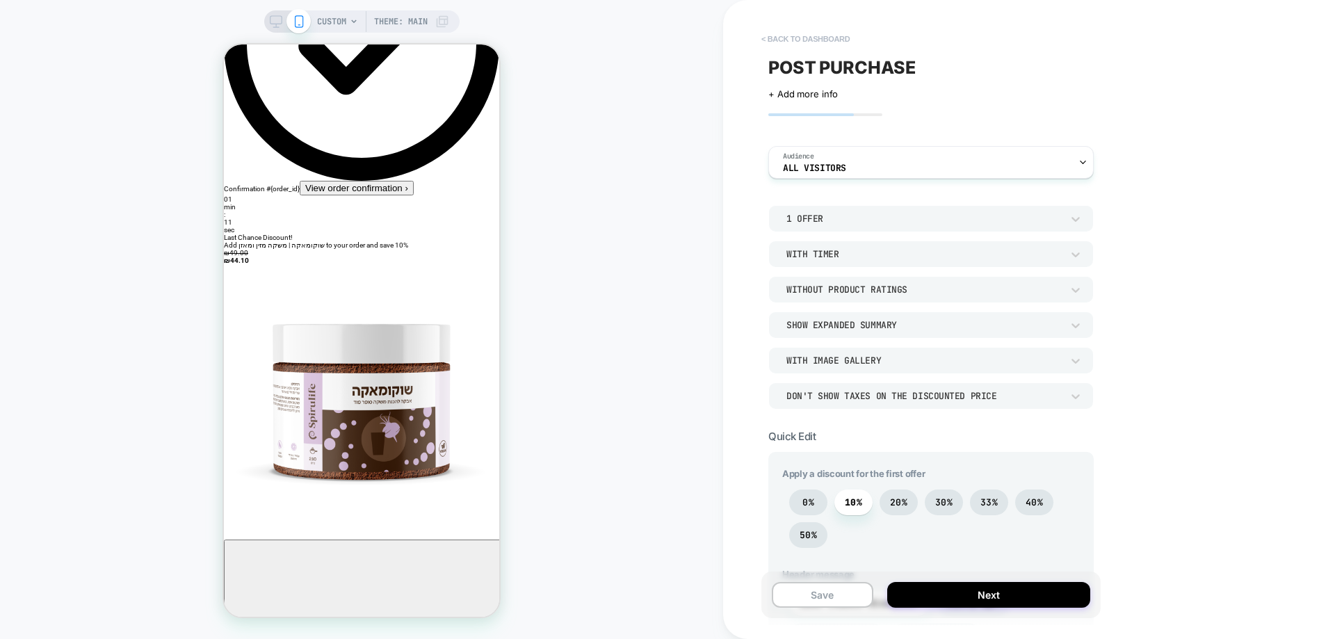
click at [798, 38] on button "< back to dashboard" at bounding box center [806, 39] width 102 height 22
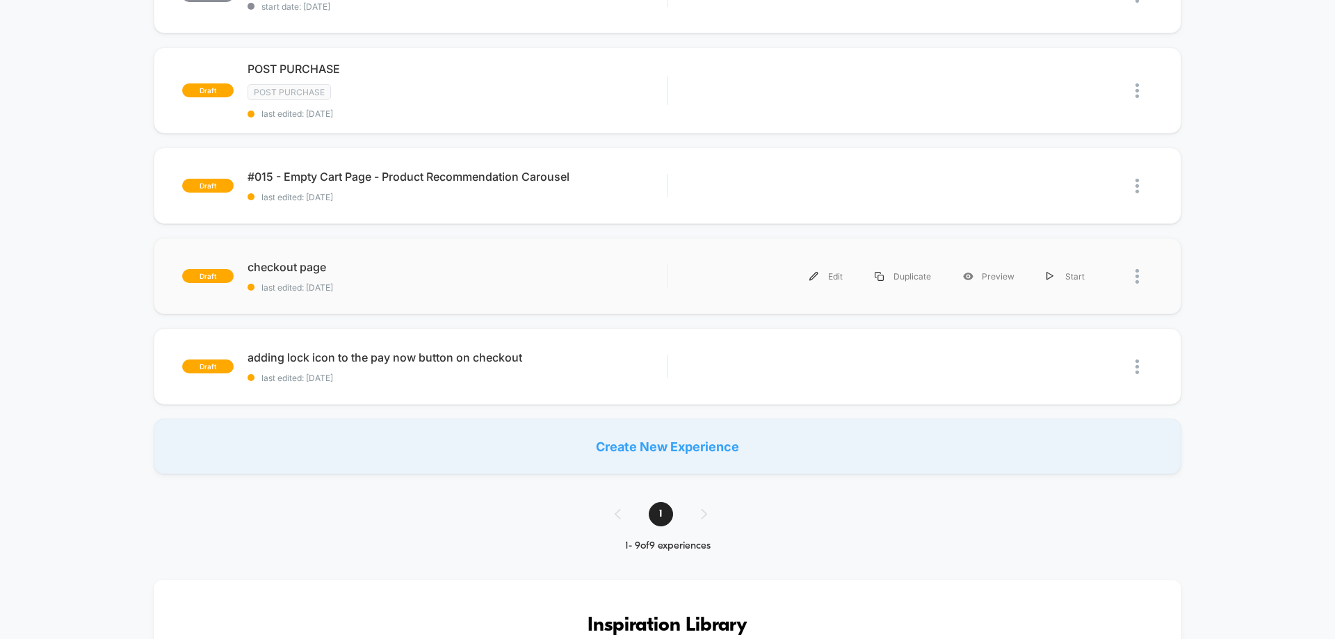
scroll to position [417, 0]
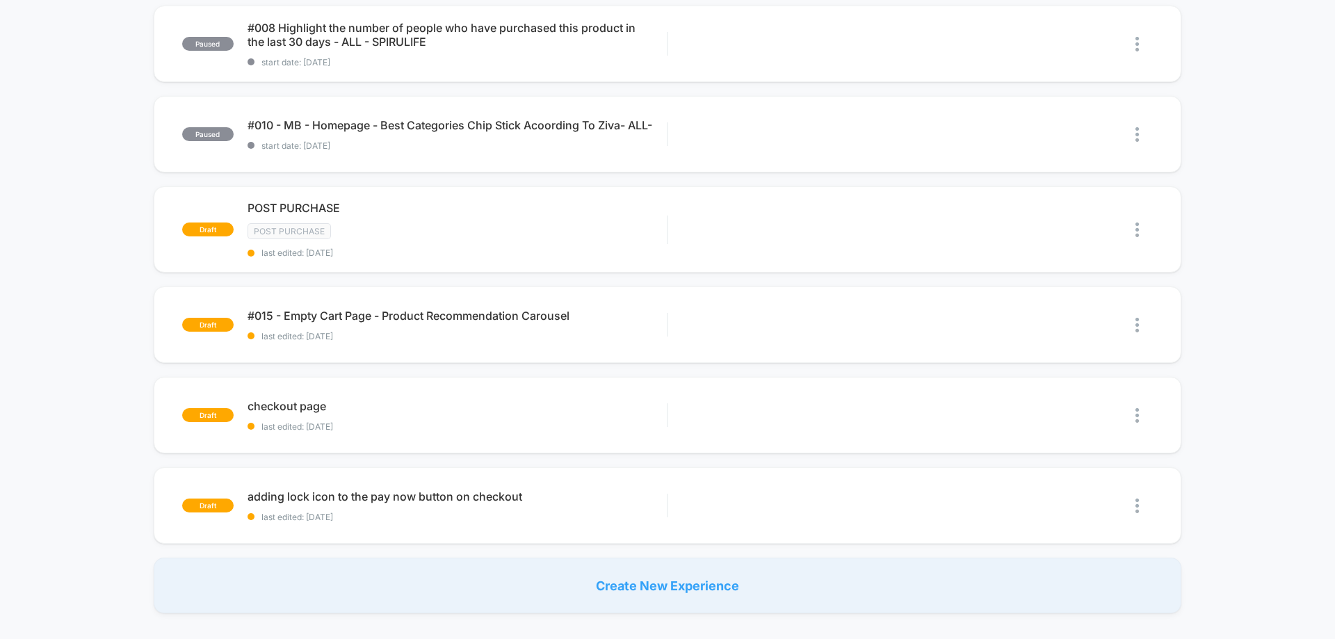
drag, startPoint x: 47, startPoint y: 51, endPoint x: 48, endPoint y: 81, distance: 30.6
click at [47, 49] on div "published #014 - Remove the "security" sentence from the cart page, below the b…" at bounding box center [667, 173] width 1335 height 879
click at [428, 571] on div "Create New Experience" at bounding box center [668, 586] width 1028 height 56
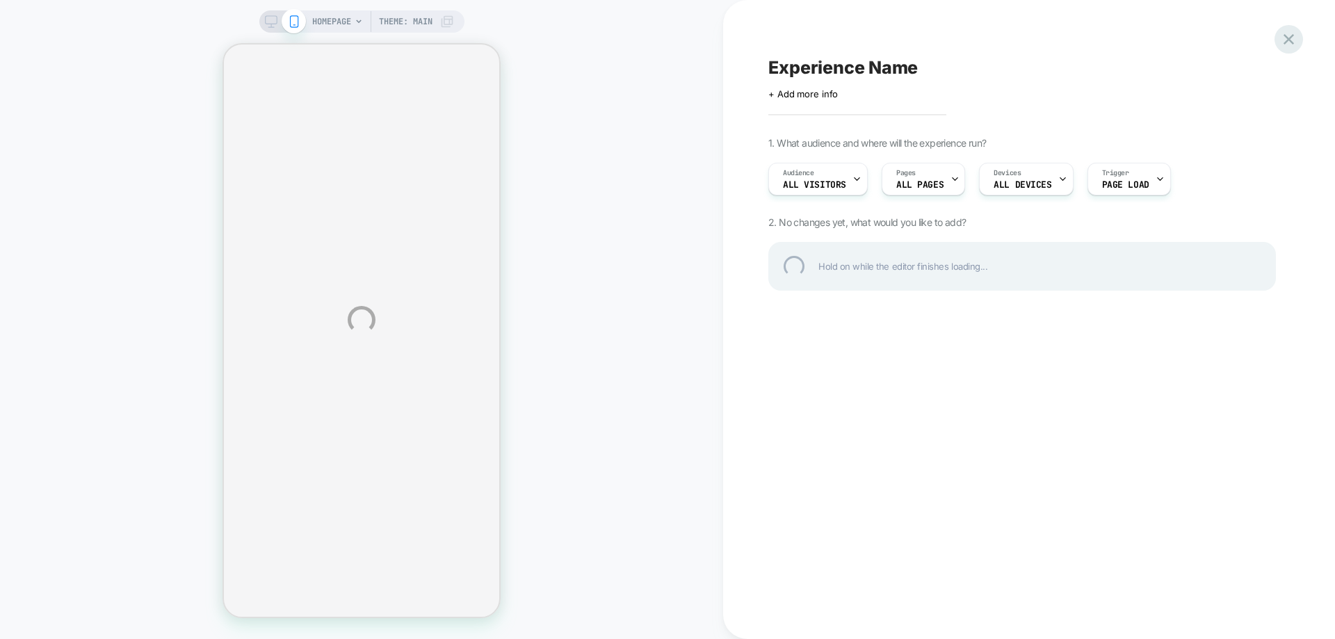
select select "**********"
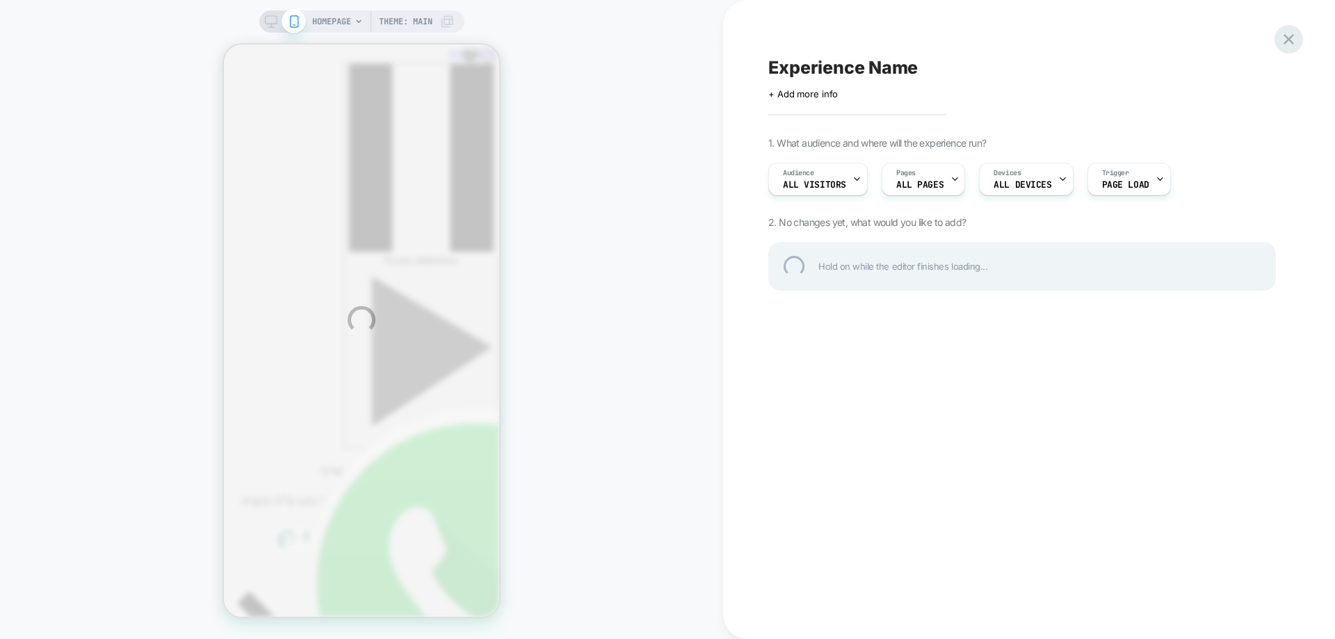
click at [1283, 31] on div at bounding box center [1289, 39] width 29 height 29
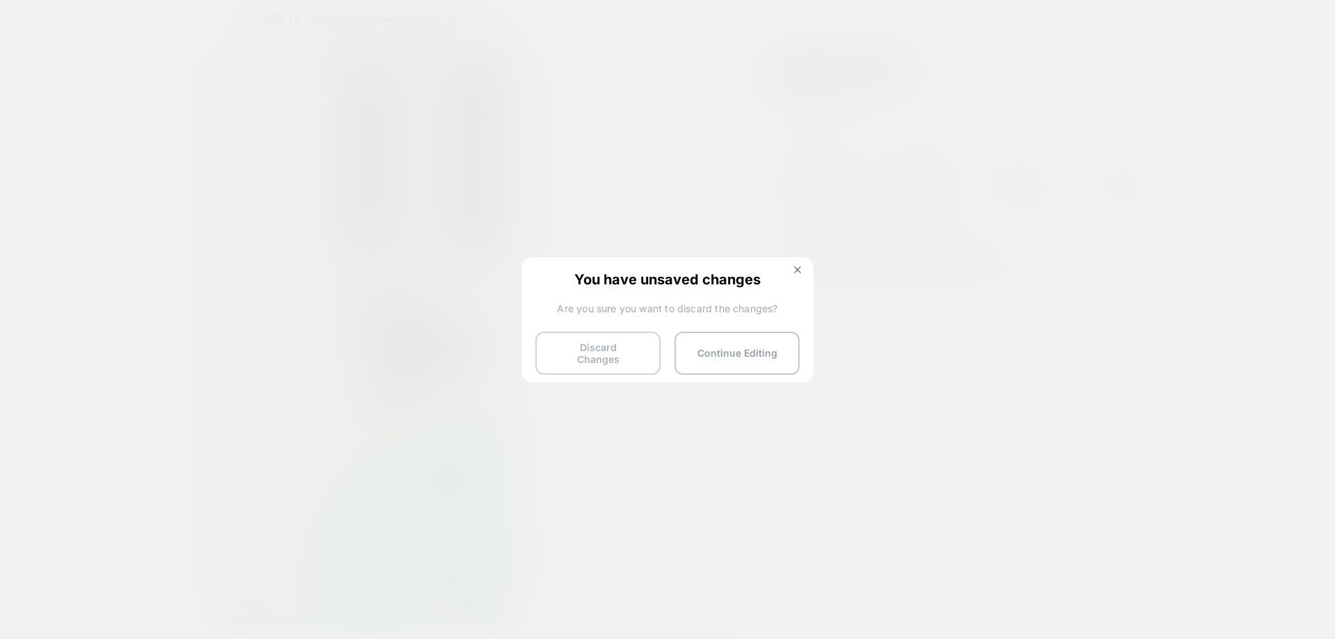
click at [586, 363] on button "Discard Changes" at bounding box center [598, 353] width 125 height 43
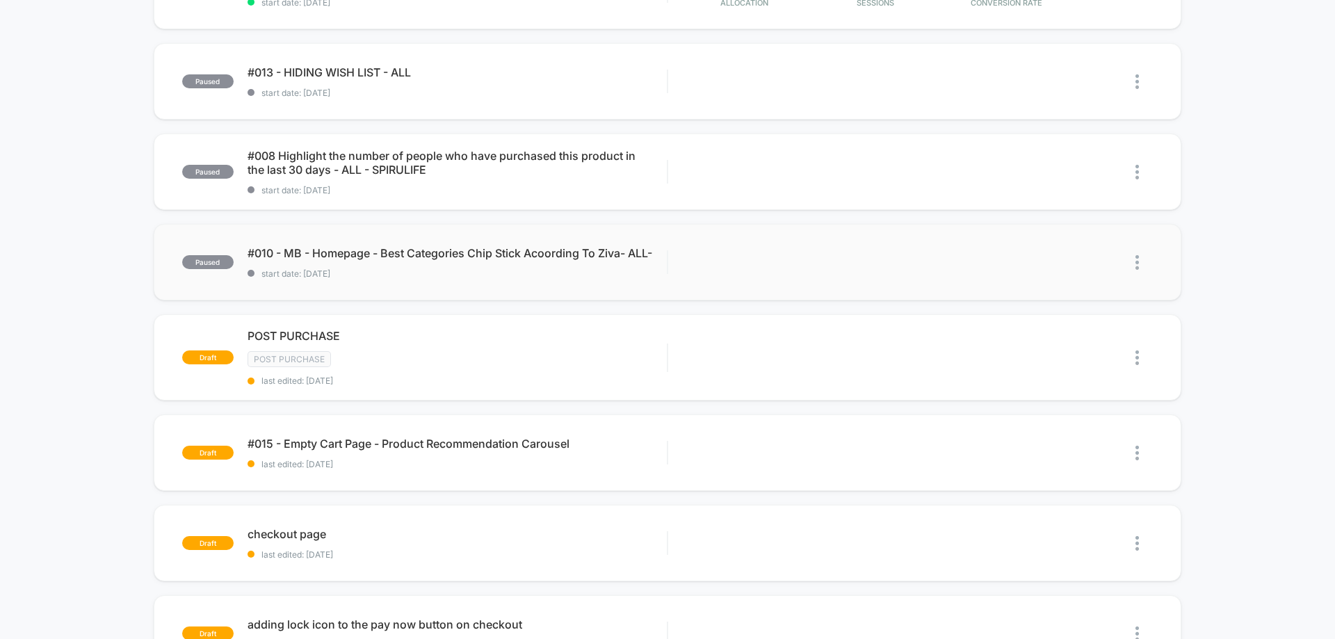
scroll to position [417, 0]
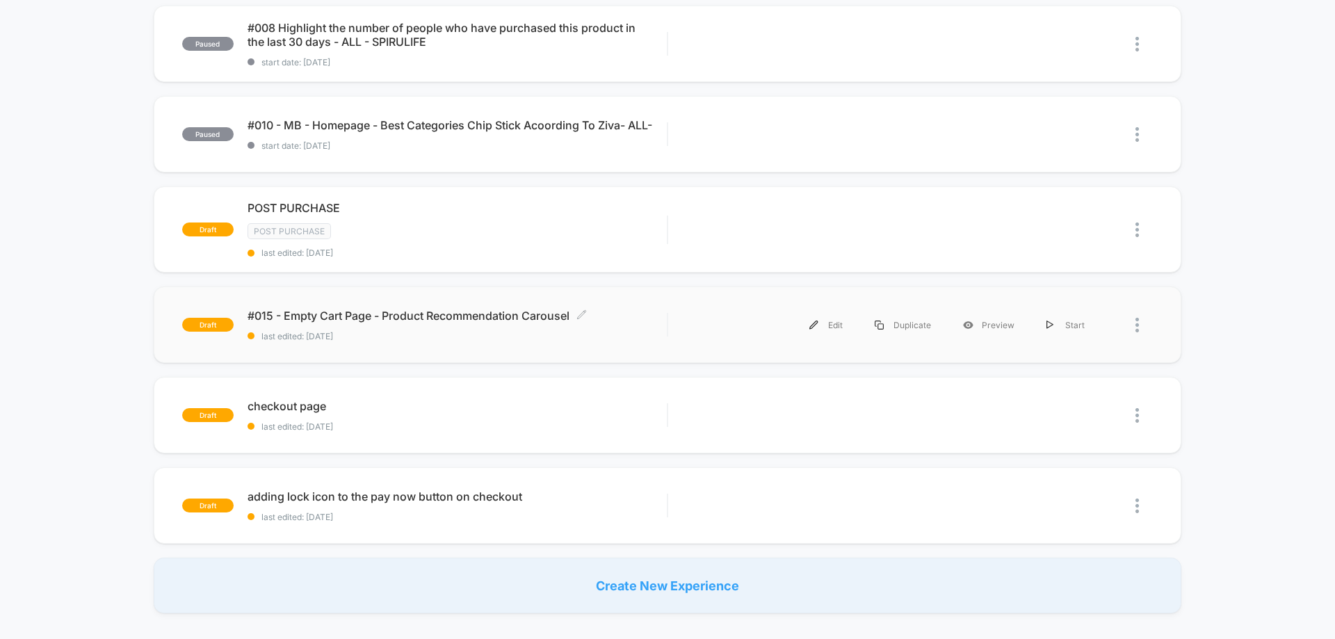
click at [318, 335] on span "last edited: [DATE]" at bounding box center [457, 336] width 419 height 10
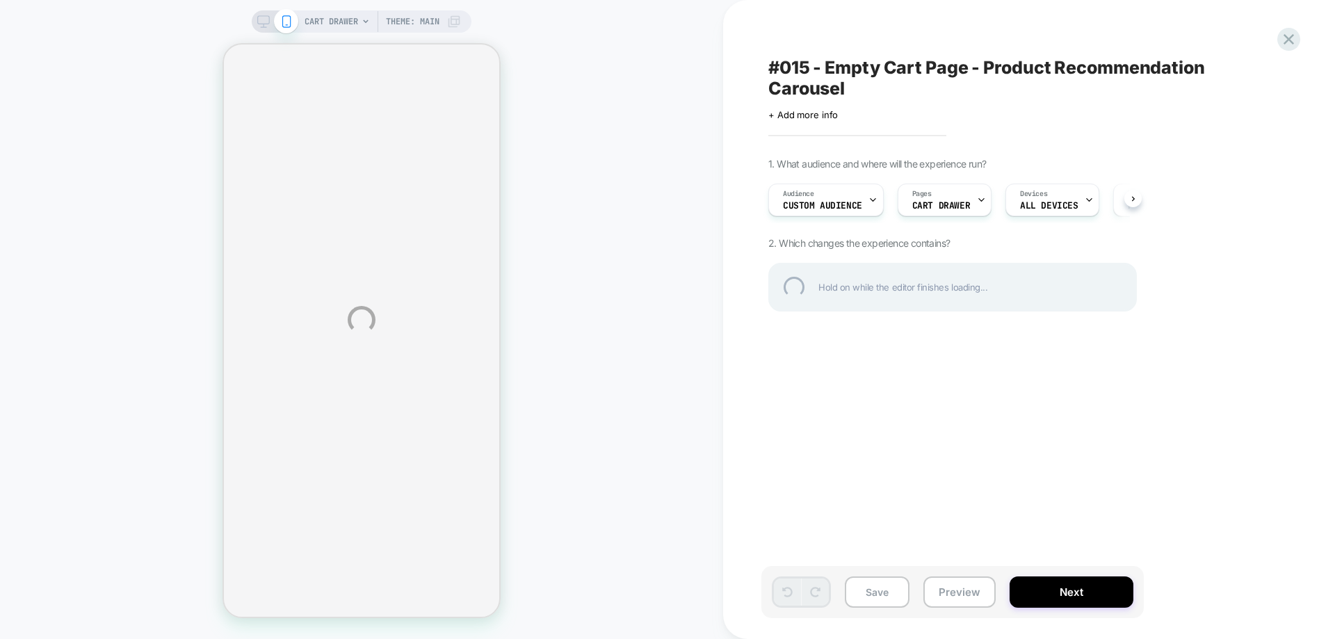
select select "**********"
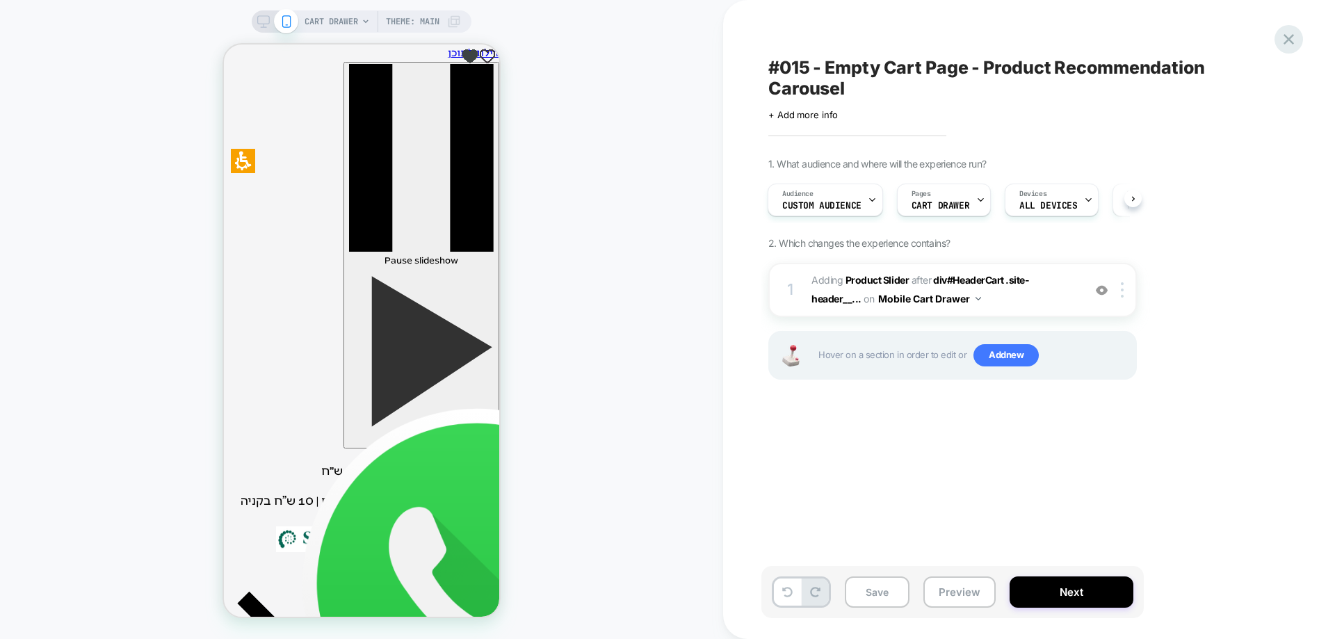
click at [1286, 38] on icon at bounding box center [1289, 39] width 19 height 19
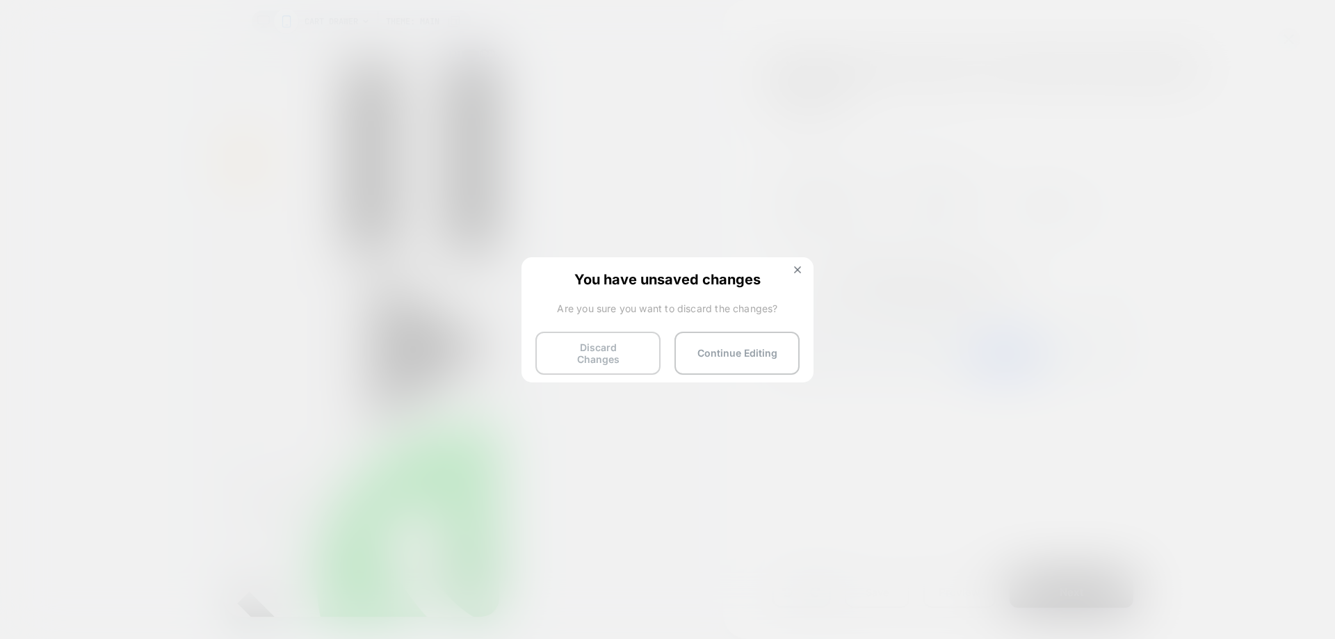
click at [589, 356] on button "Discard Changes" at bounding box center [598, 353] width 125 height 43
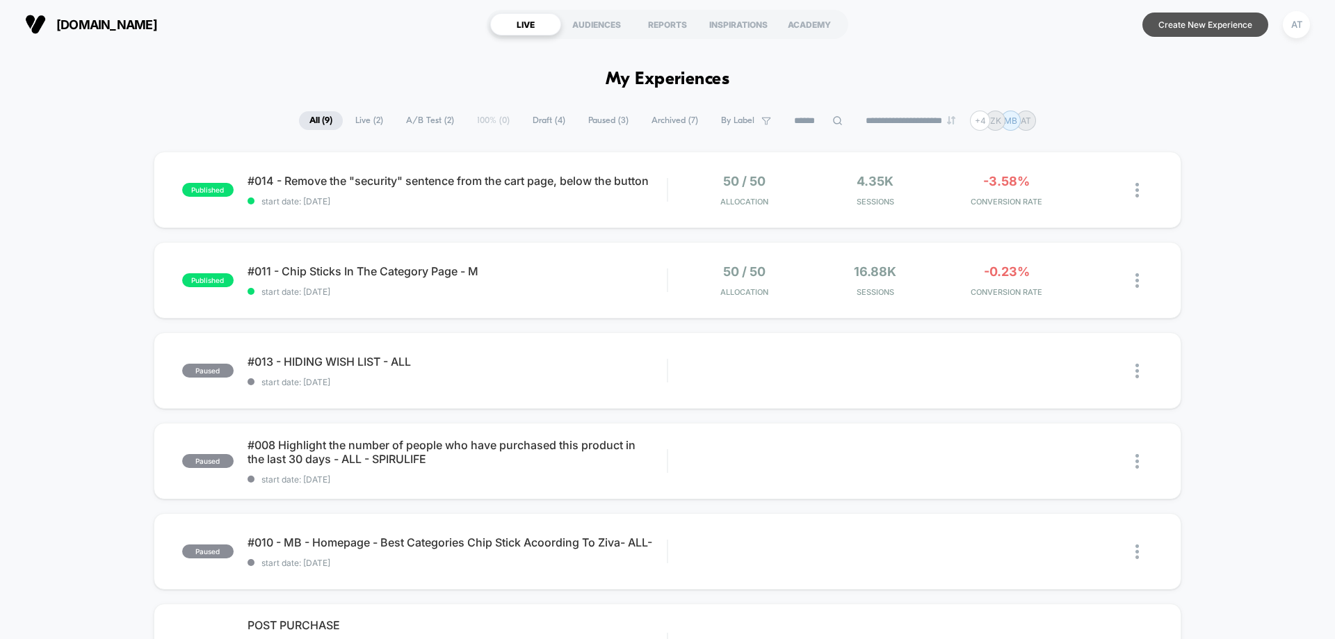
drag, startPoint x: 1205, startPoint y: 22, endPoint x: 1175, endPoint y: 61, distance: 49.2
click at [1204, 22] on button "Create New Experience" at bounding box center [1206, 25] width 126 height 24
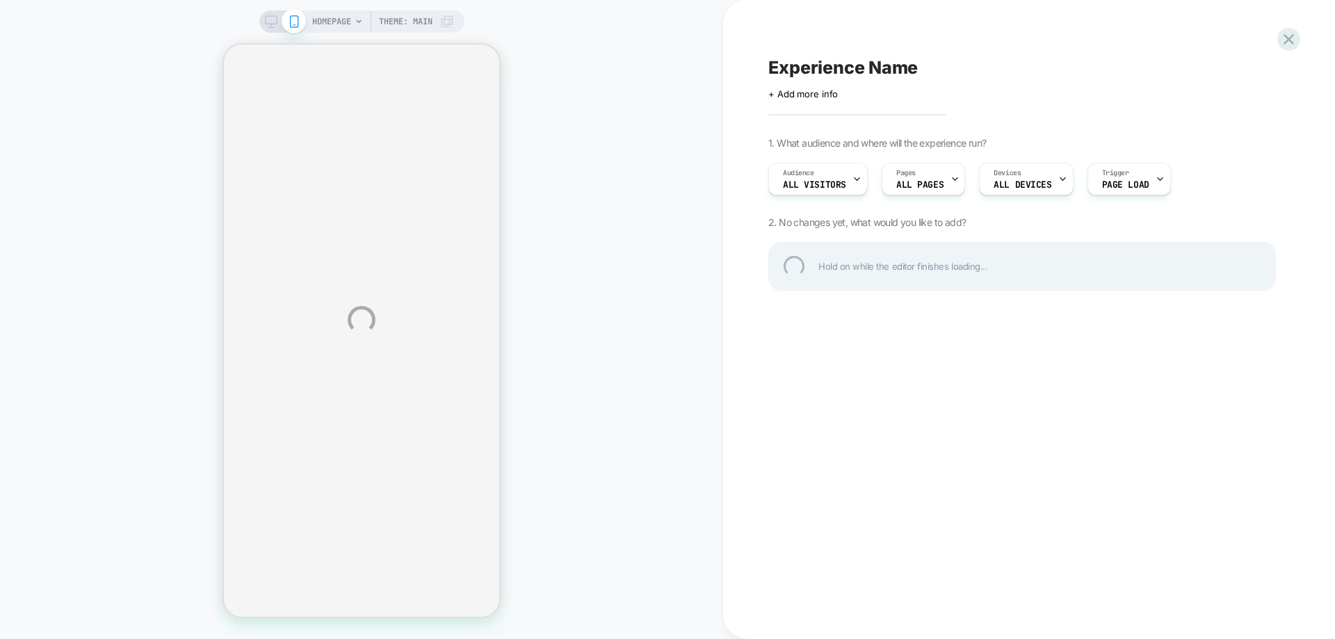
select select "**********"
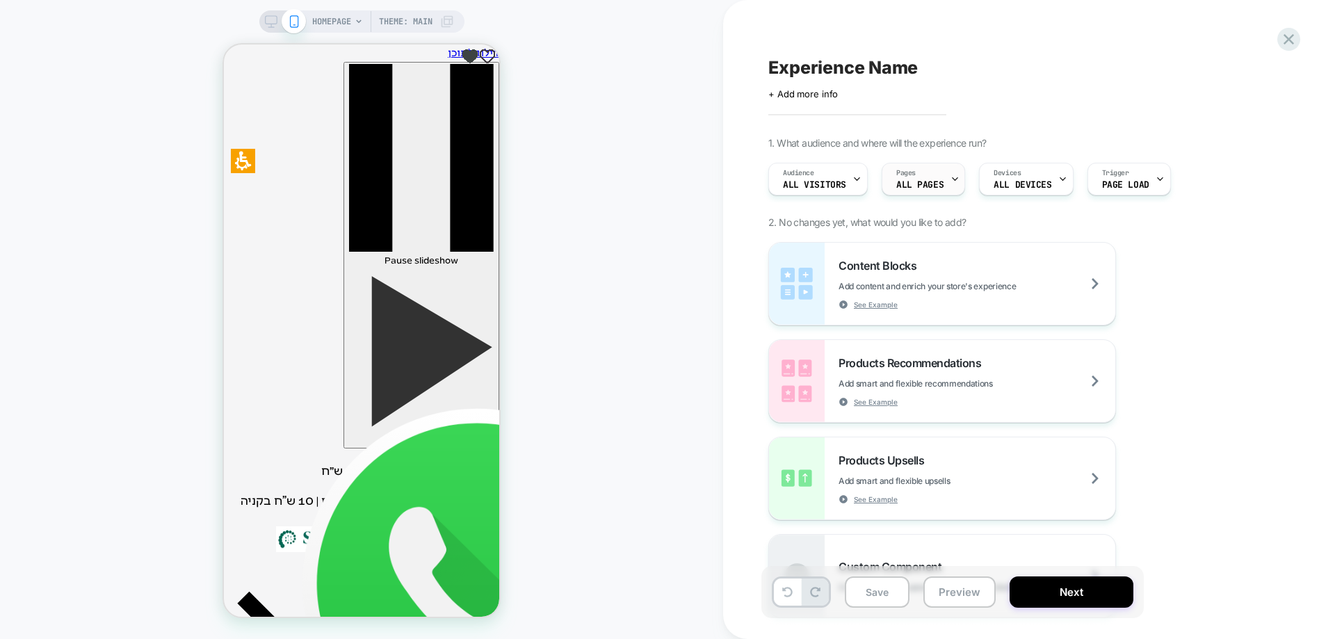
click at [917, 171] on div "Pages ALL PAGES" at bounding box center [920, 178] width 75 height 31
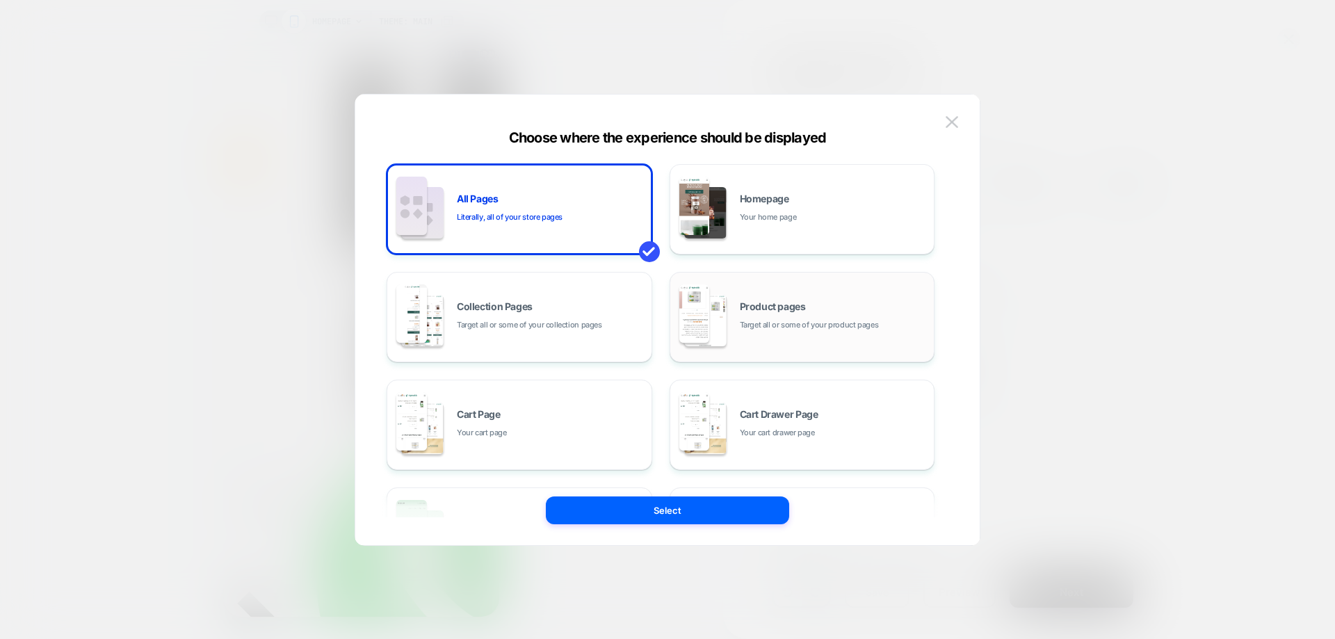
click at [782, 323] on span "Target all or some of your product pages" at bounding box center [809, 325] width 139 height 13
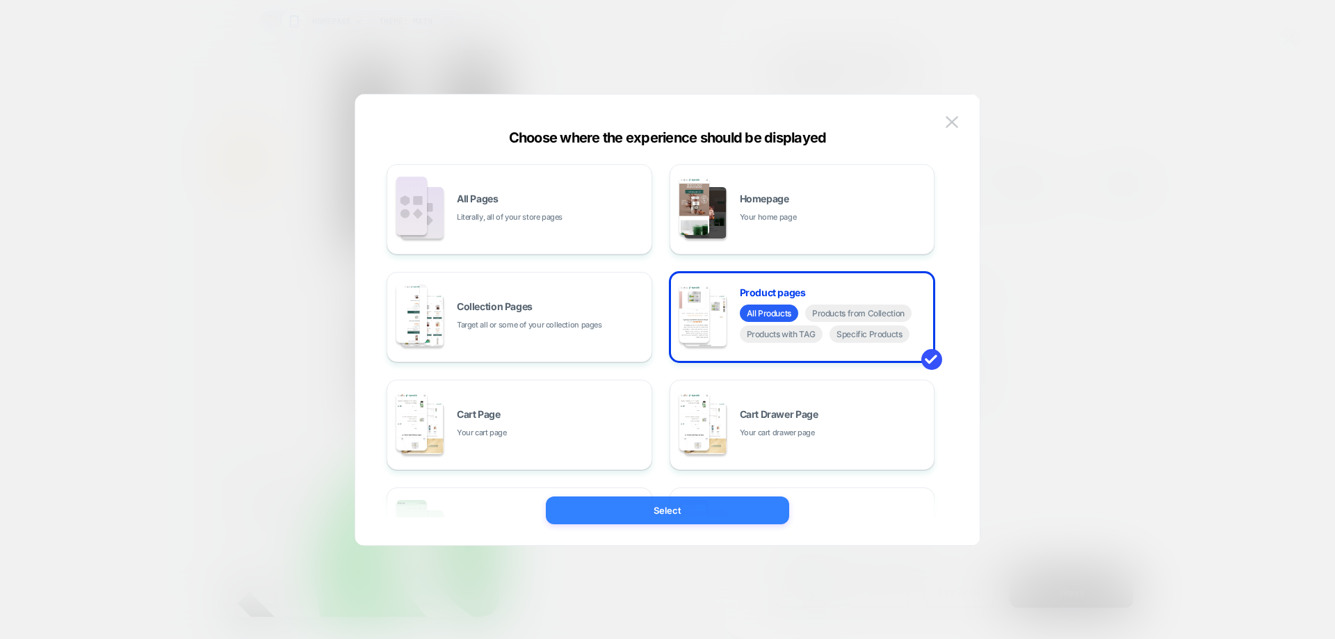
click at [693, 511] on button "Select" at bounding box center [667, 511] width 243 height 28
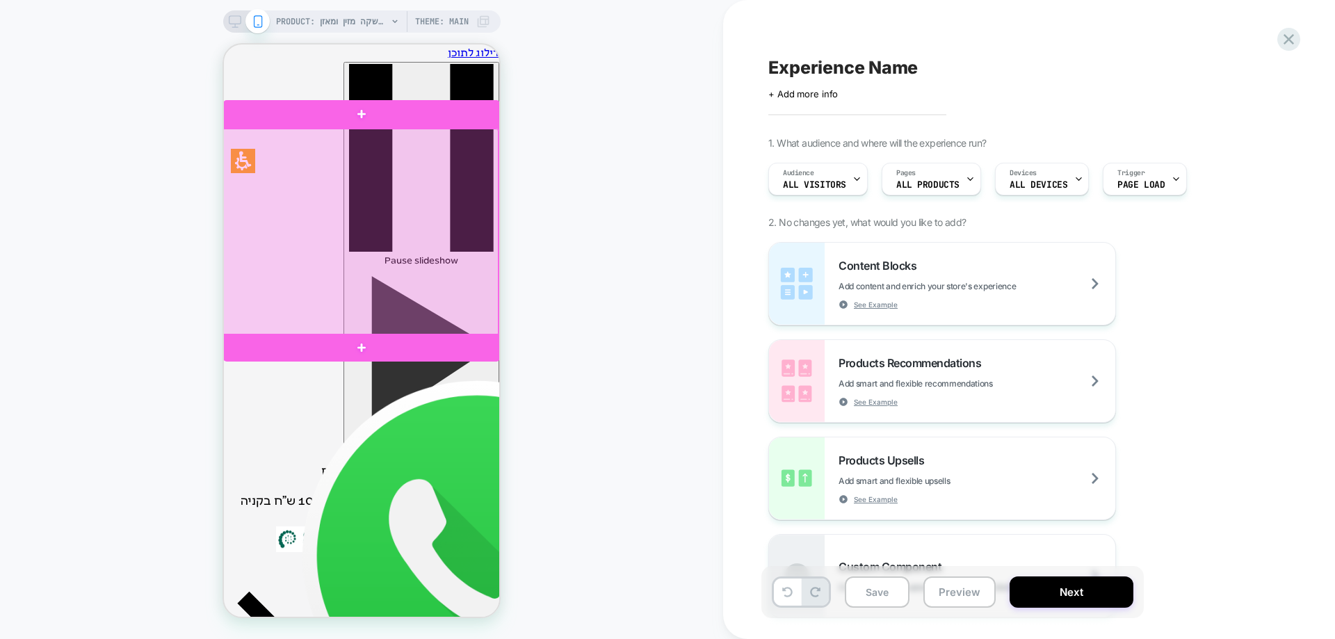
click at [385, 216] on div at bounding box center [360, 233] width 277 height 208
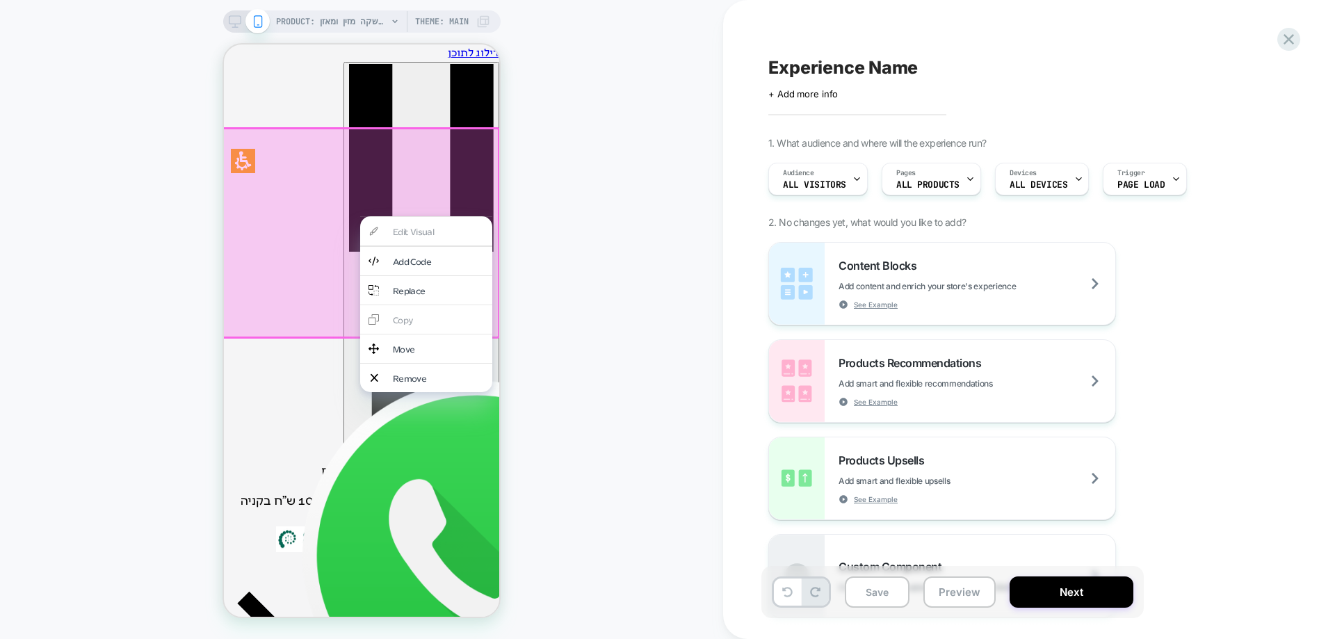
click at [552, 223] on div "PRODUCT: שוקומאקה | משקה מזין ומאזן PRODUCT: שוקומאקה | משקה מזין ומאזן Theme: …" at bounding box center [361, 319] width 723 height 611
click at [663, 267] on div "PRODUCT: שוקומאקה | משקה מזין ומאזן PRODUCT: שוקומאקה | משקה מזין ומאזן Theme: …" at bounding box center [361, 319] width 723 height 611
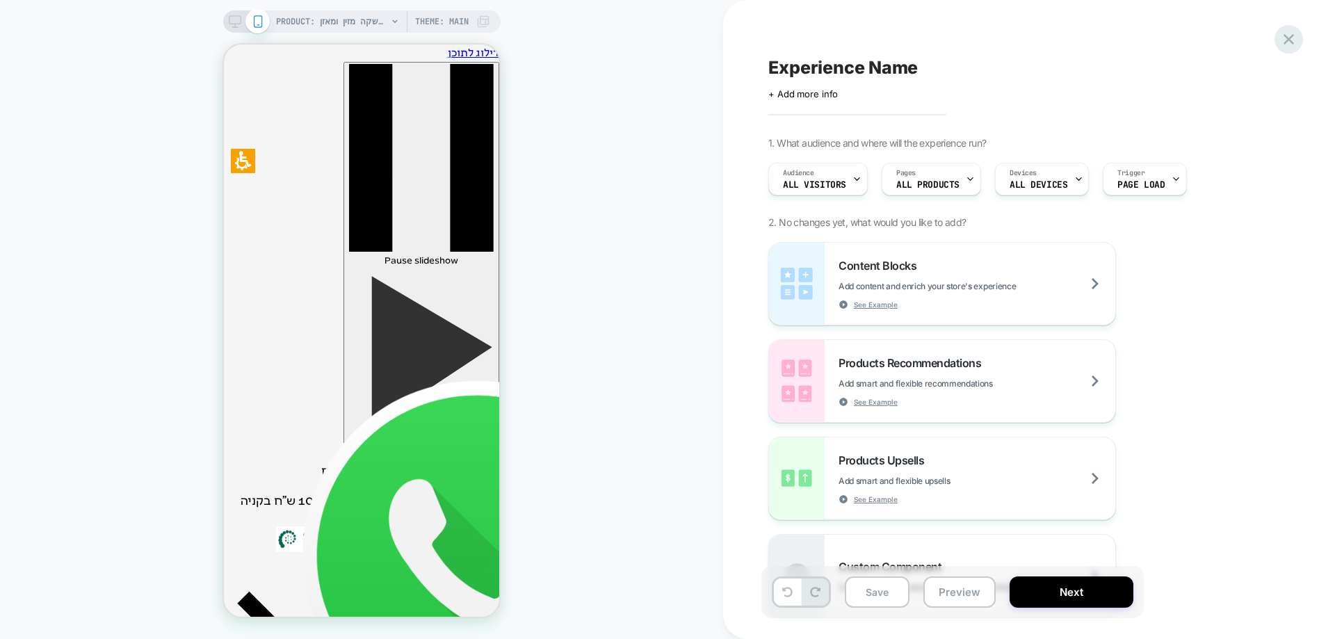
click at [1292, 35] on icon at bounding box center [1289, 39] width 19 height 19
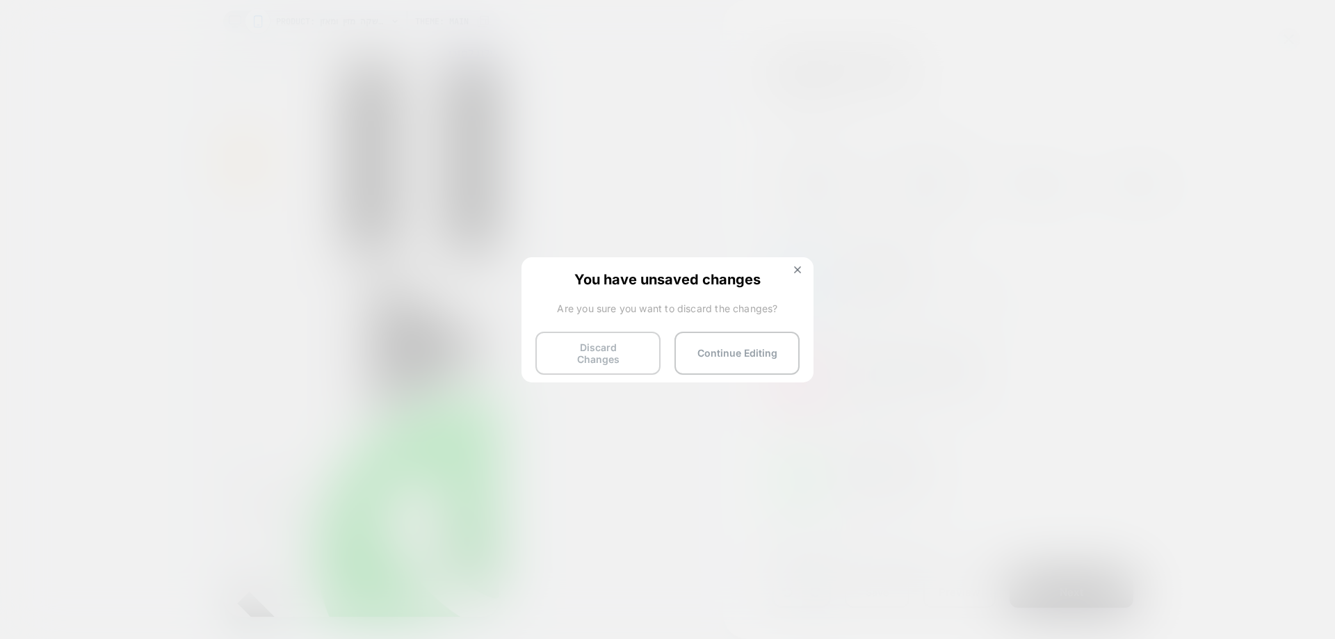
click at [599, 355] on button "Discard Changes" at bounding box center [598, 353] width 125 height 43
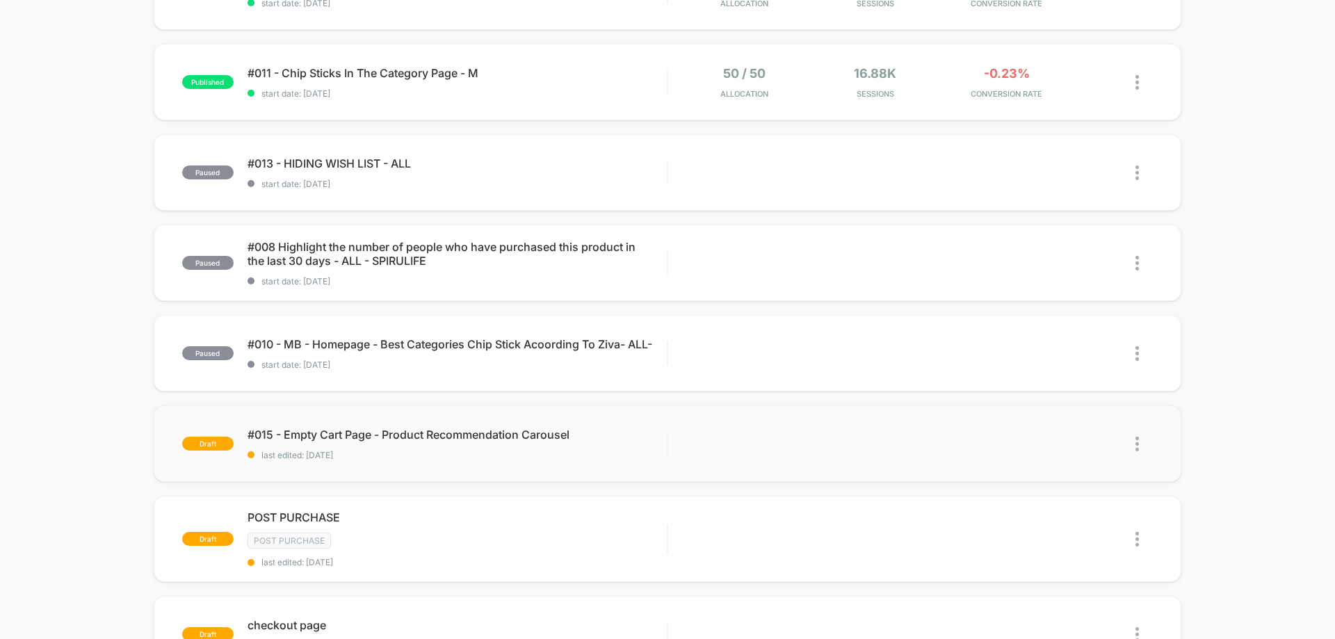
scroll to position [209, 0]
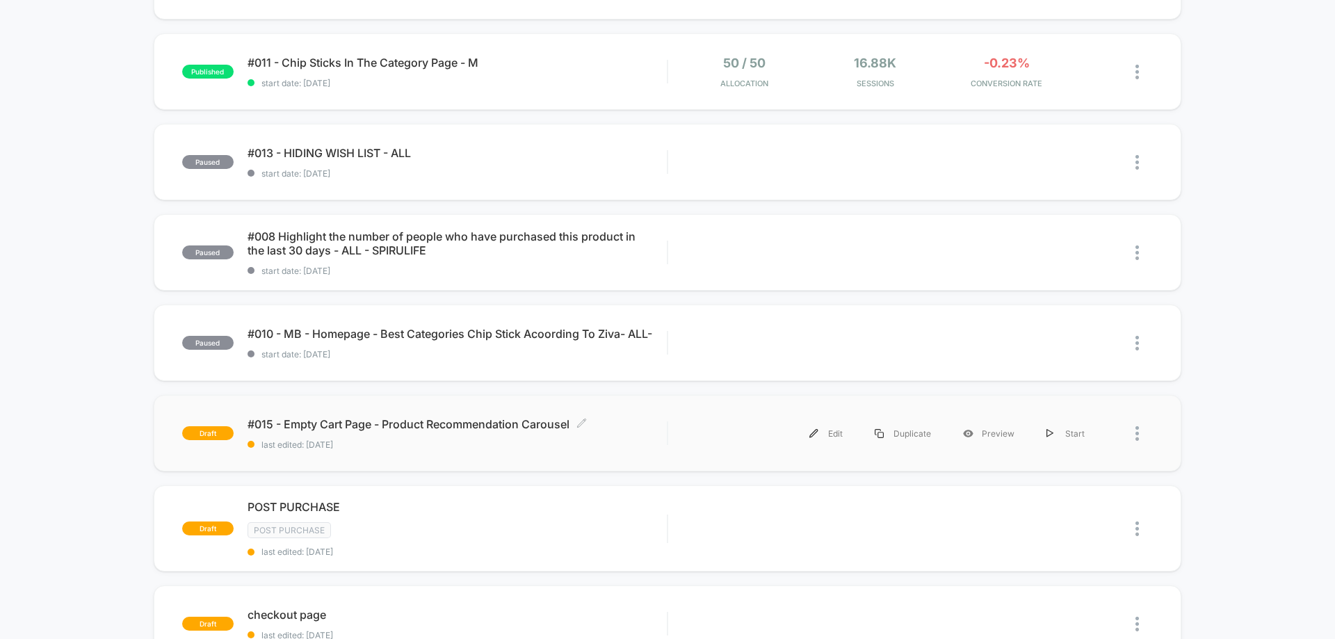
click at [403, 437] on div "#015 - Empty Cart Page - Product Recommendation Carousel Click to edit experien…" at bounding box center [457, 433] width 419 height 33
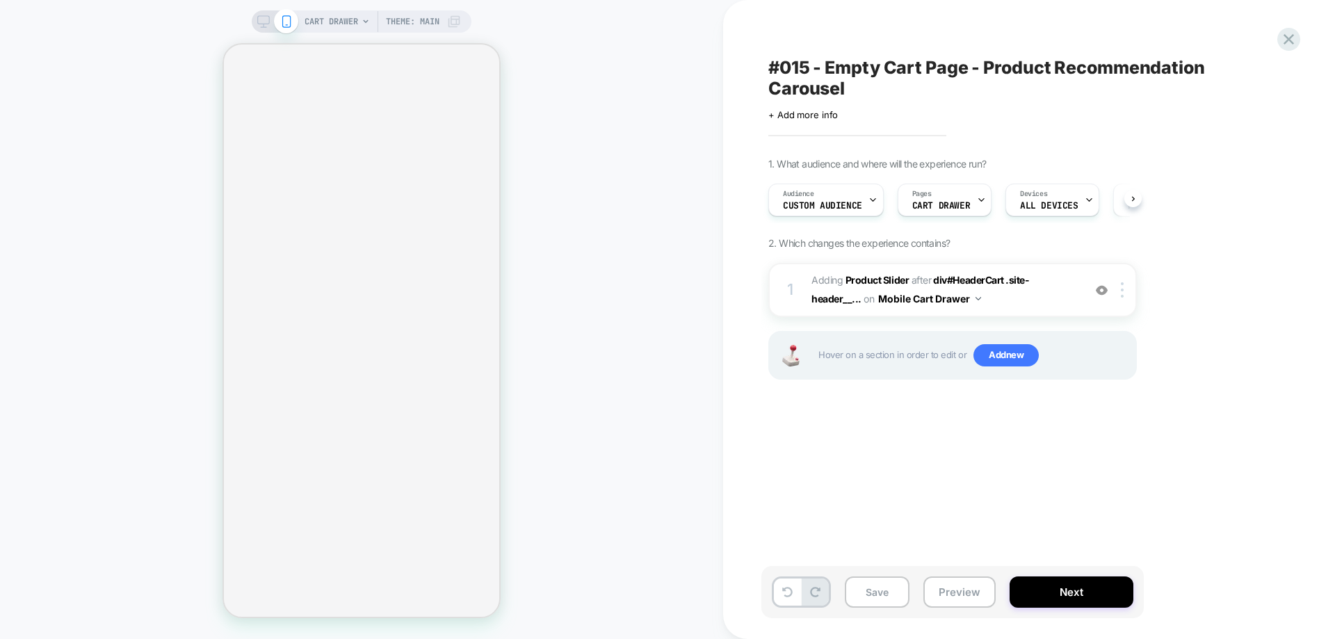
scroll to position [0, 1]
select select "**********"
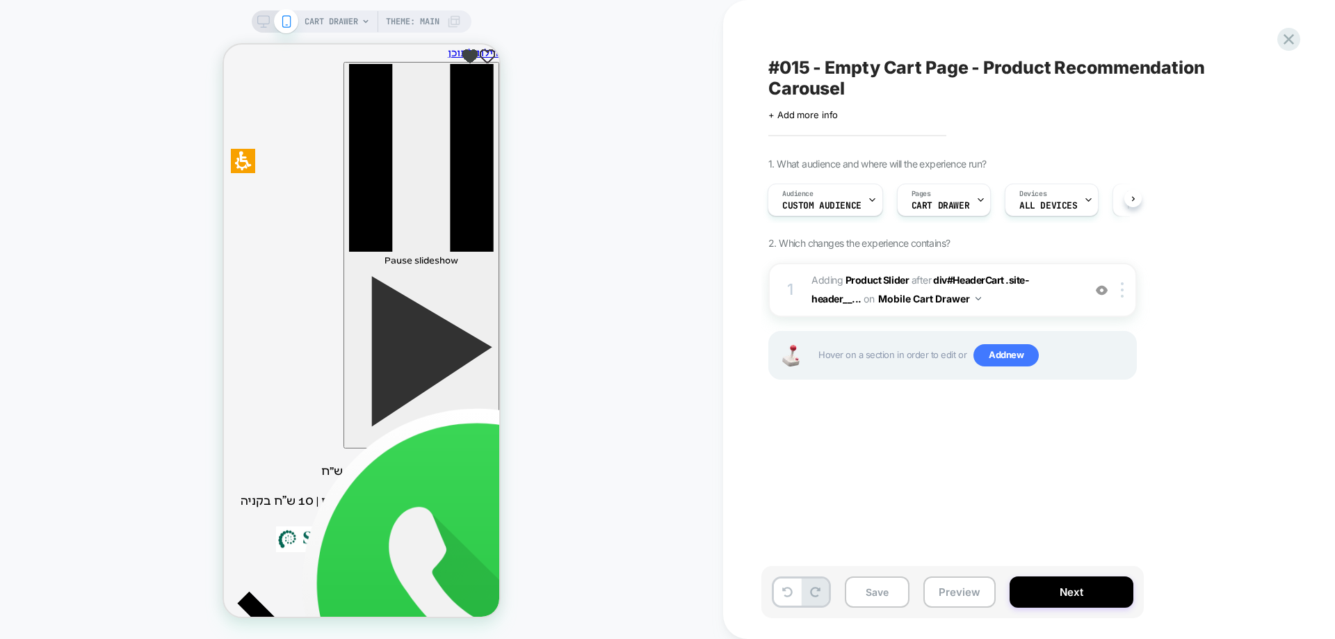
scroll to position [0, 0]
click at [647, 326] on div "CART DRAWER Theme: MAIN" at bounding box center [361, 319] width 723 height 611
click at [656, 175] on div "CART DRAWER Theme: MAIN" at bounding box center [361, 319] width 723 height 611
click at [602, 197] on div "CART DRAWER Theme: MAIN" at bounding box center [361, 319] width 723 height 611
click at [675, 120] on div "CART DRAWER Theme: MAIN" at bounding box center [361, 319] width 723 height 611
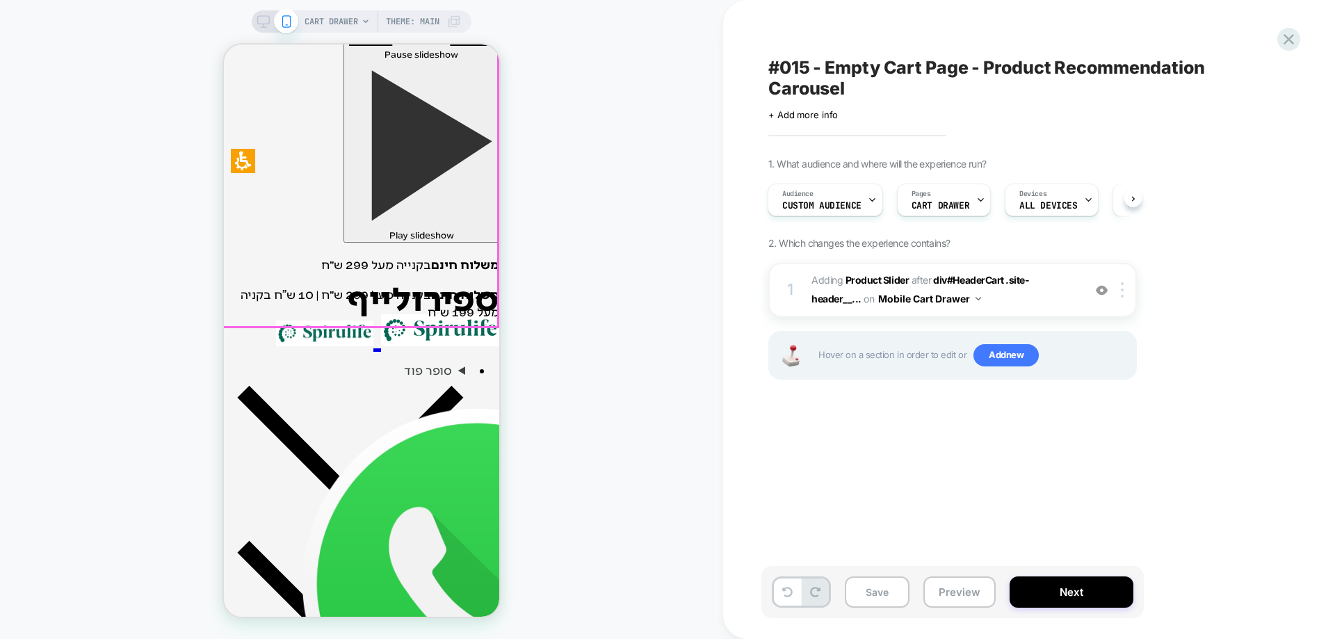
scroll to position [487, 0]
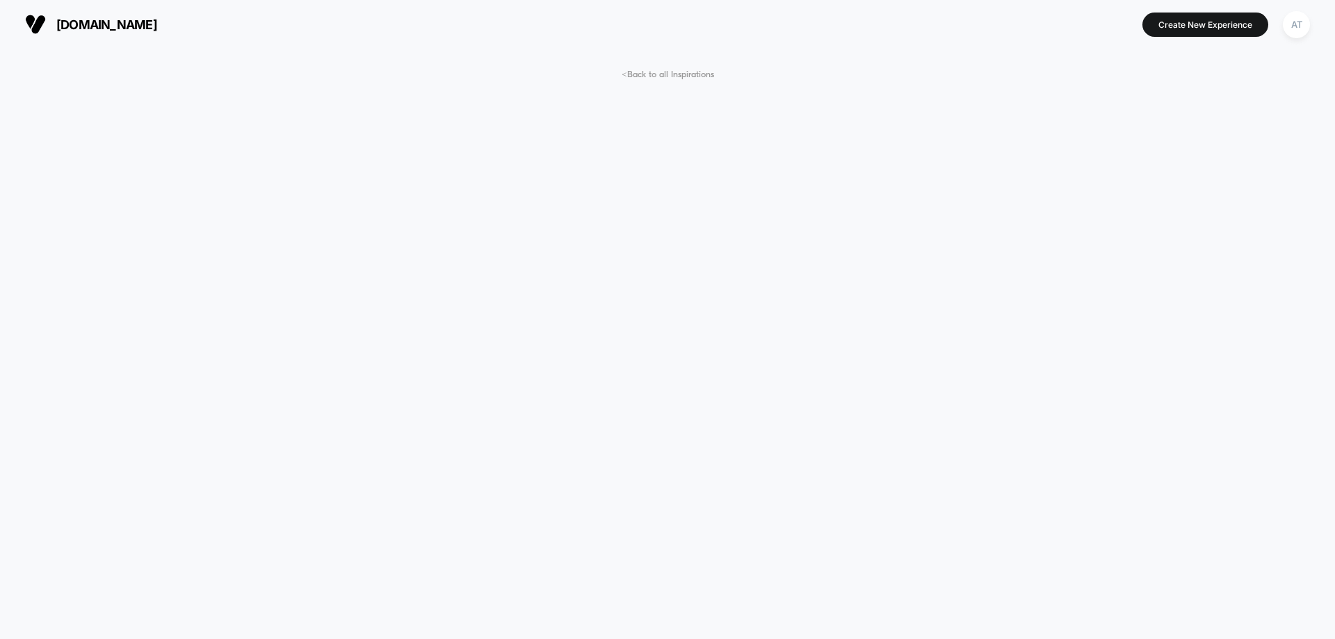
scroll to position [417, 0]
